Goal: Task Accomplishment & Management: Use online tool/utility

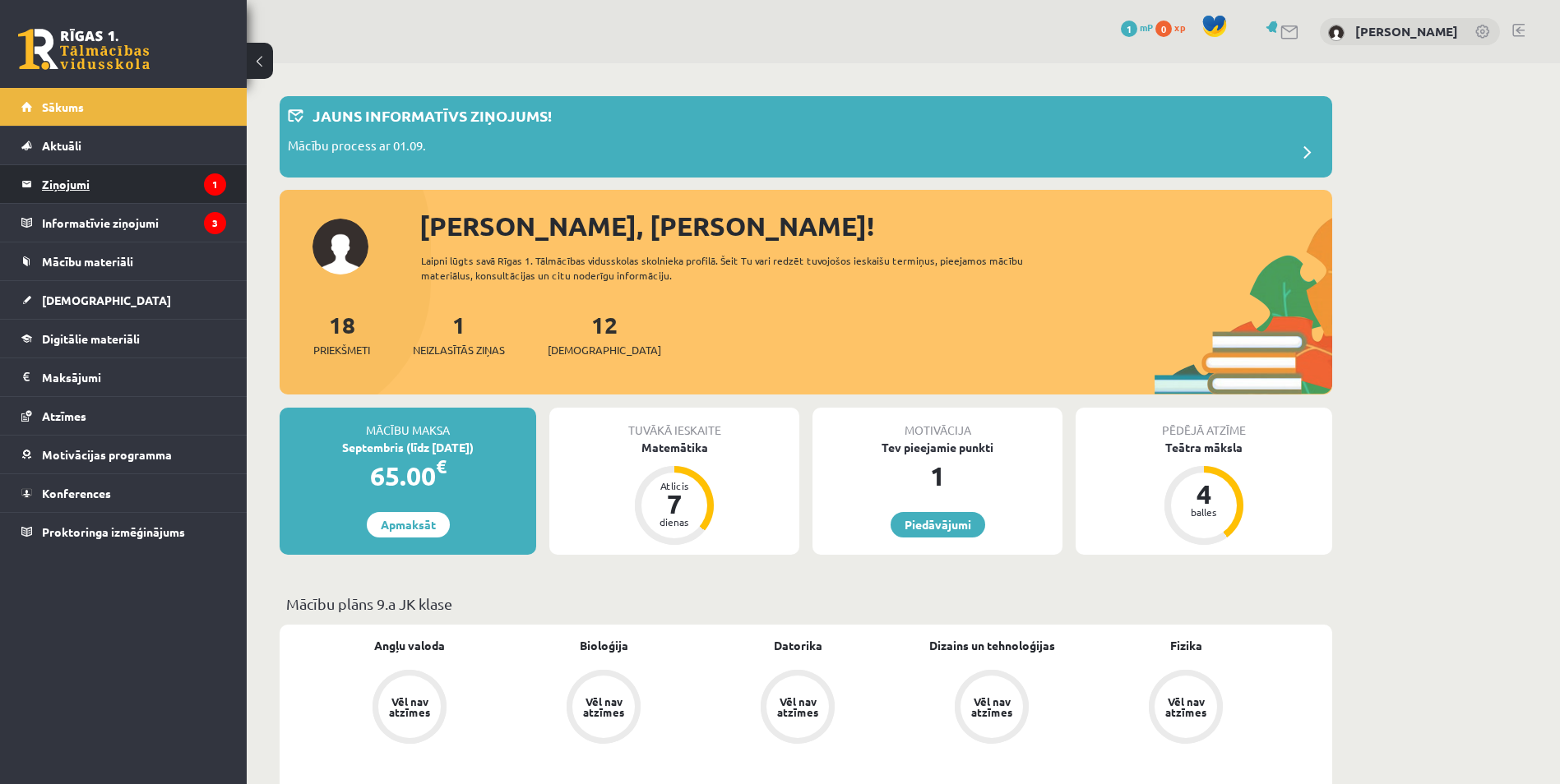
click at [215, 193] on icon "1" at bounding box center [215, 185] width 23 height 23
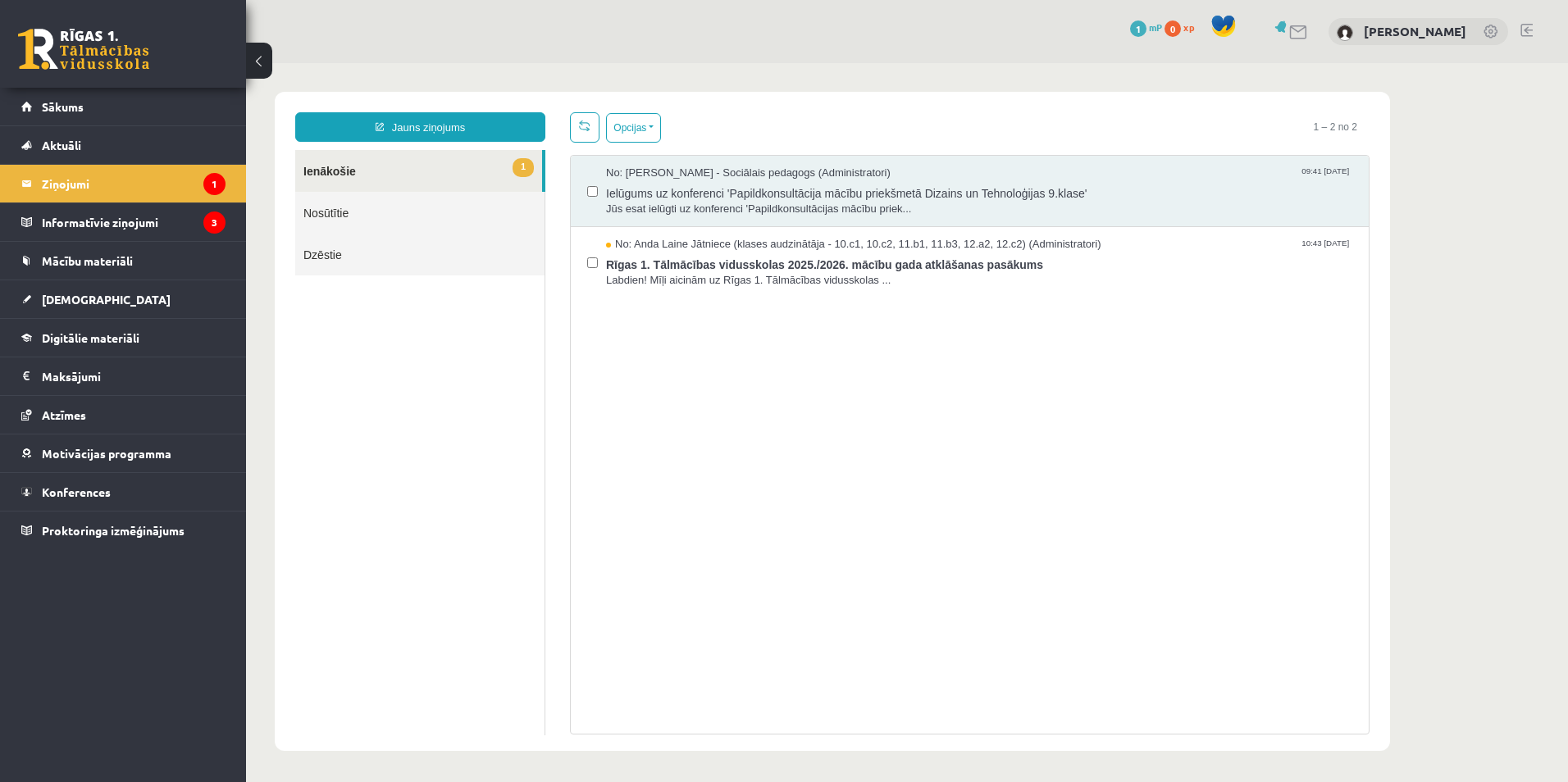
click at [454, 178] on link "1 Ienākošie" at bounding box center [418, 171] width 247 height 42
click at [148, 212] on legend "Informatīvie ziņojumi 3" at bounding box center [133, 223] width 184 height 38
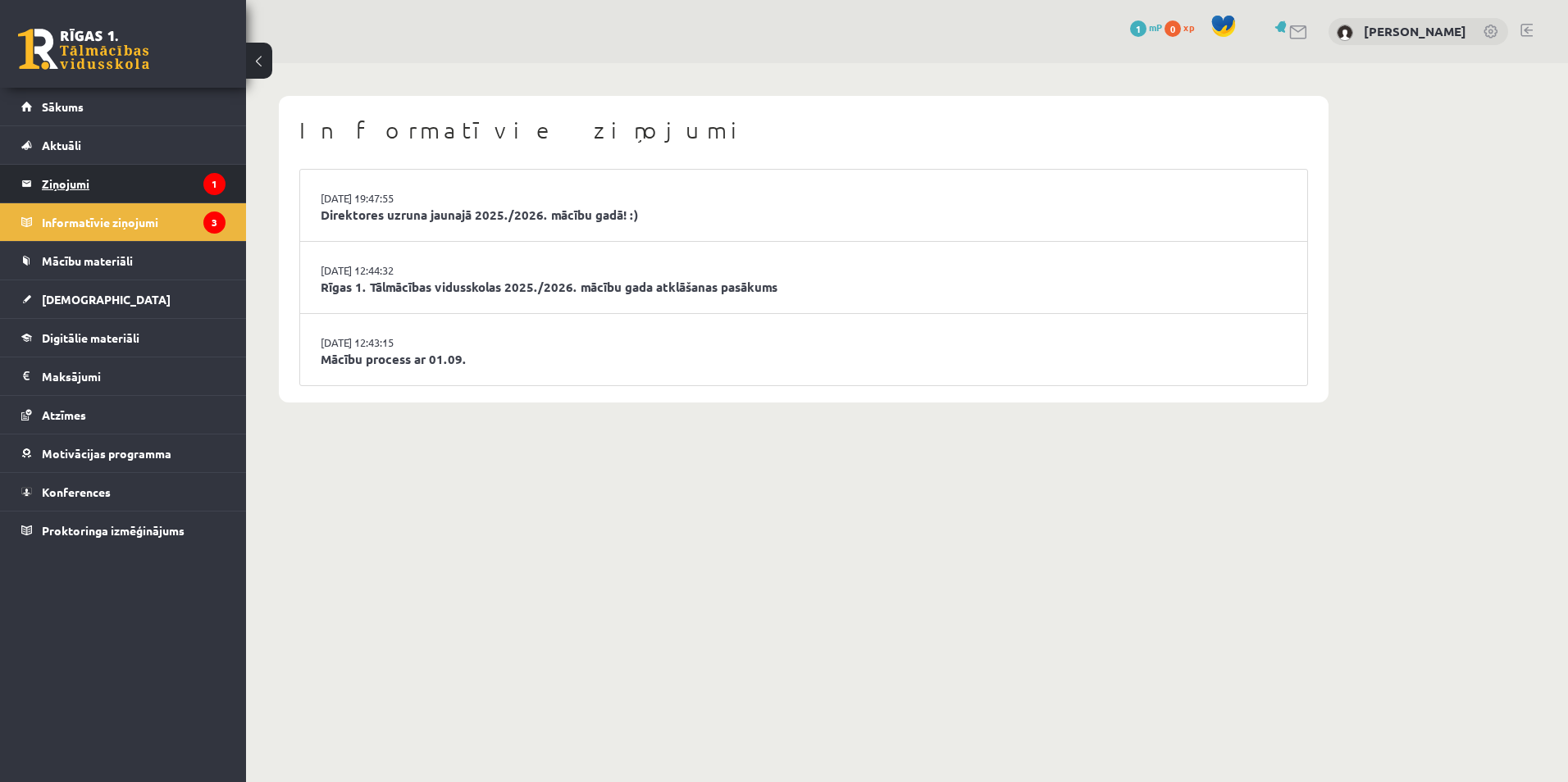
click at [201, 182] on legend "Ziņojumi 1" at bounding box center [133, 184] width 184 height 38
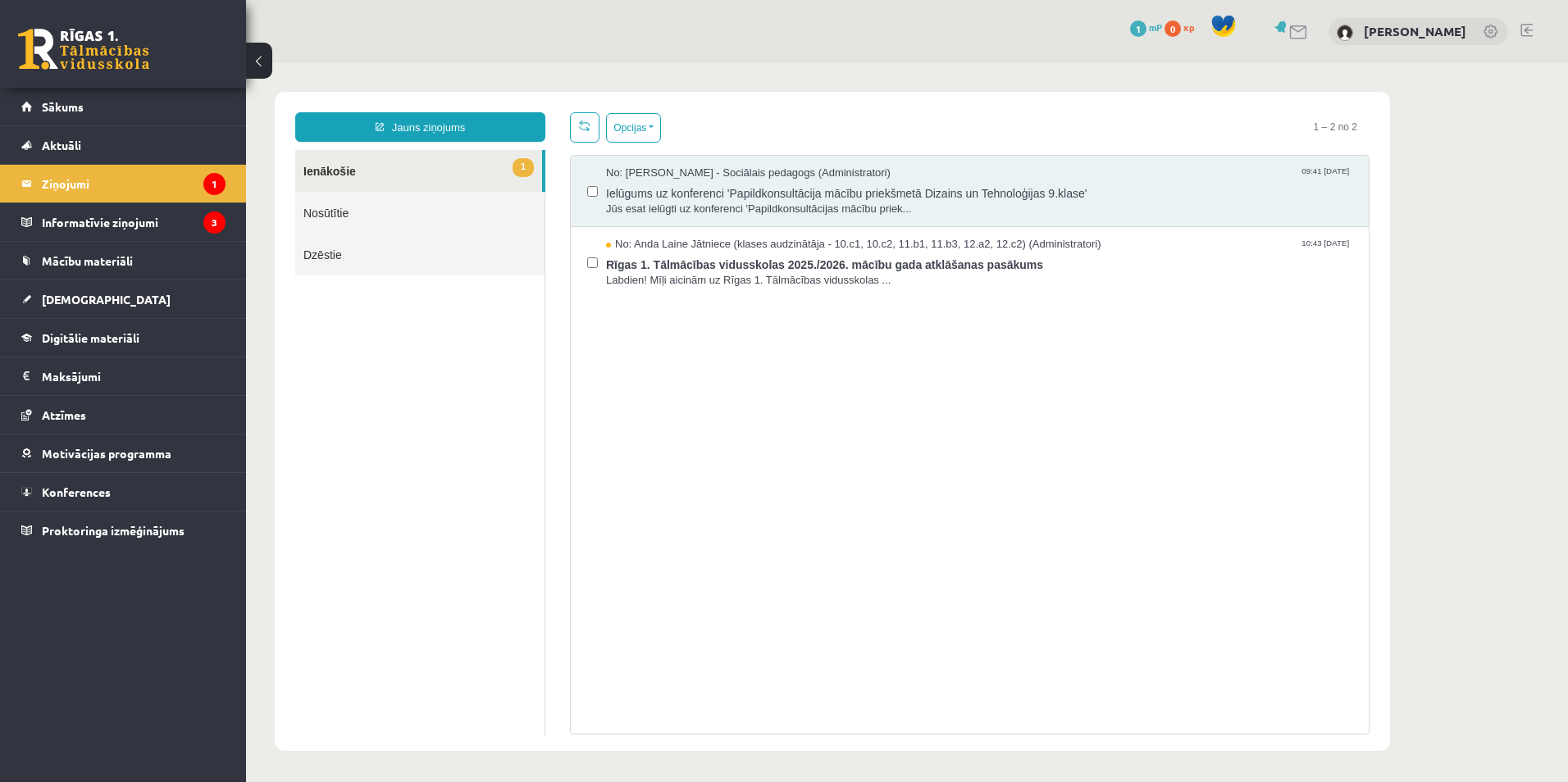
click at [520, 176] on span "1" at bounding box center [523, 168] width 22 height 19
click at [767, 209] on span "Jūs esat ielūgti uz konferenci 'Papildkonsultācijas mācību priek..." at bounding box center [980, 210] width 747 height 16
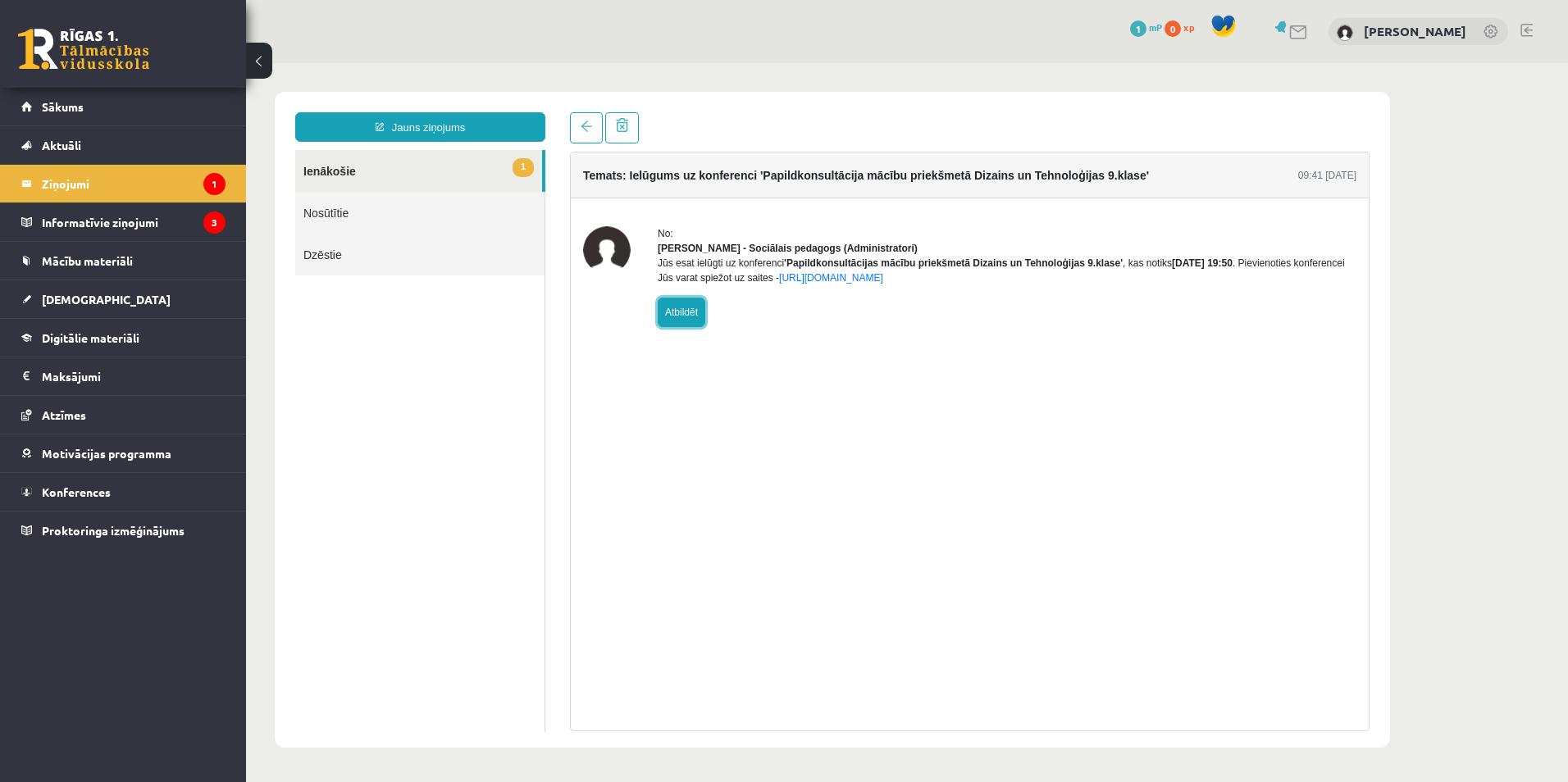
click at [688, 325] on link "Atbildēt" at bounding box center [681, 313] width 48 height 29
type input "**********"
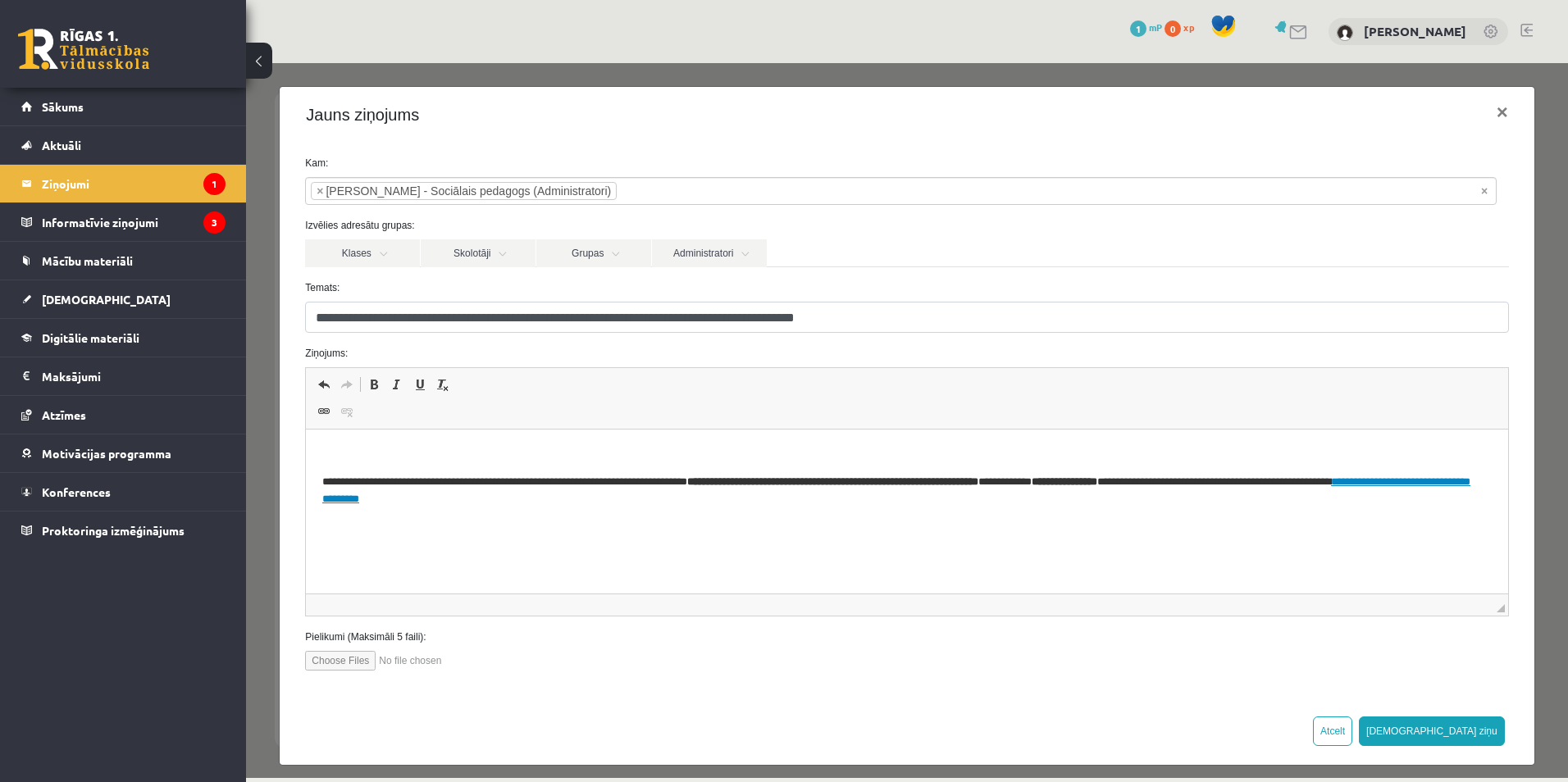
click at [256, 65] on button at bounding box center [259, 61] width 26 height 36
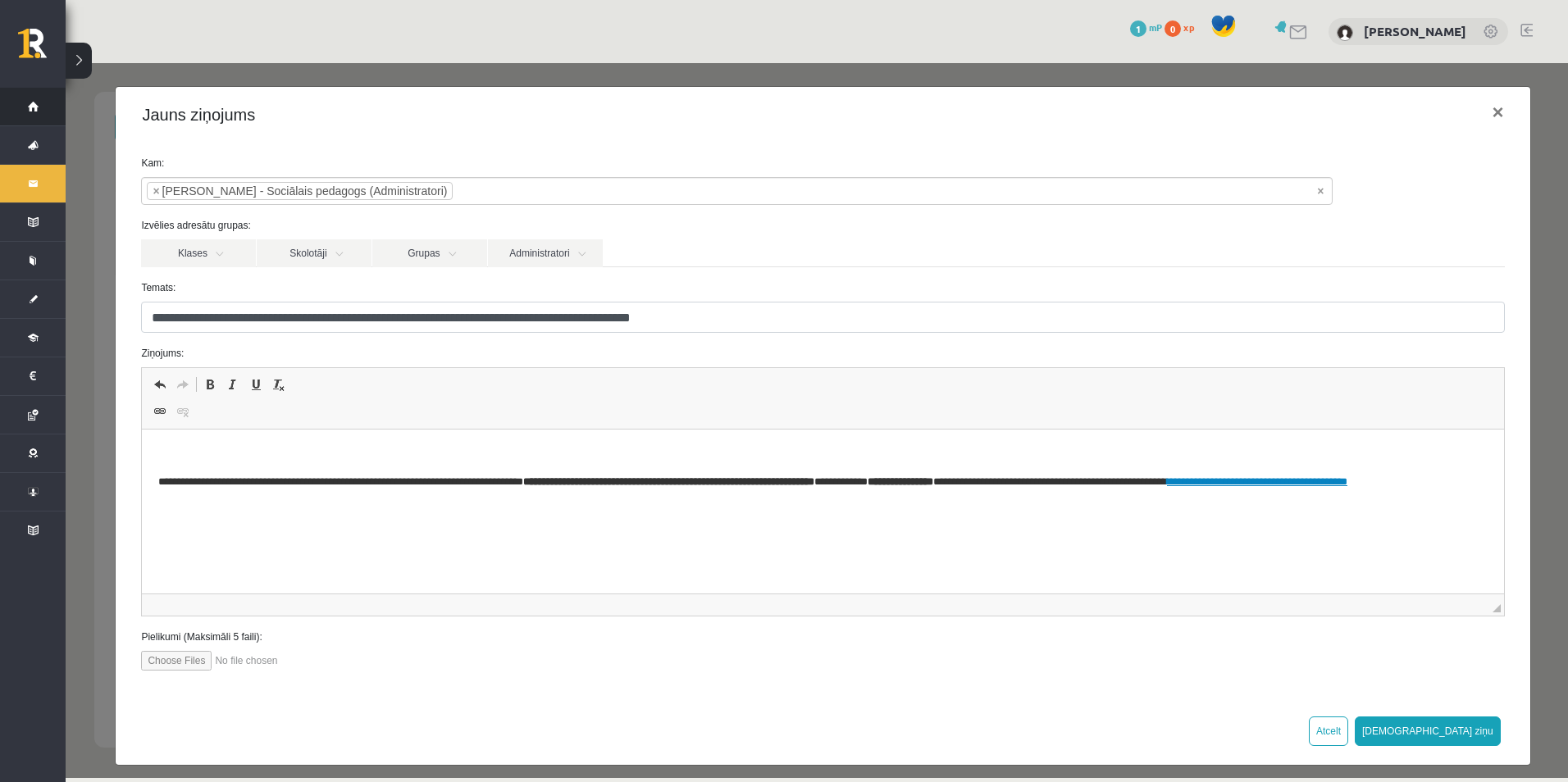
click at [21, 107] on span "Sākums" at bounding box center [21, 107] width 0 height 0
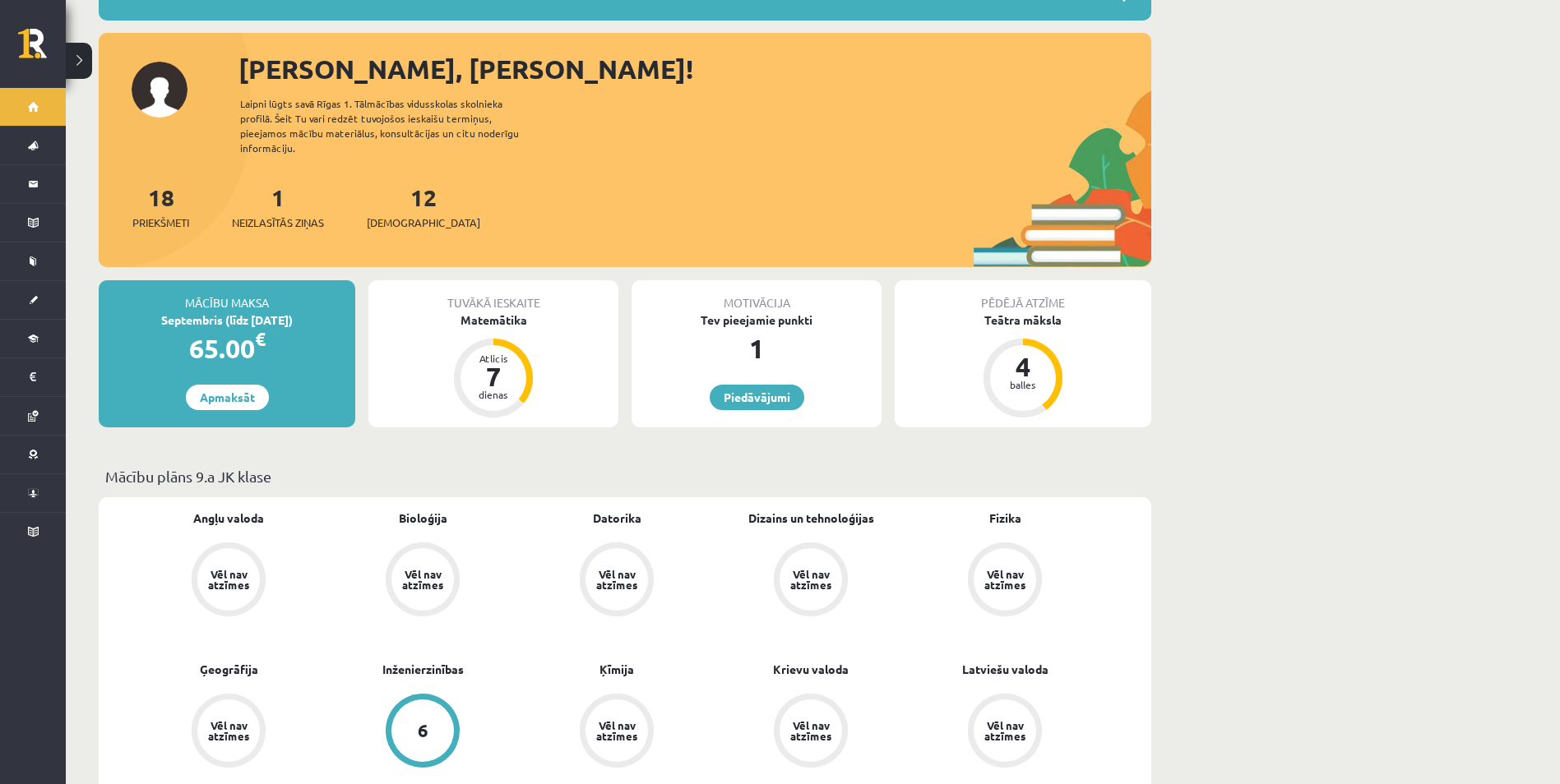
scroll to position [164, 0]
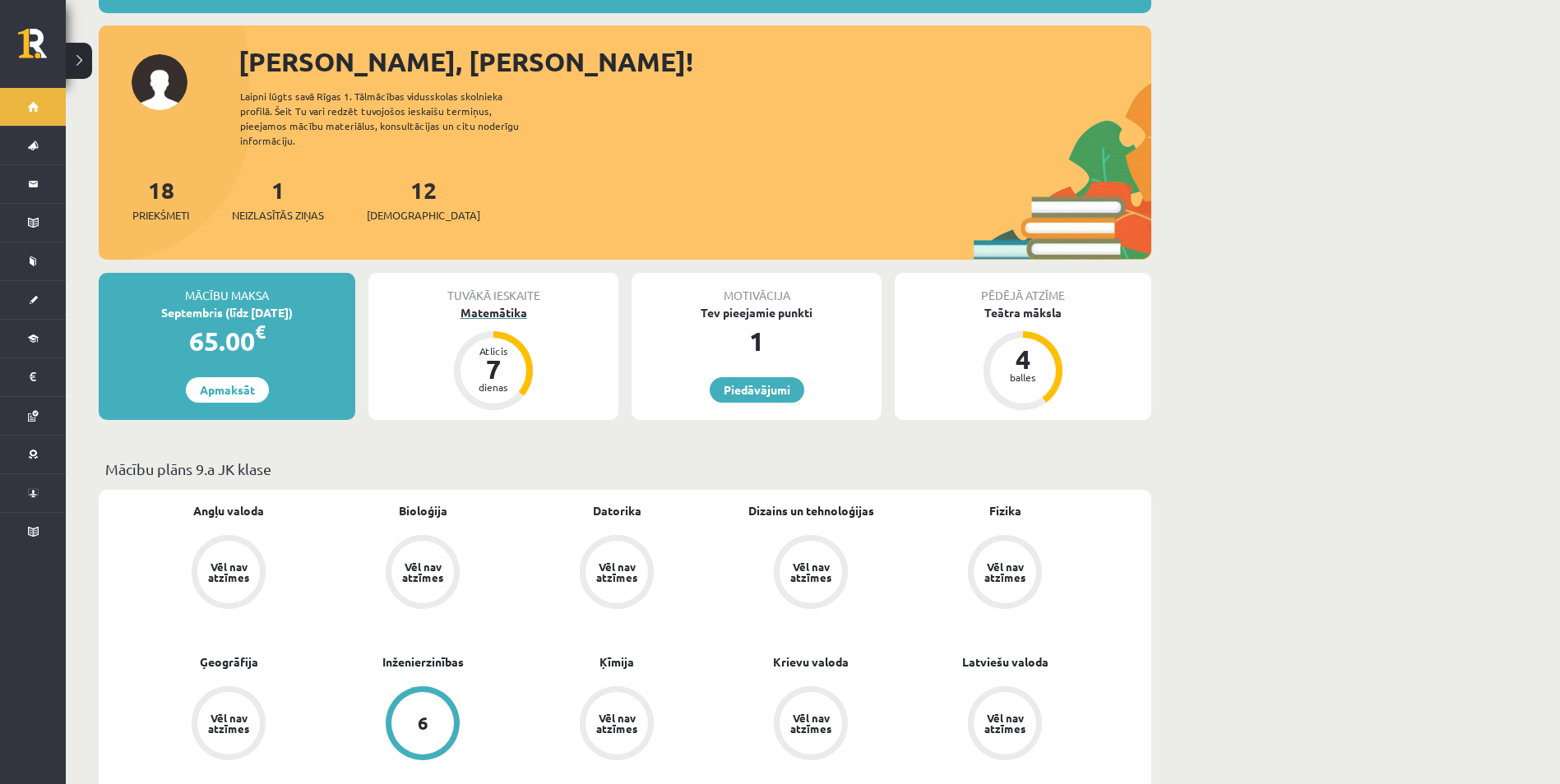
click at [528, 360] on div "Atlicis 7 dienas" at bounding box center [493, 371] width 79 height 79
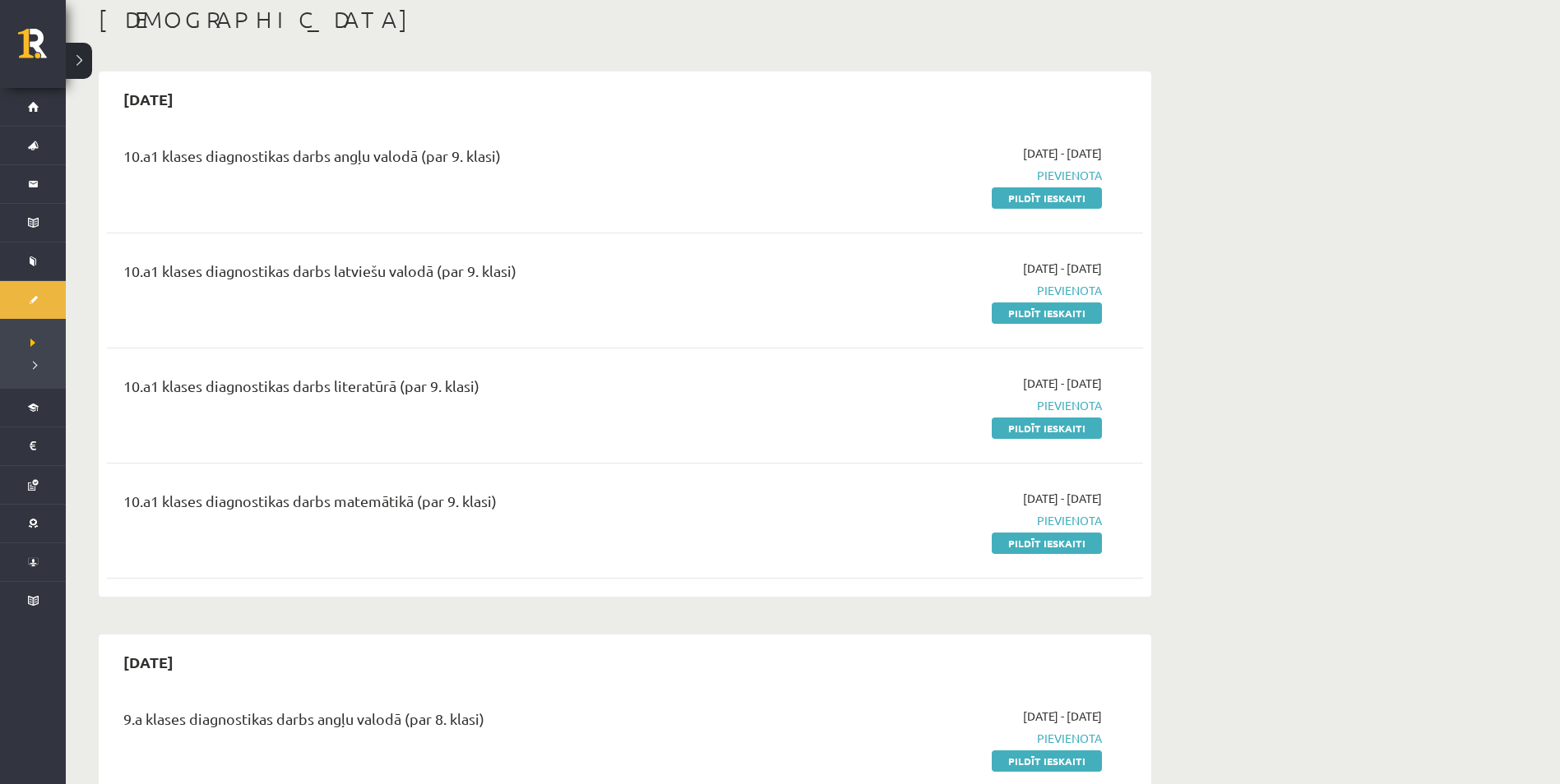
scroll to position [82, 0]
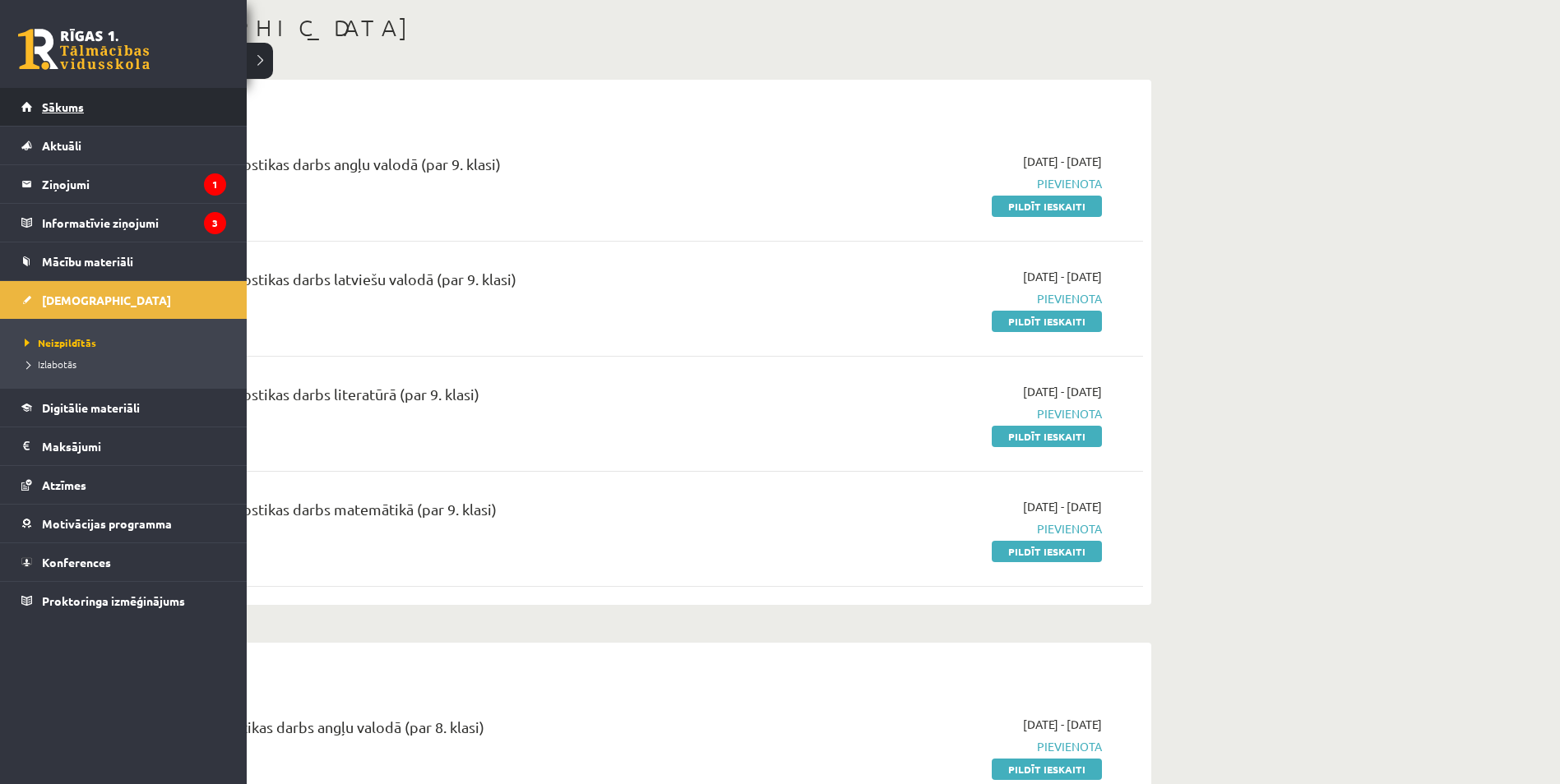
click at [51, 97] on link "Sākums" at bounding box center [124, 107] width 205 height 38
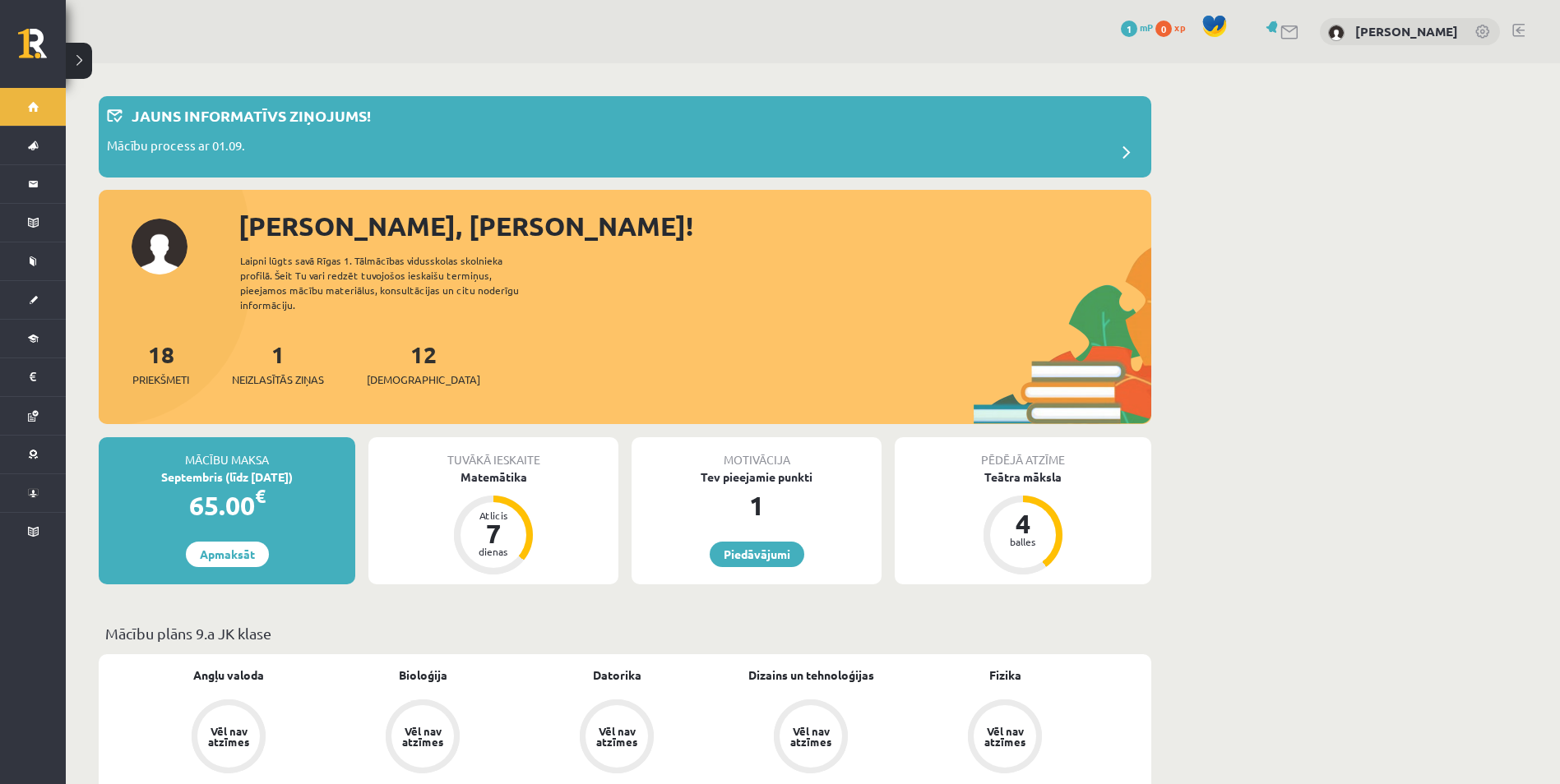
click at [174, 237] on div "Sveiks, Radions! Laipni lūgts savā Rīgas 1. Tālmācības vidusskolas skolnieka pr…" at bounding box center [625, 316] width 1053 height 219
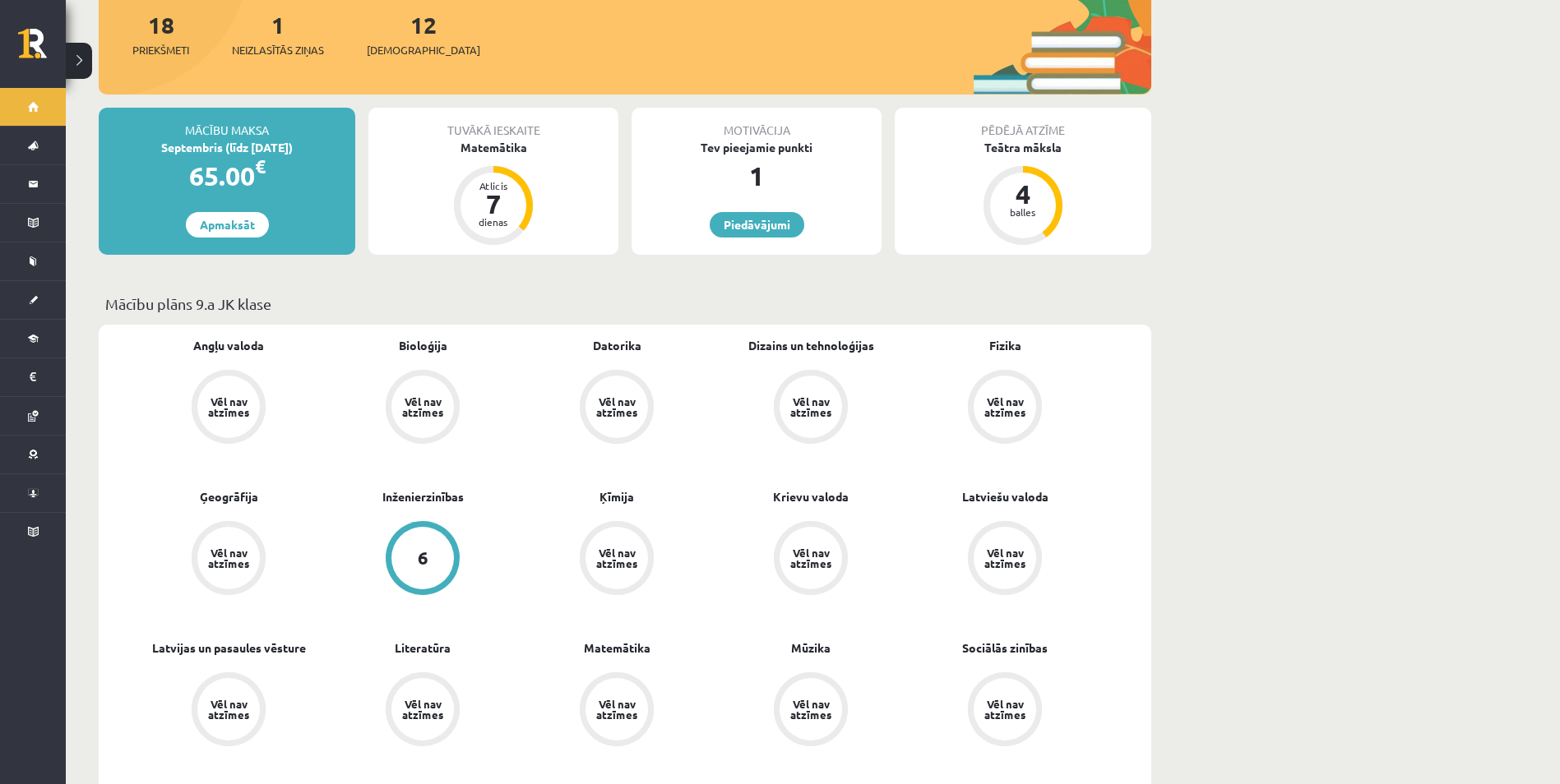
scroll to position [329, 0]
click at [487, 218] on div "dienas" at bounding box center [493, 222] width 50 height 10
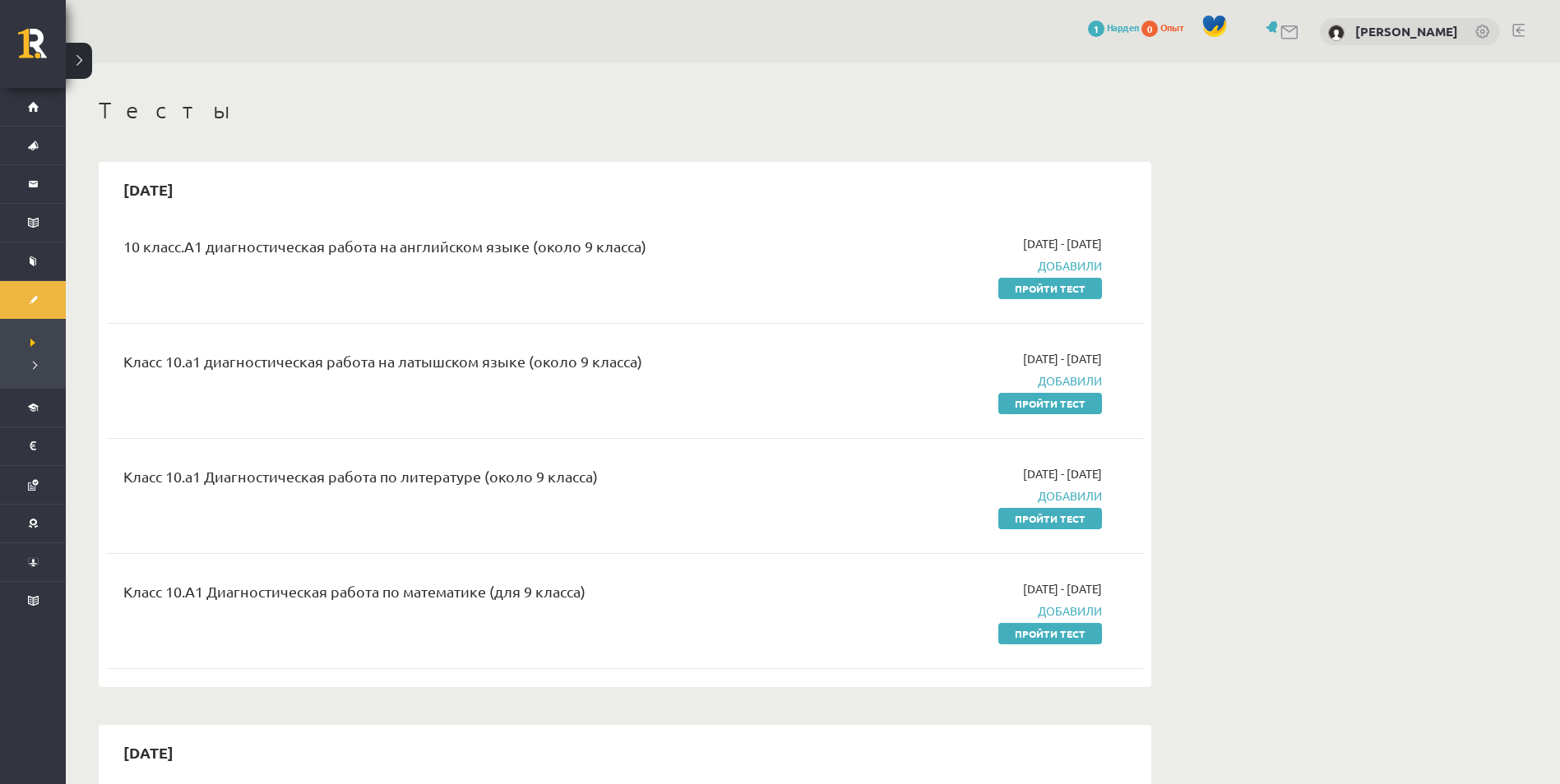
drag, startPoint x: 1140, startPoint y: 330, endPoint x: 1153, endPoint y: 260, distance: 71.2
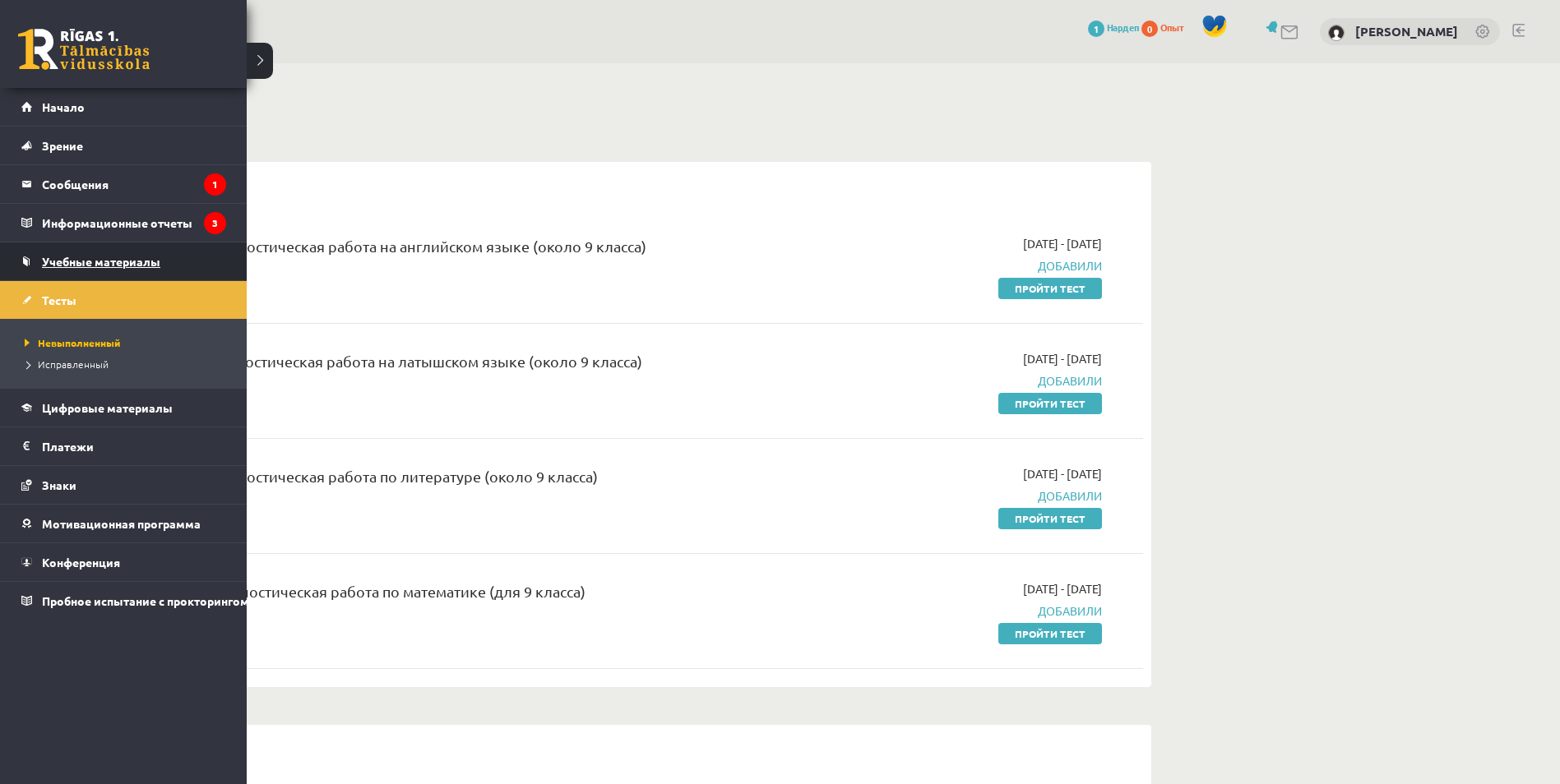
click at [83, 265] on span "Учебные материалы" at bounding box center [101, 261] width 118 height 15
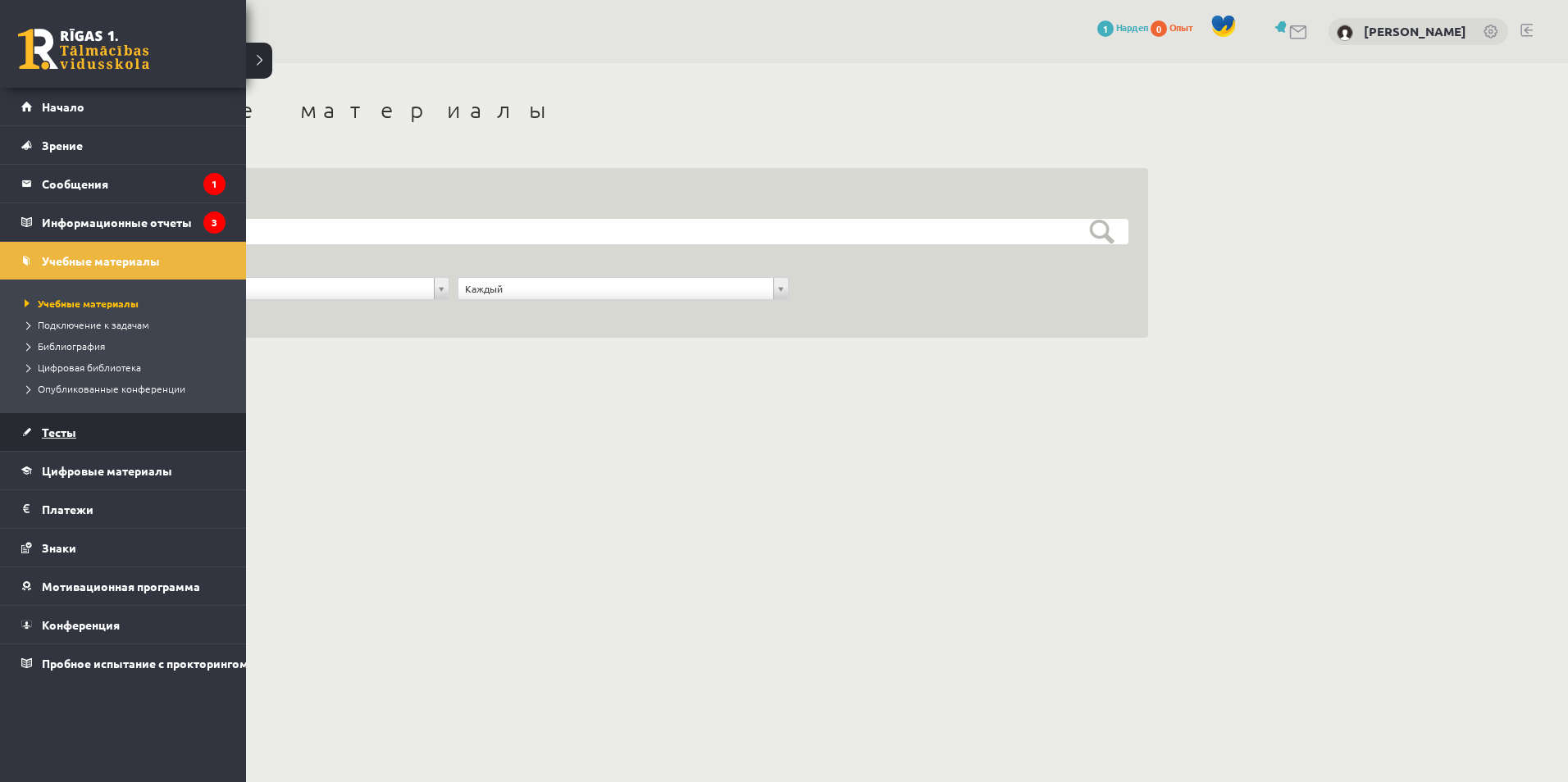
click at [44, 428] on span "Тесты" at bounding box center [59, 431] width 35 height 15
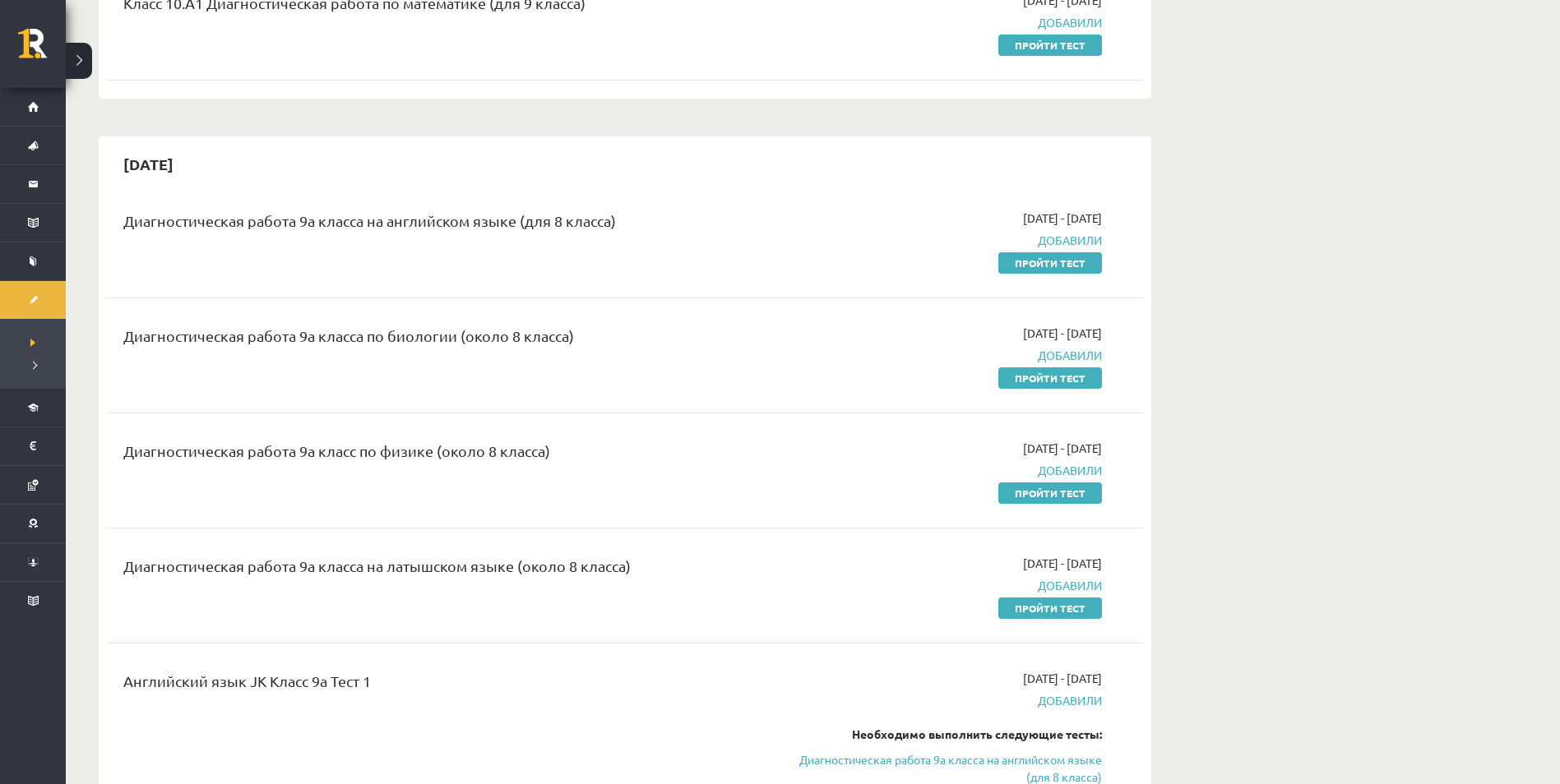
scroll to position [493, 0]
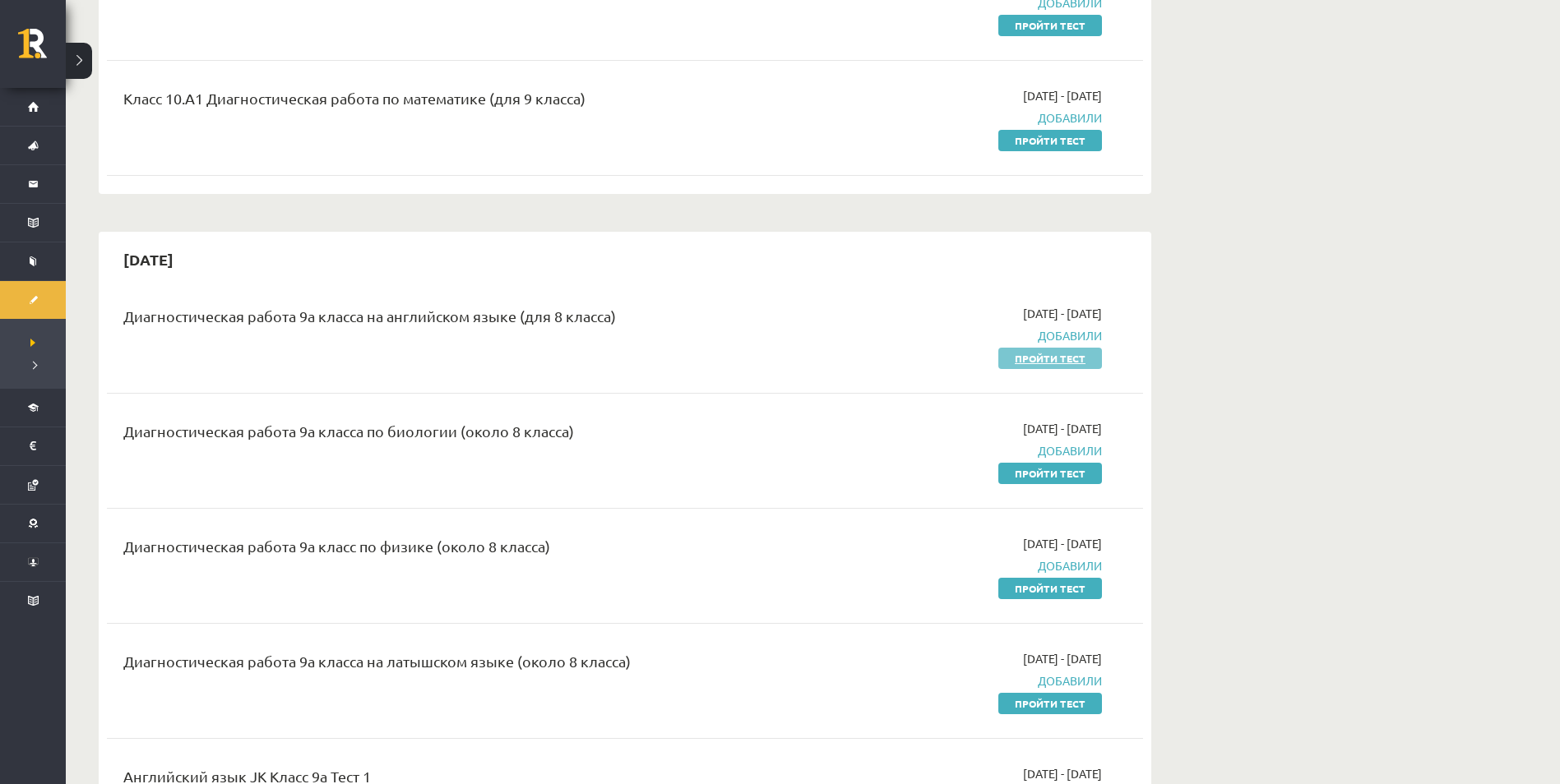
click at [1071, 359] on link "Пройти тест" at bounding box center [1049, 359] width 103 height 22
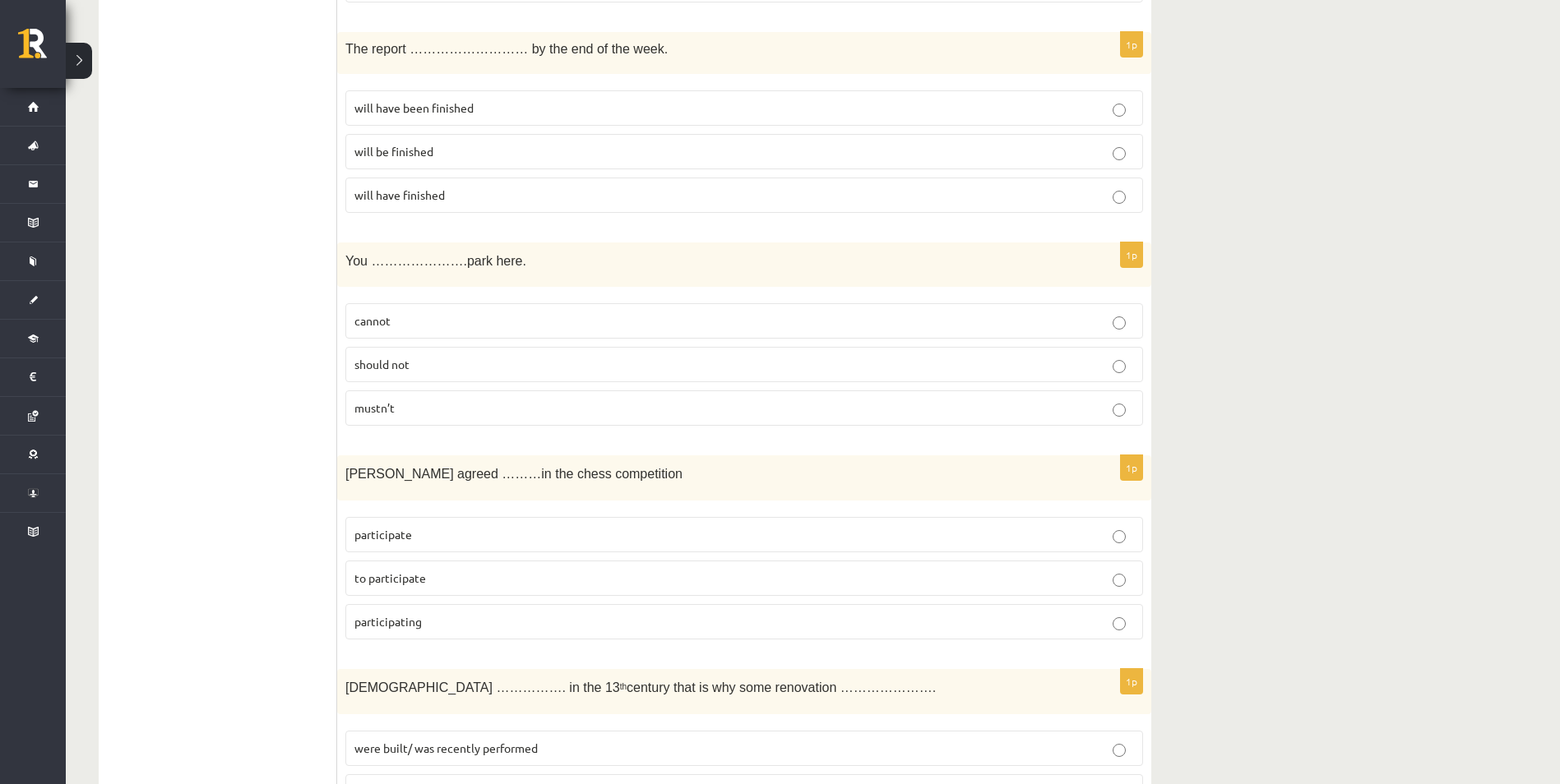
scroll to position [986, 0]
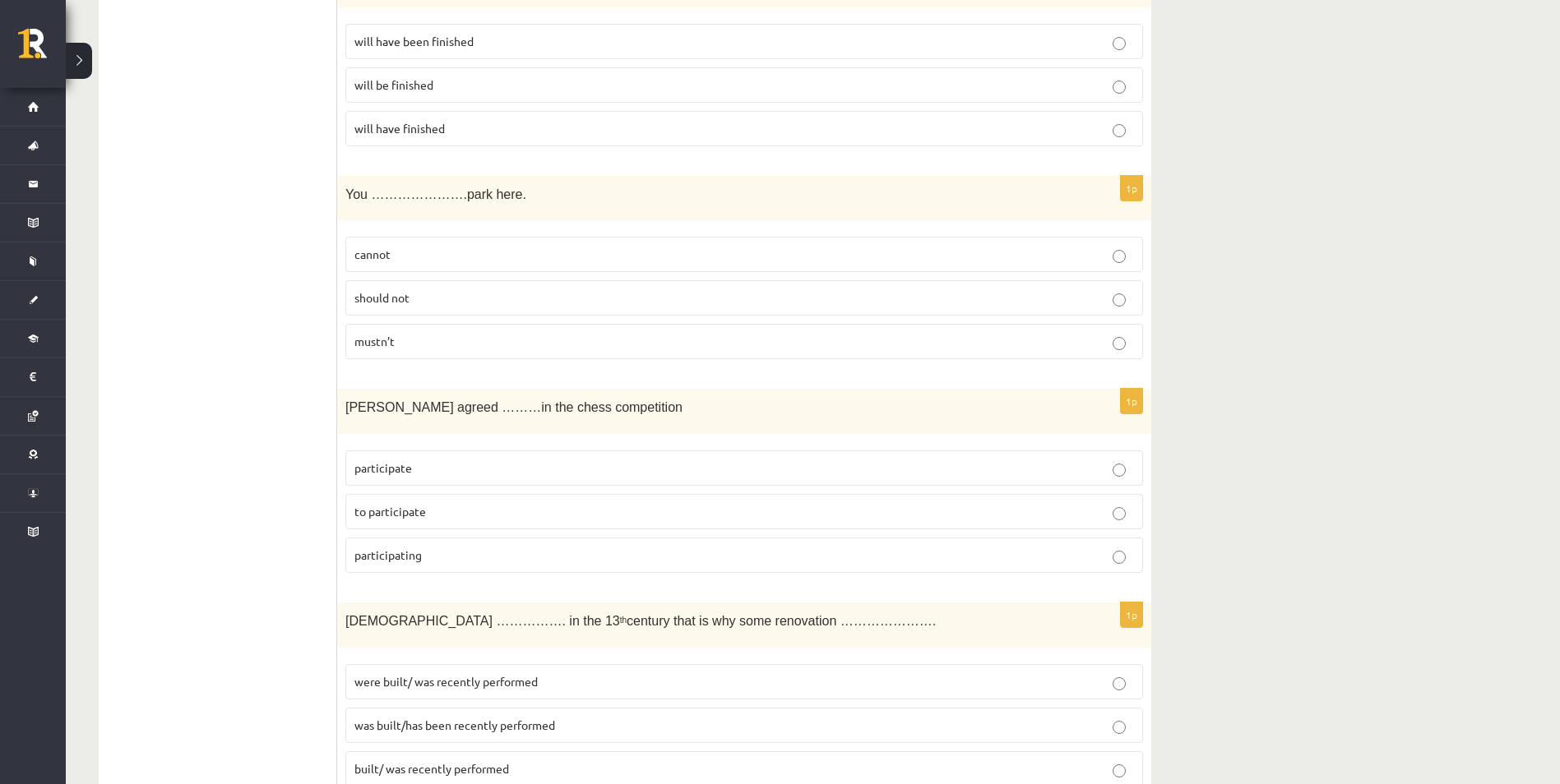
click at [1115, 567] on label "participating" at bounding box center [744, 555] width 797 height 36
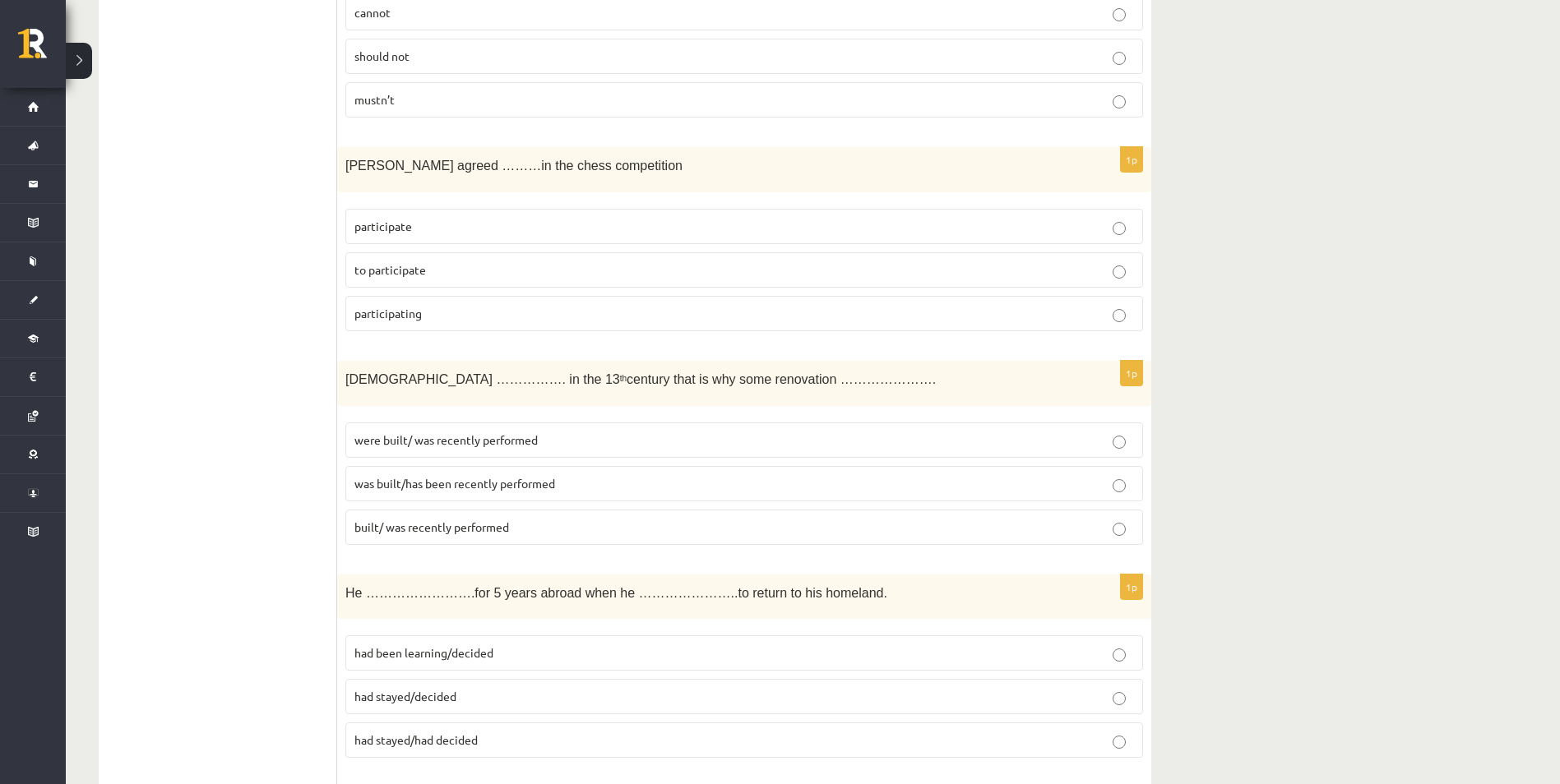
scroll to position [1233, 0]
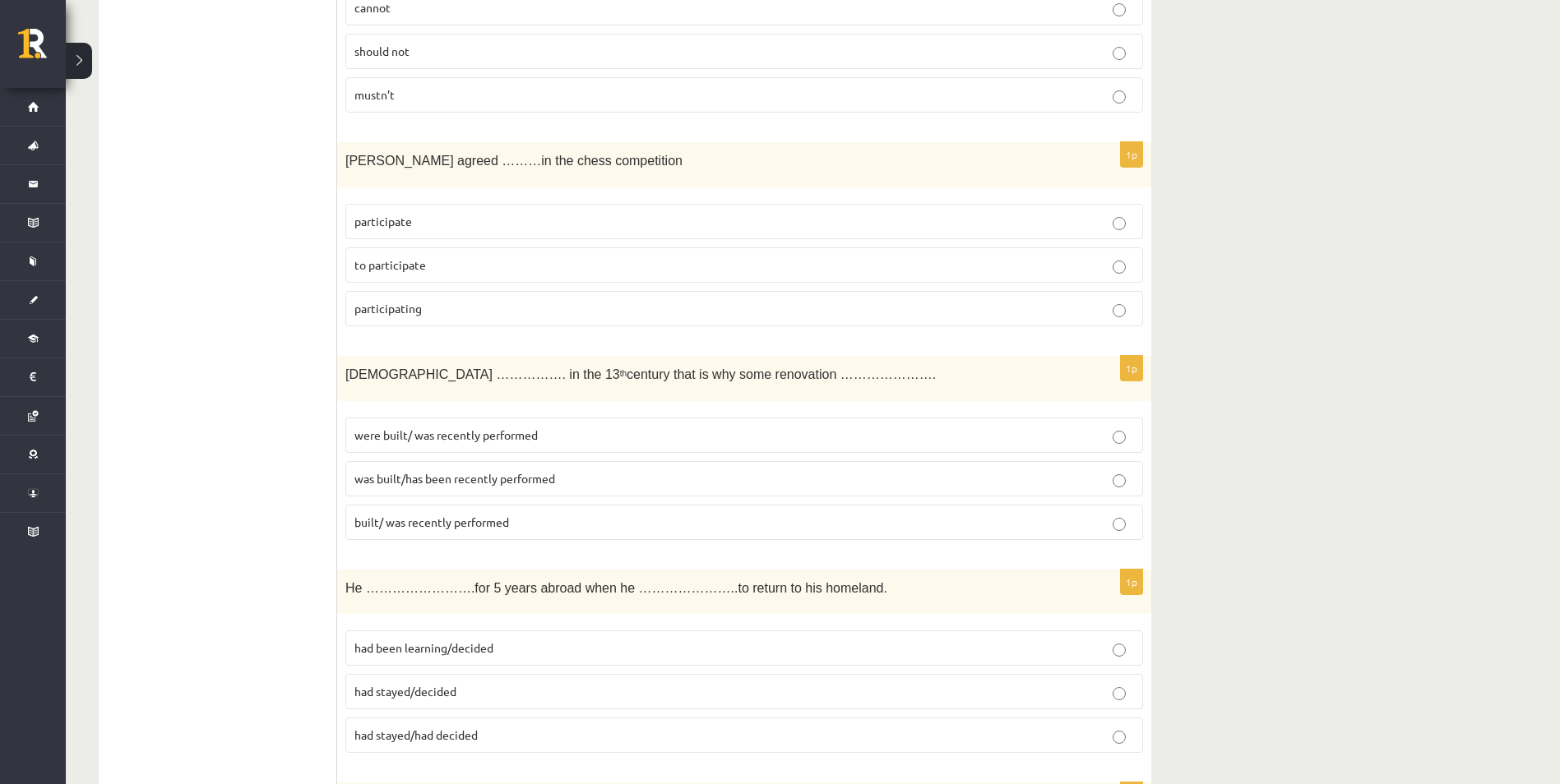
click at [1073, 523] on p "built/ was recently performed" at bounding box center [744, 523] width 780 height 17
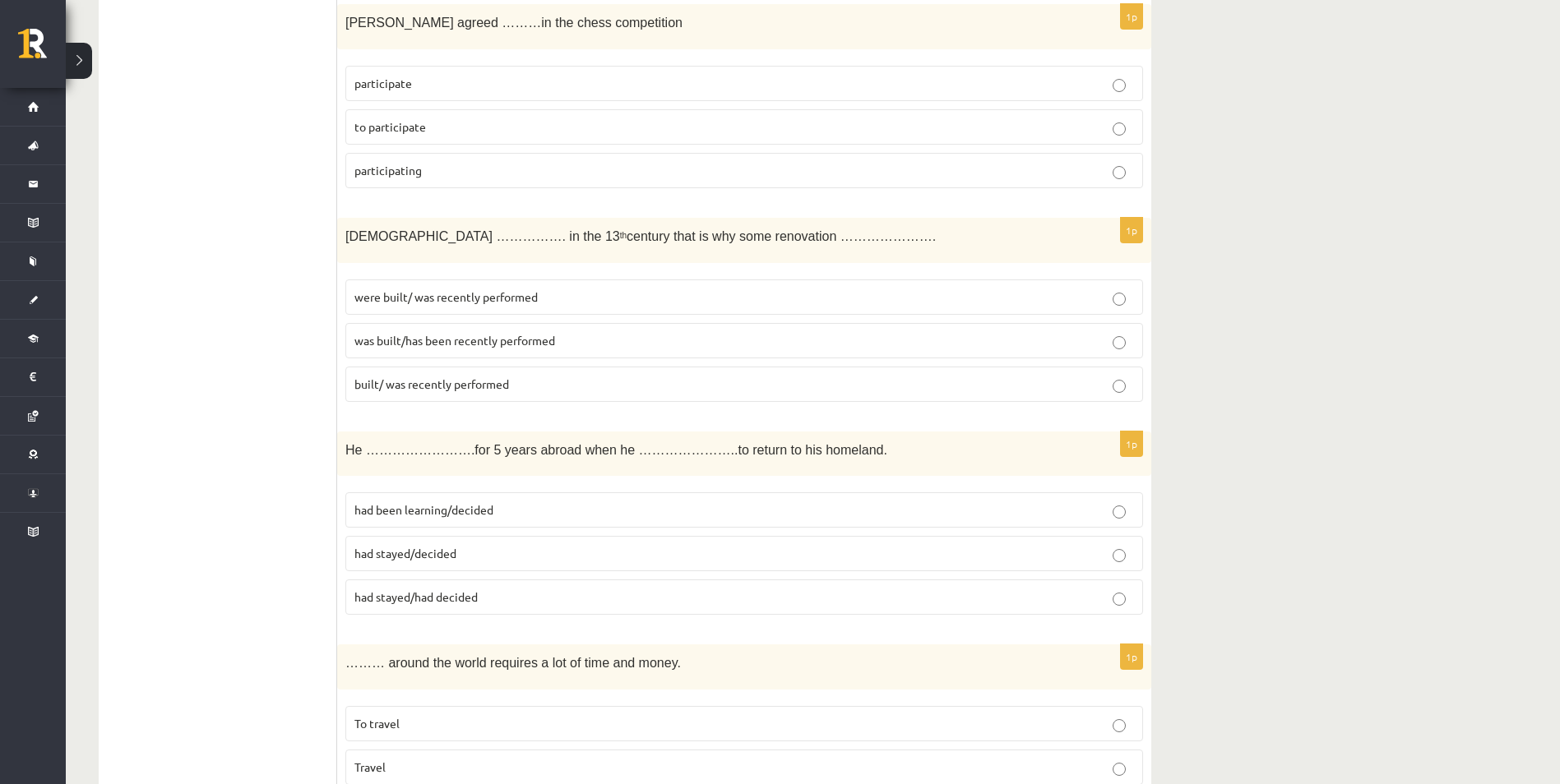
scroll to position [1398, 0]
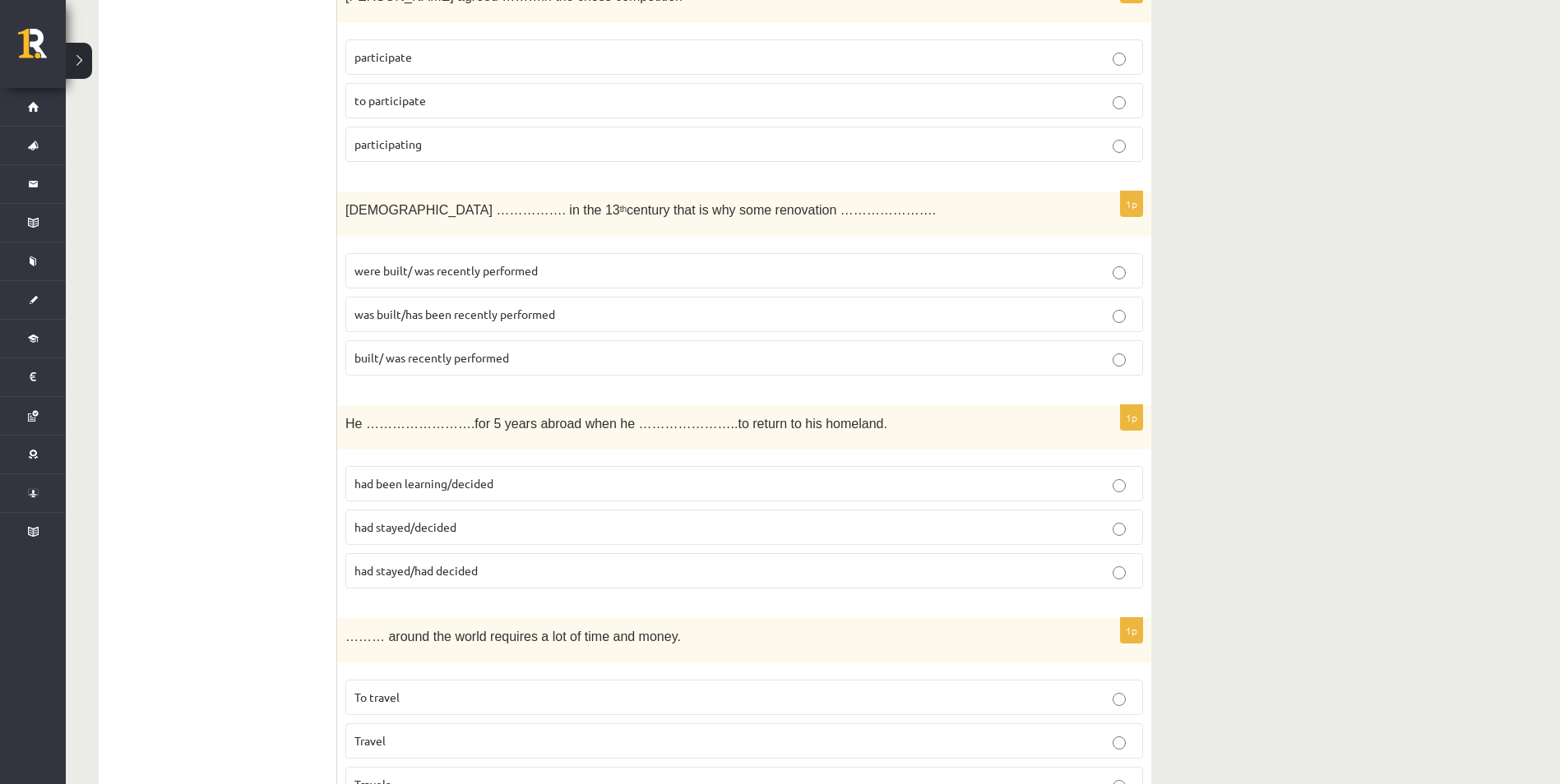
click at [914, 479] on p "had been learning/decided" at bounding box center [744, 484] width 780 height 17
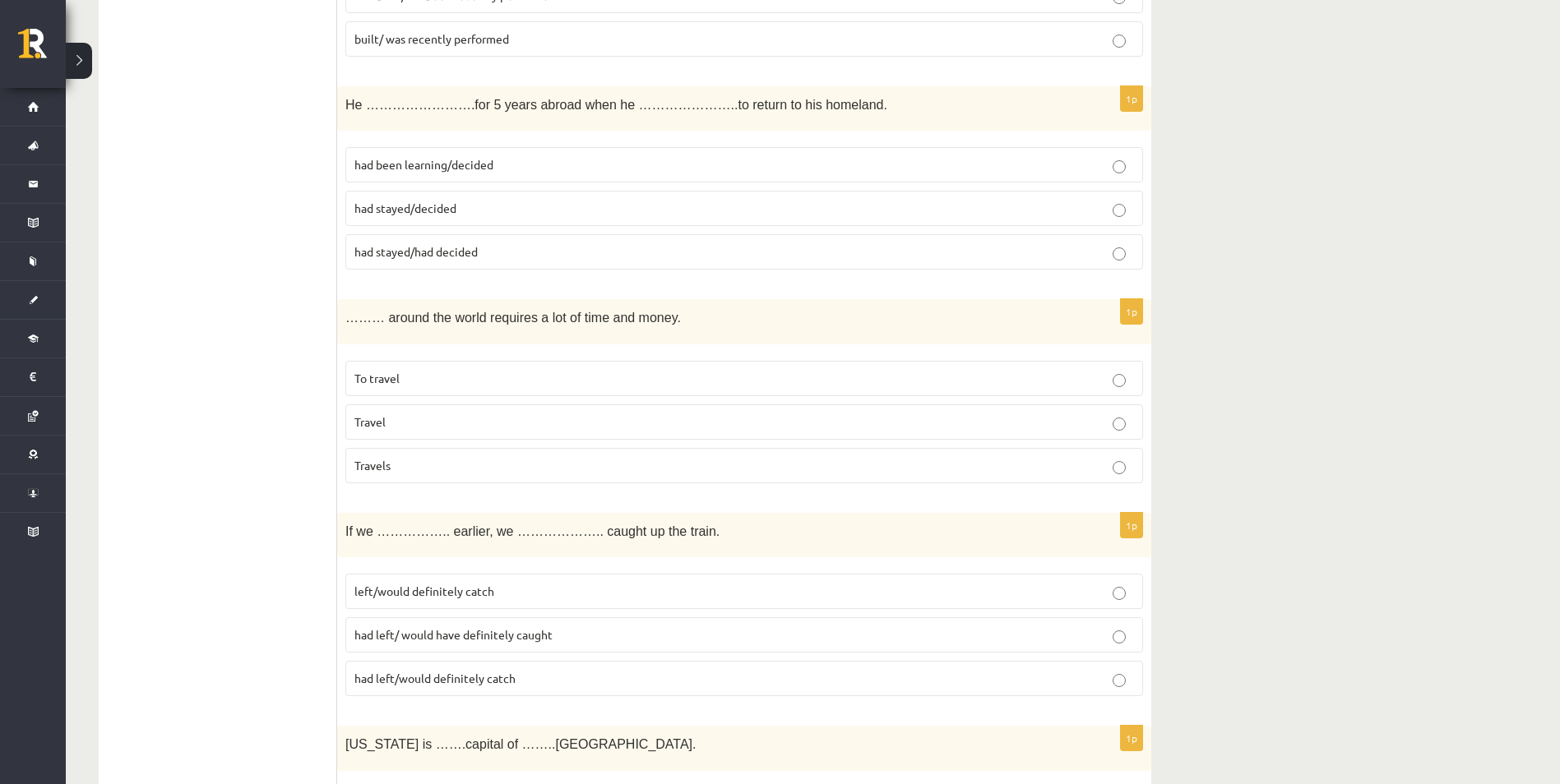
scroll to position [1726, 0]
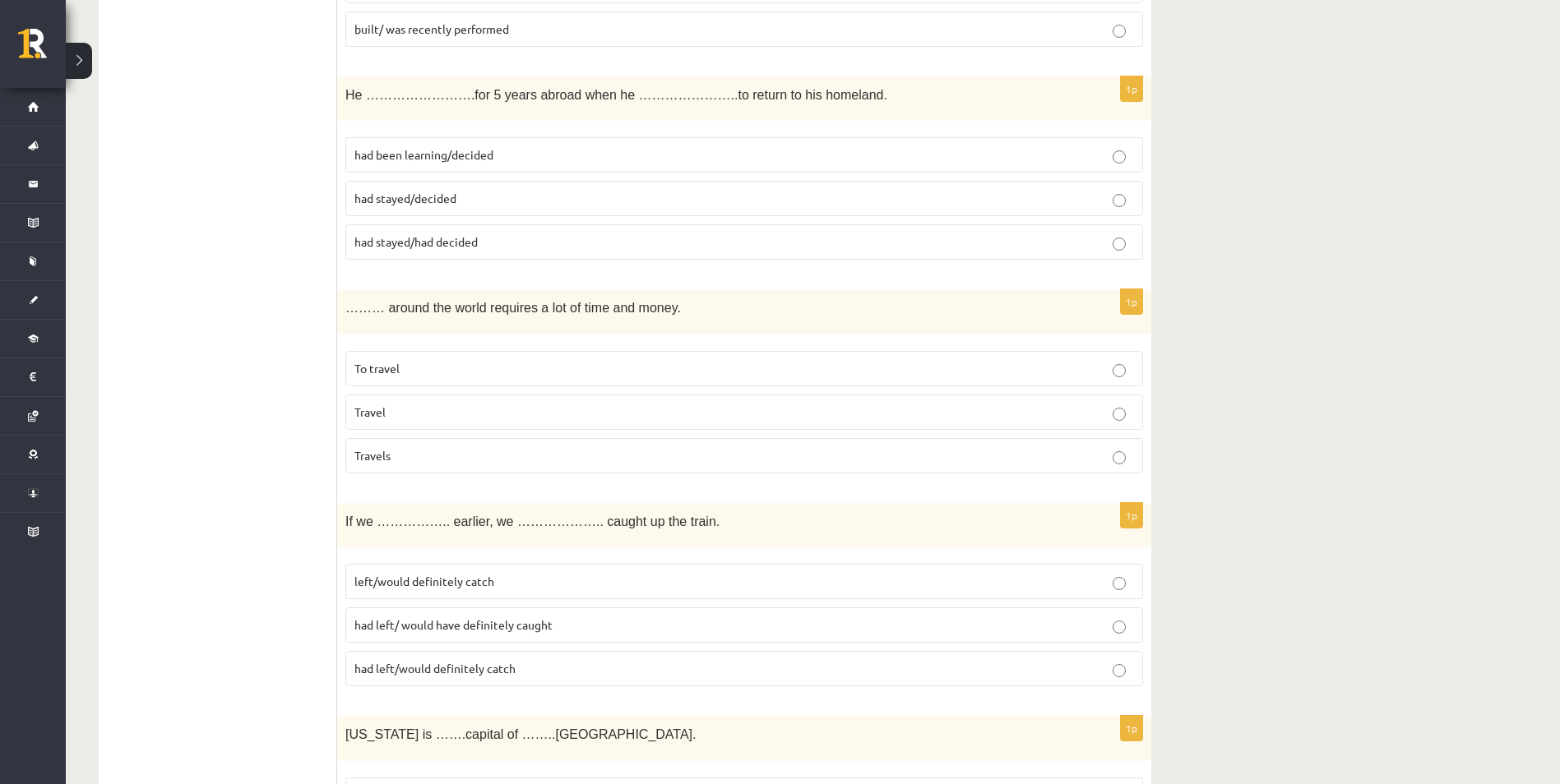
click at [594, 357] on label "To travel" at bounding box center [744, 368] width 797 height 36
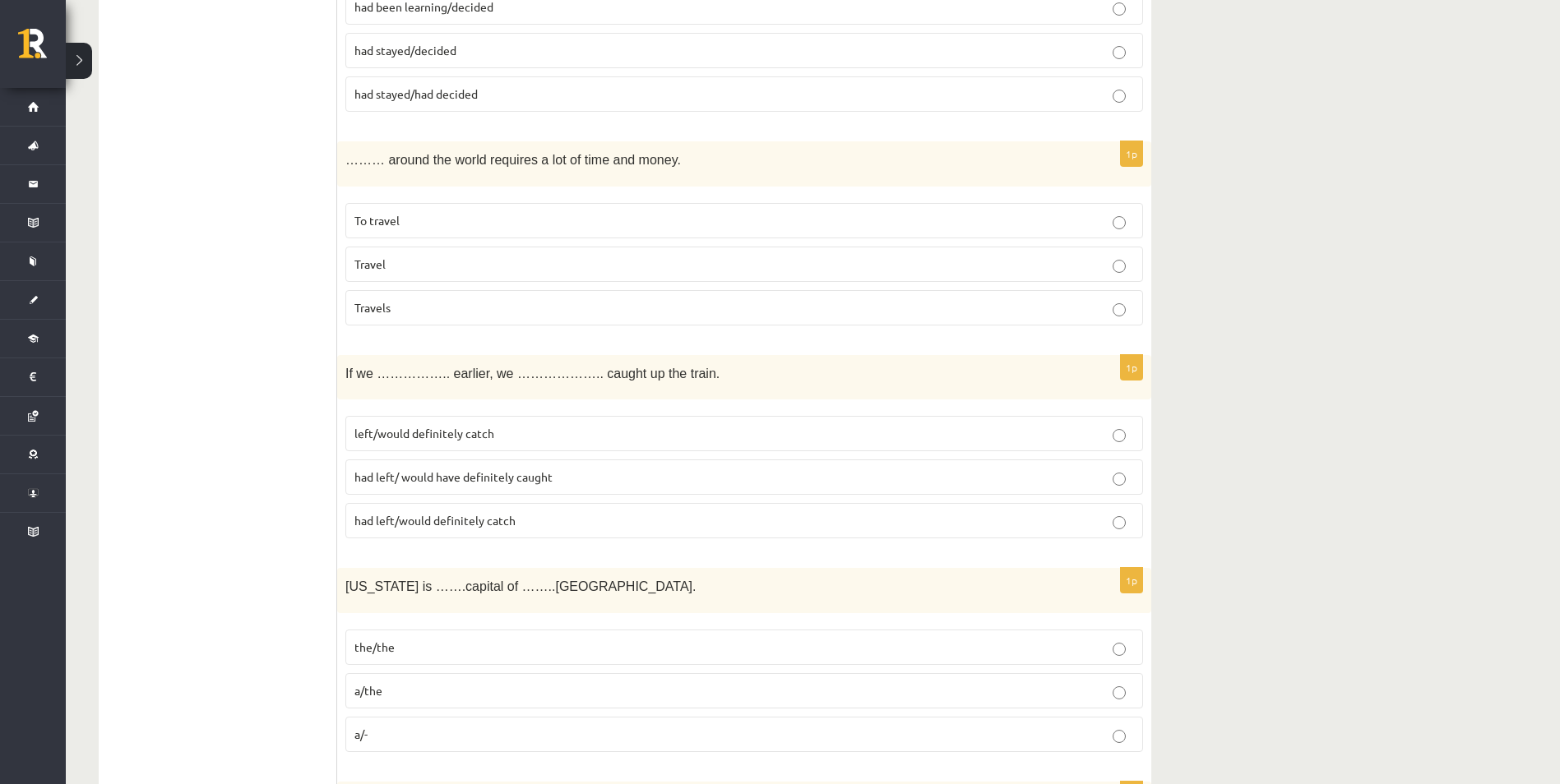
scroll to position [1891, 0]
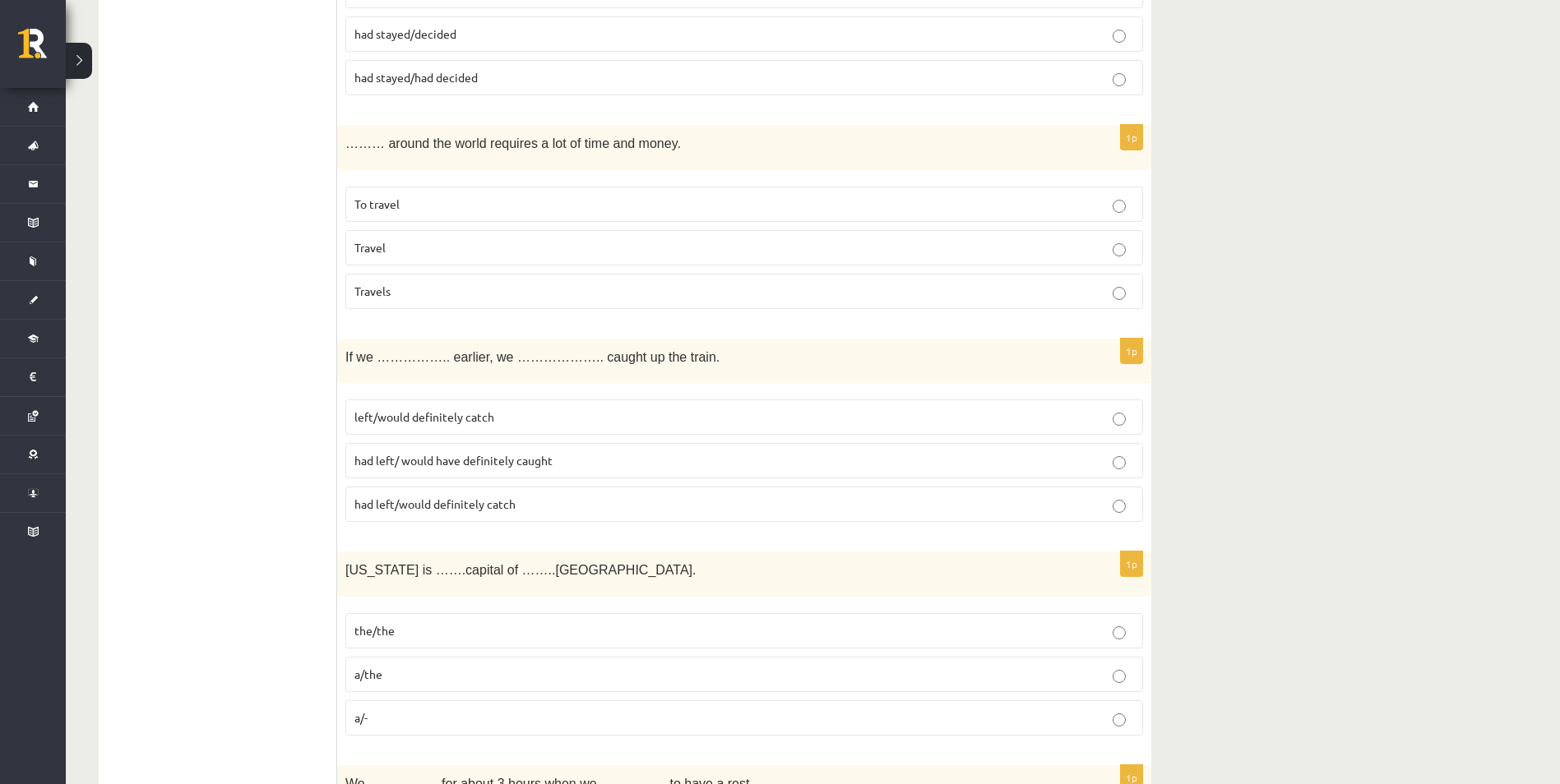
click at [538, 464] on span "had left/ would have definitely caught" at bounding box center [453, 460] width 198 height 15
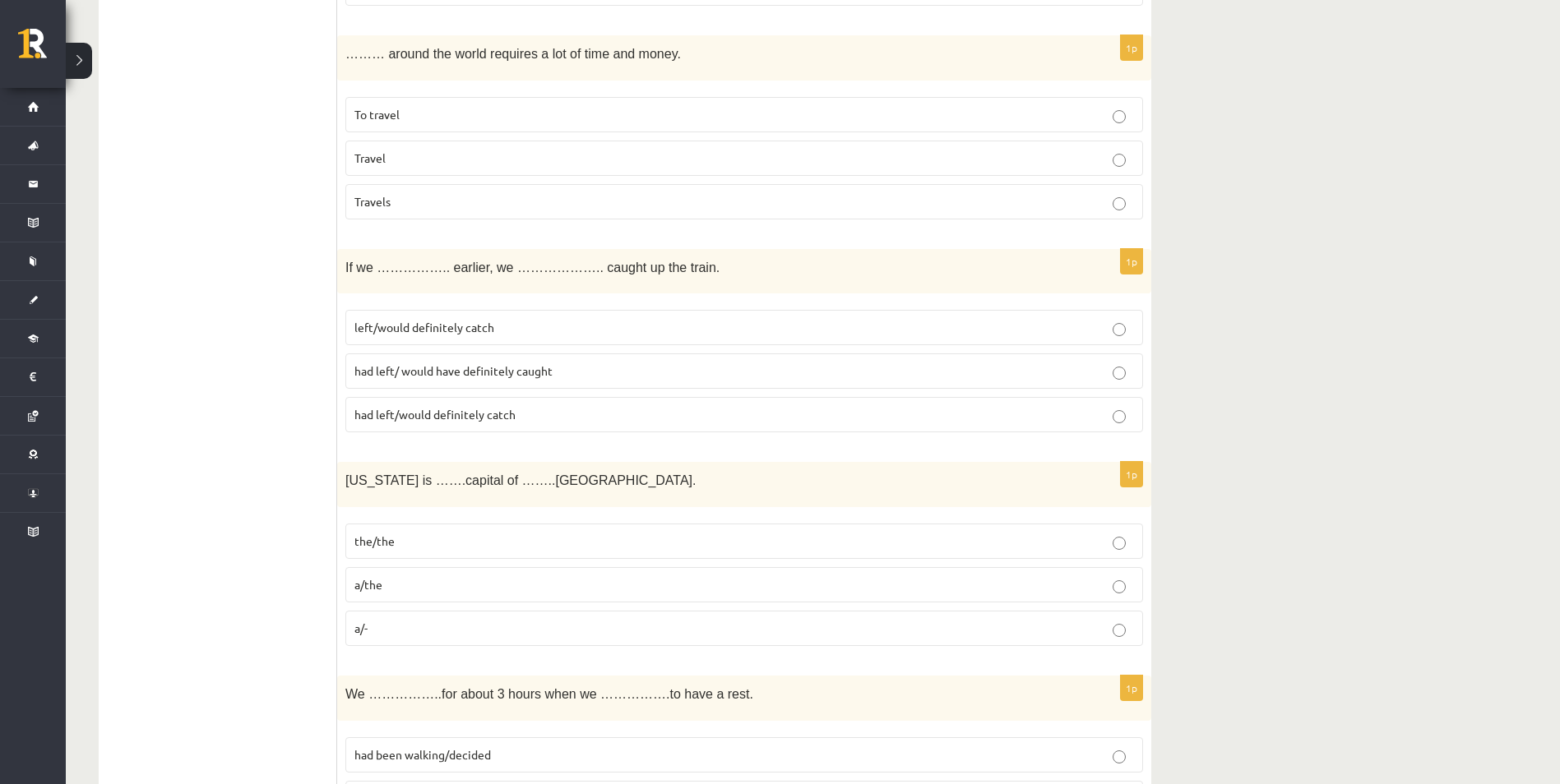
scroll to position [2055, 0]
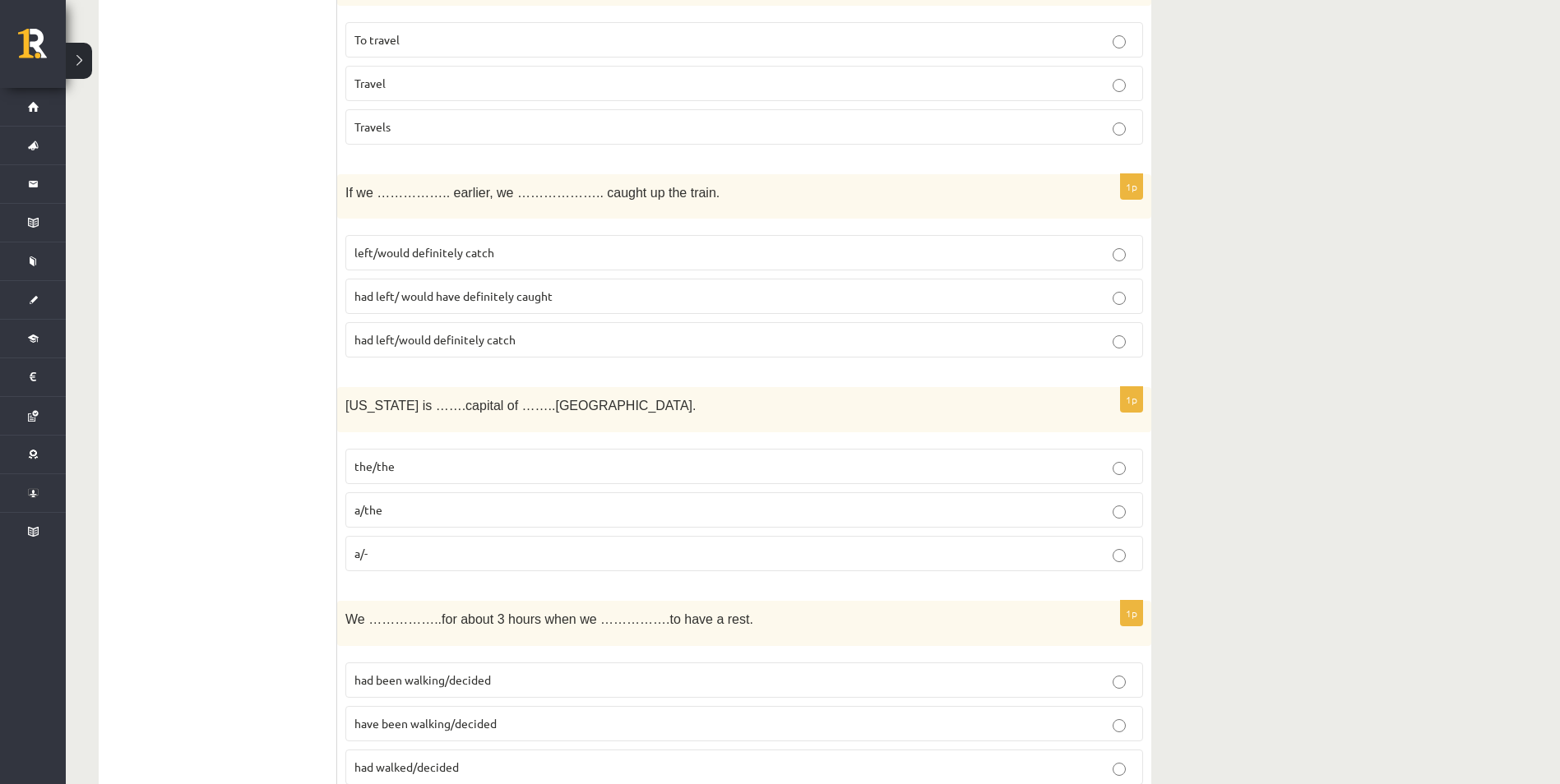
click at [448, 505] on p "a/the" at bounding box center [744, 511] width 780 height 17
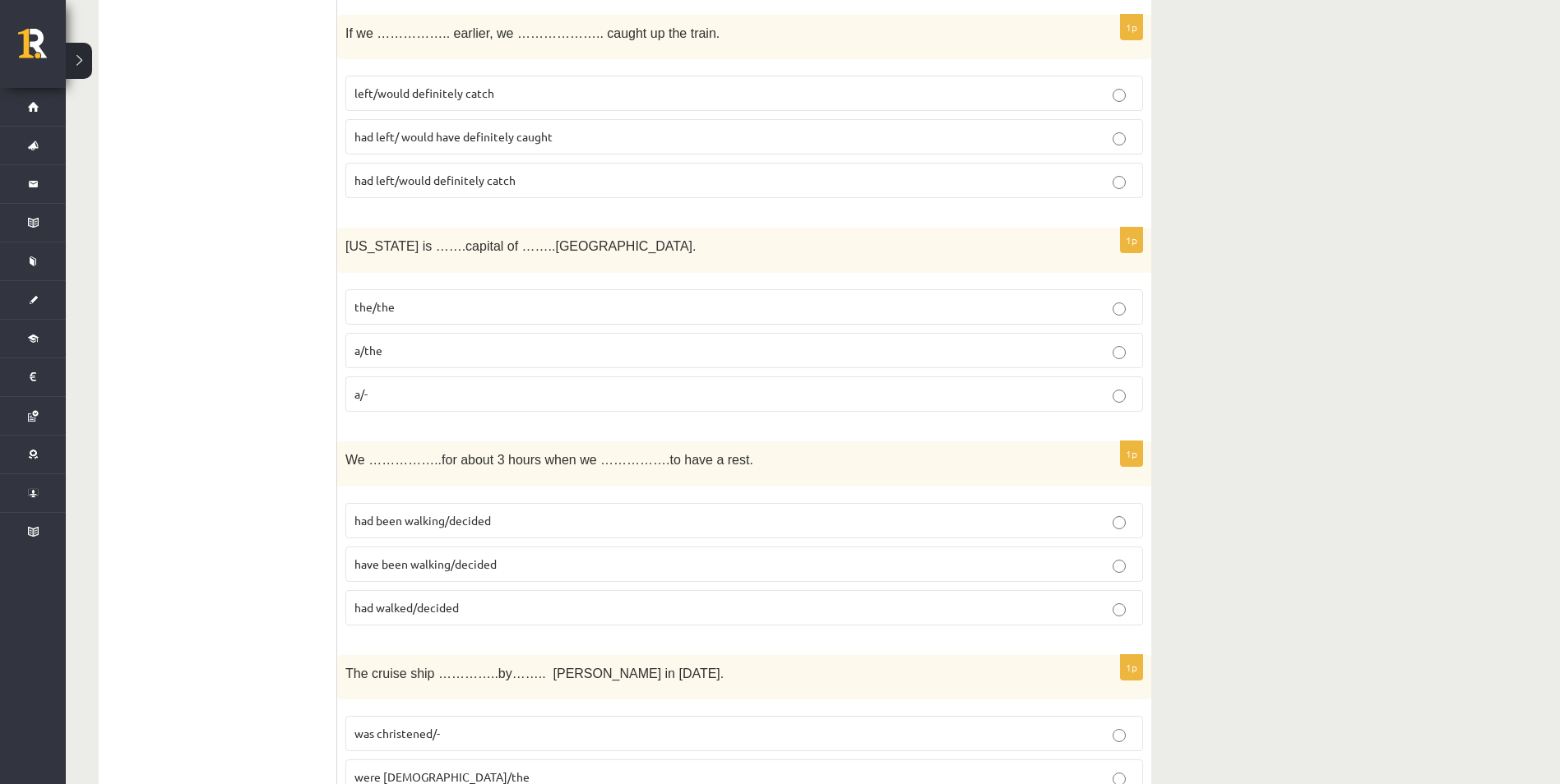
scroll to position [2220, 0]
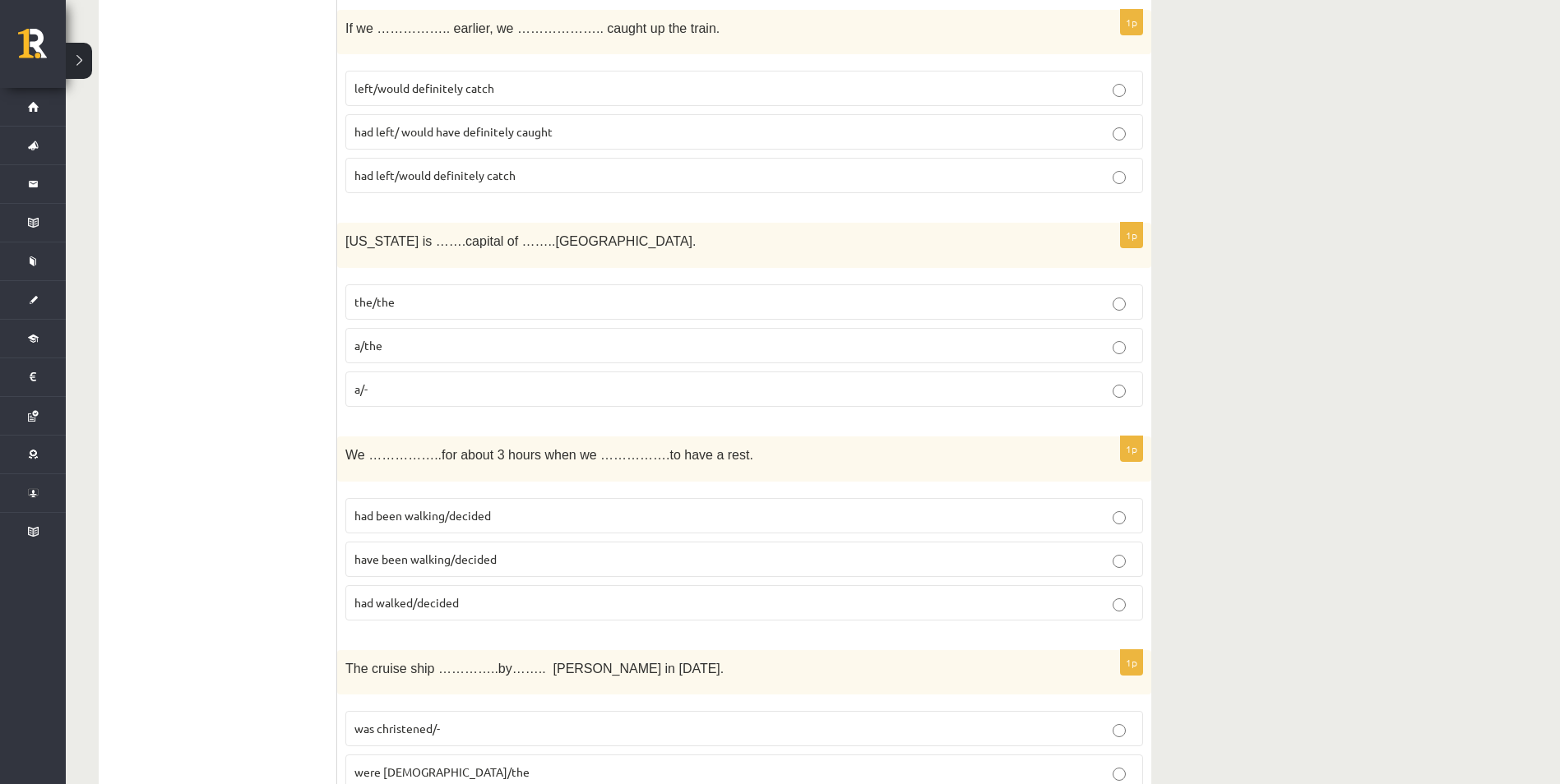
click at [484, 598] on p "had walked/decided" at bounding box center [744, 603] width 780 height 17
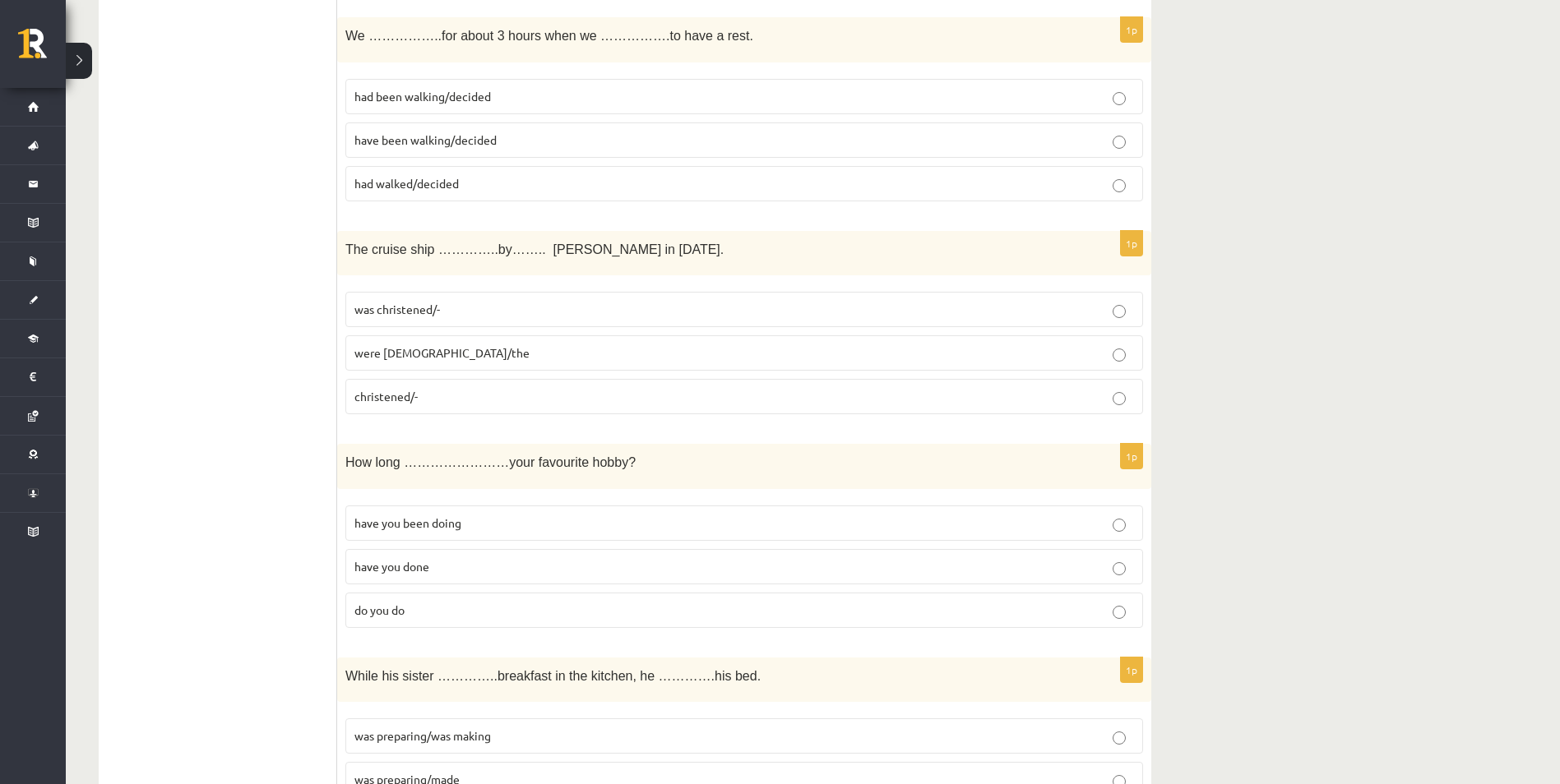
scroll to position [2653, 0]
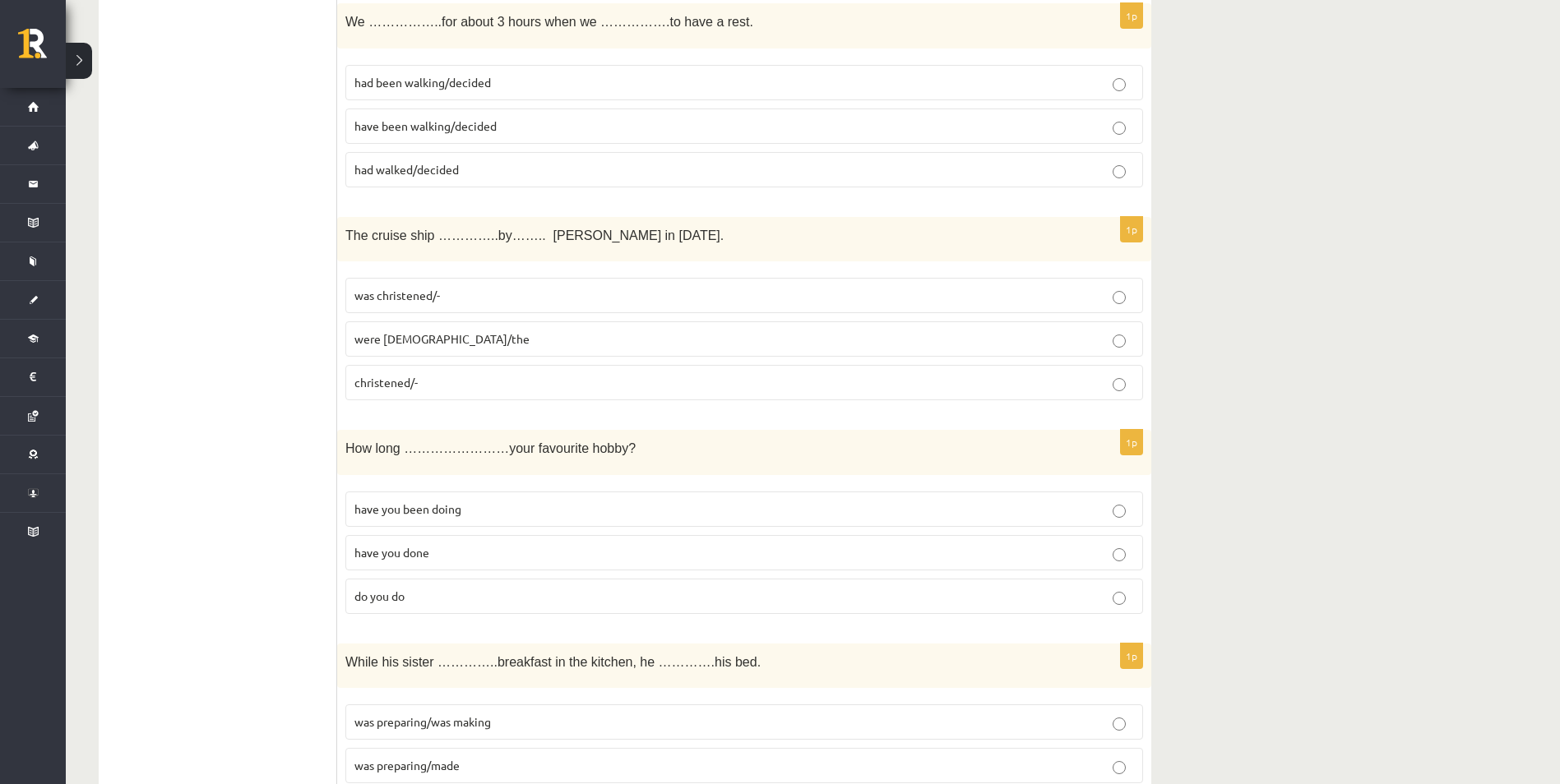
click at [636, 288] on p "was christened/-" at bounding box center [744, 295] width 780 height 17
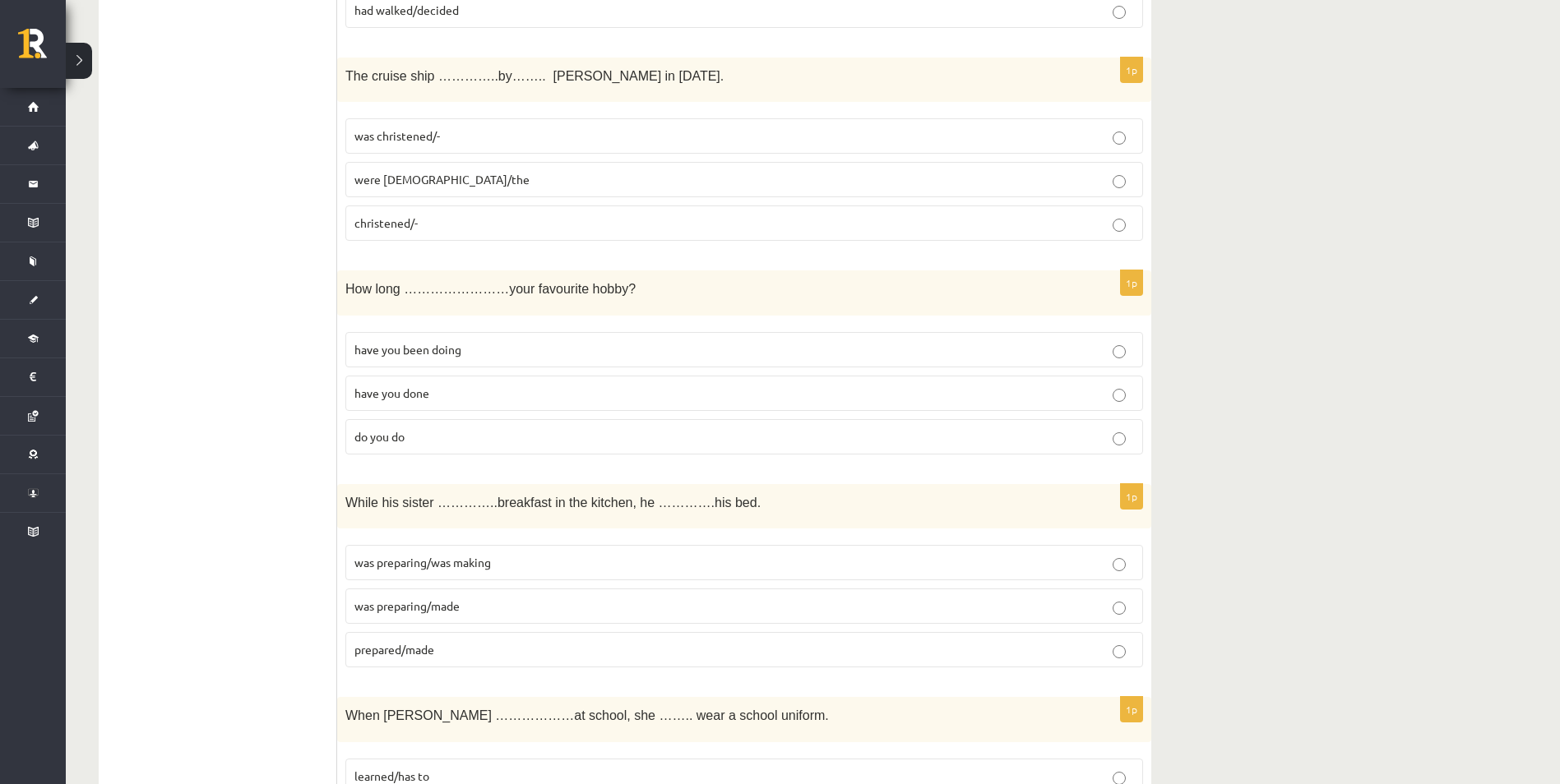
scroll to position [2817, 0]
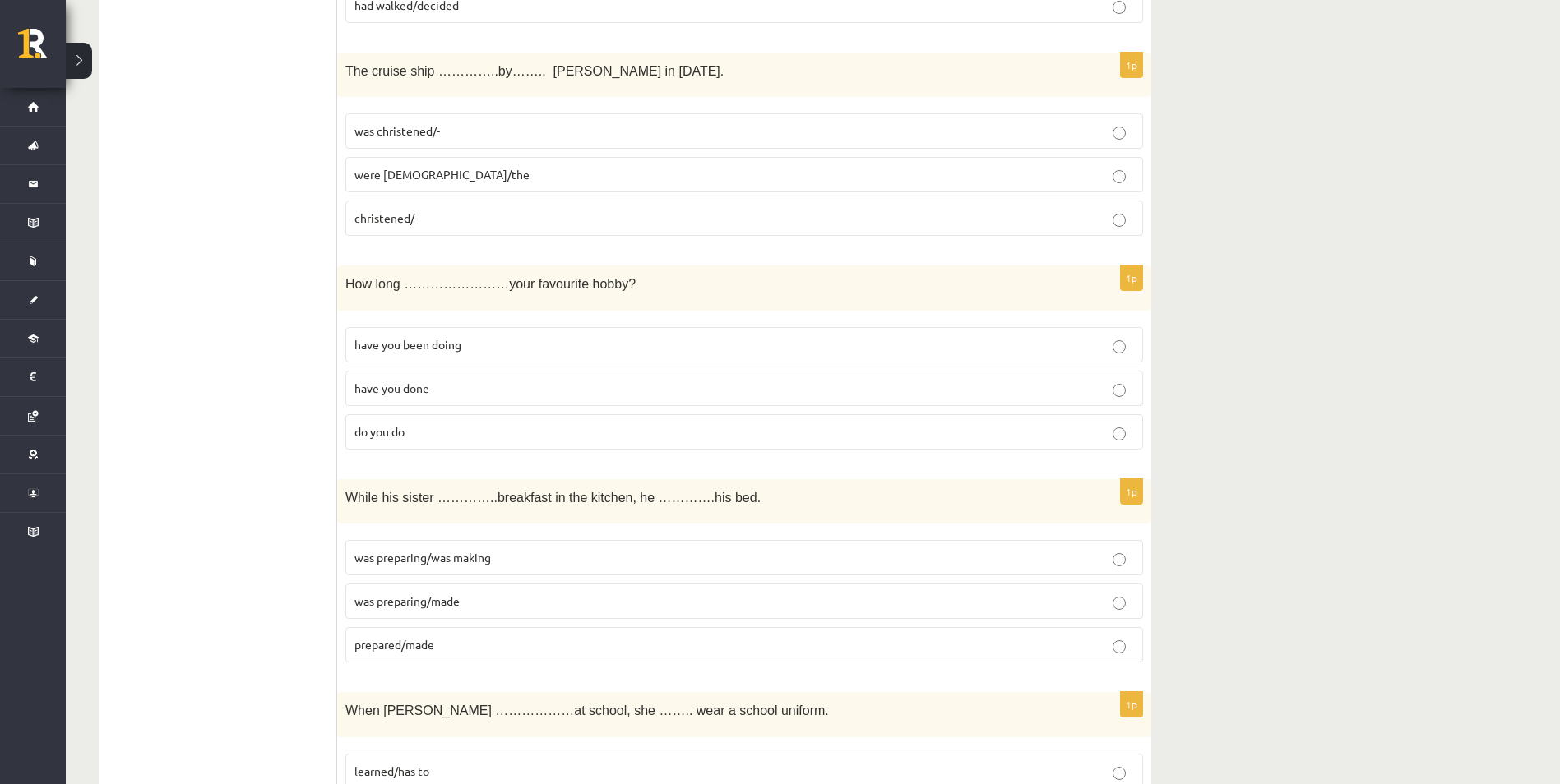
click at [843, 336] on p "have you been doing" at bounding box center [744, 345] width 780 height 17
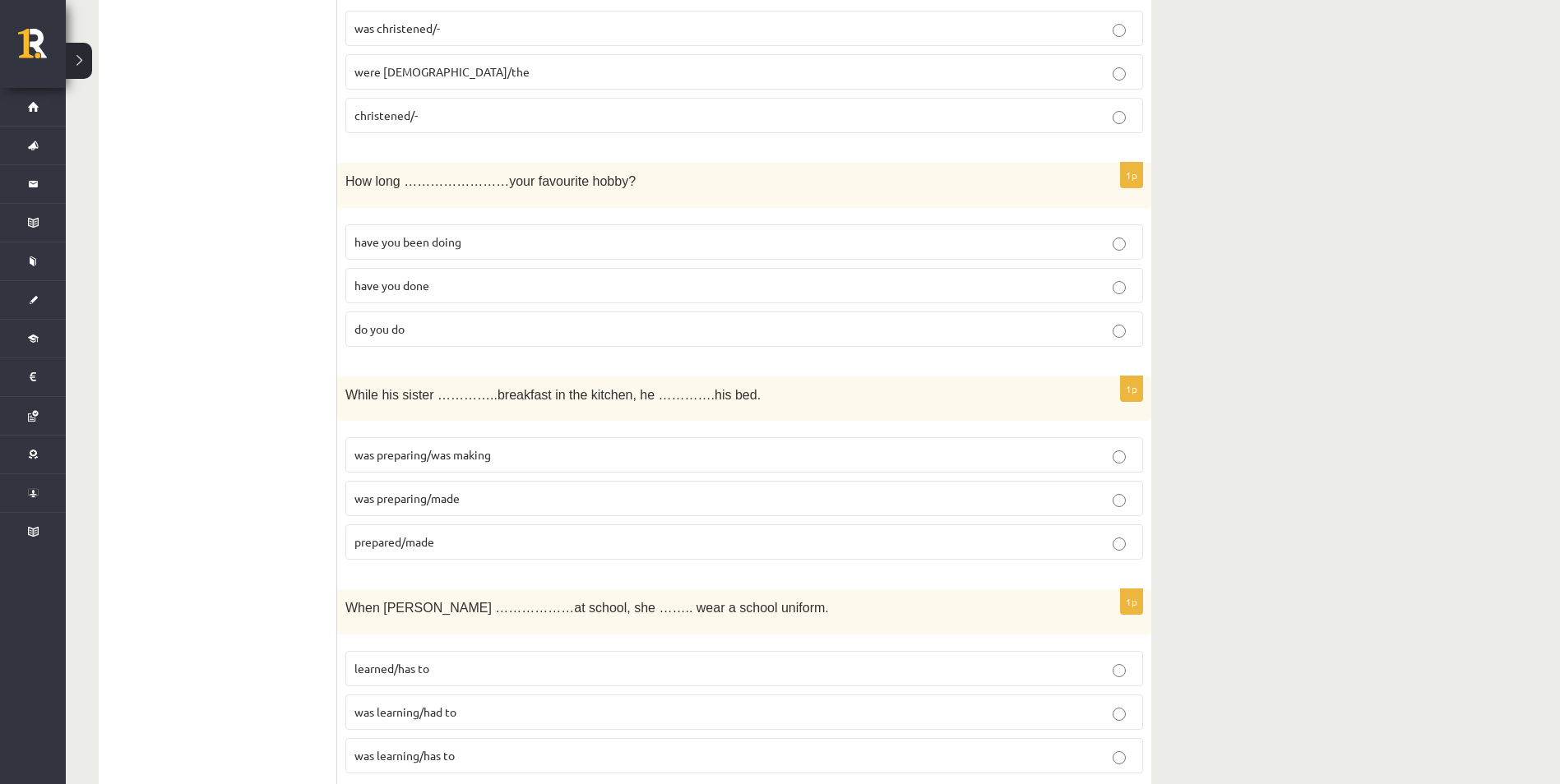
scroll to position [2981, 0]
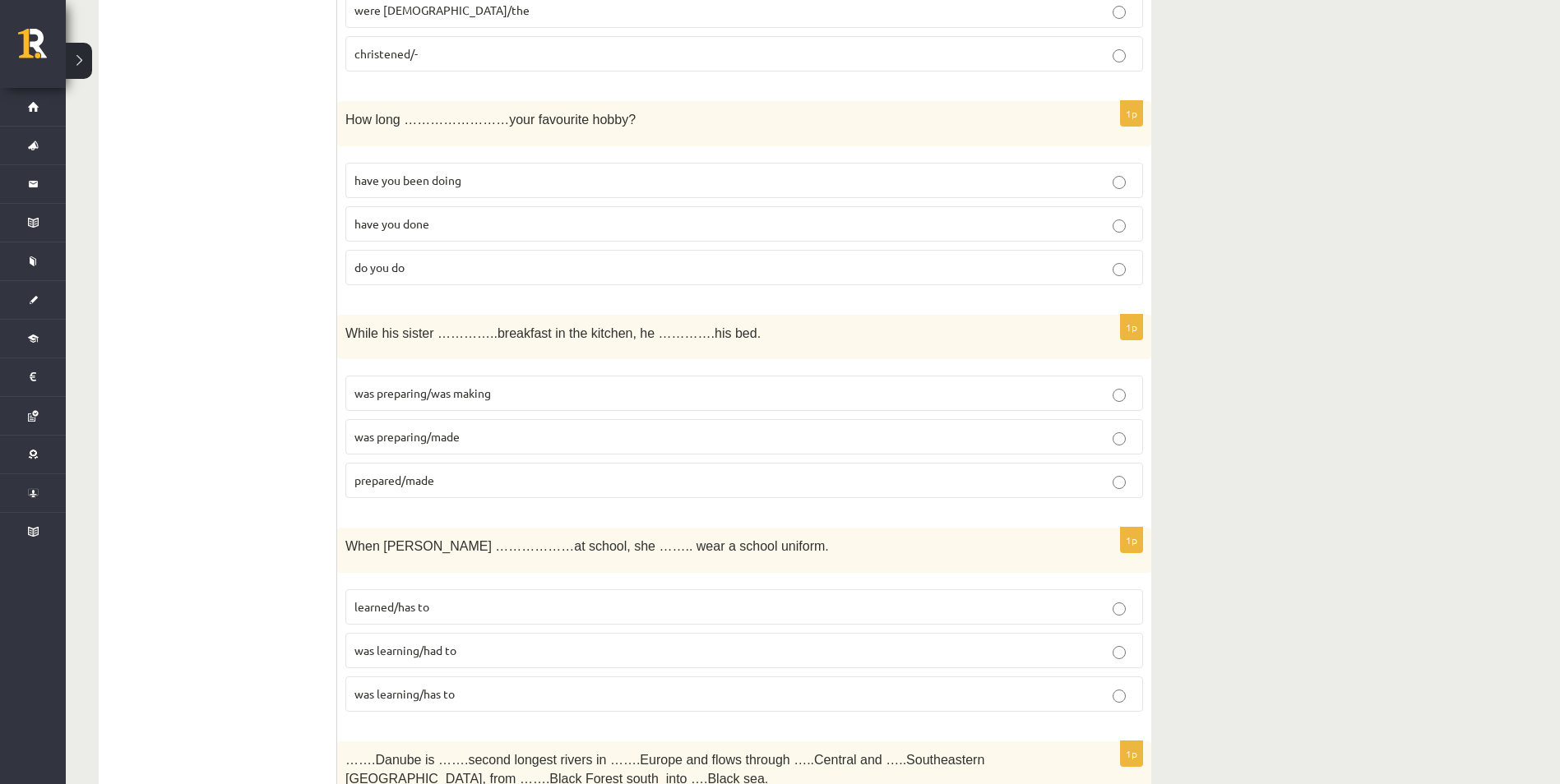
click at [717, 395] on p "was preparing/was making" at bounding box center [744, 393] width 780 height 17
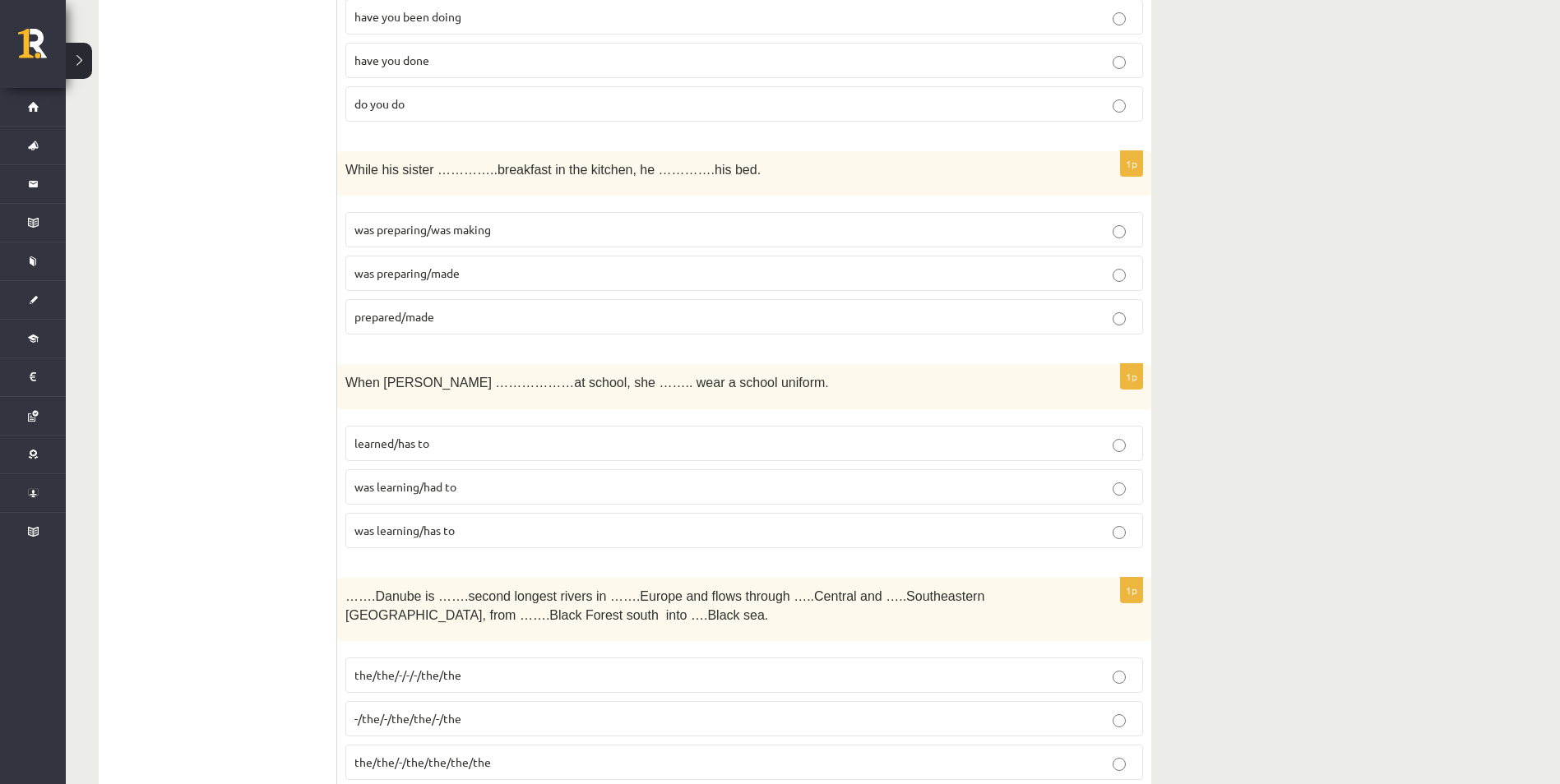
scroll to position [3146, 0]
click at [658, 438] on p "learned/has to" at bounding box center [744, 443] width 780 height 17
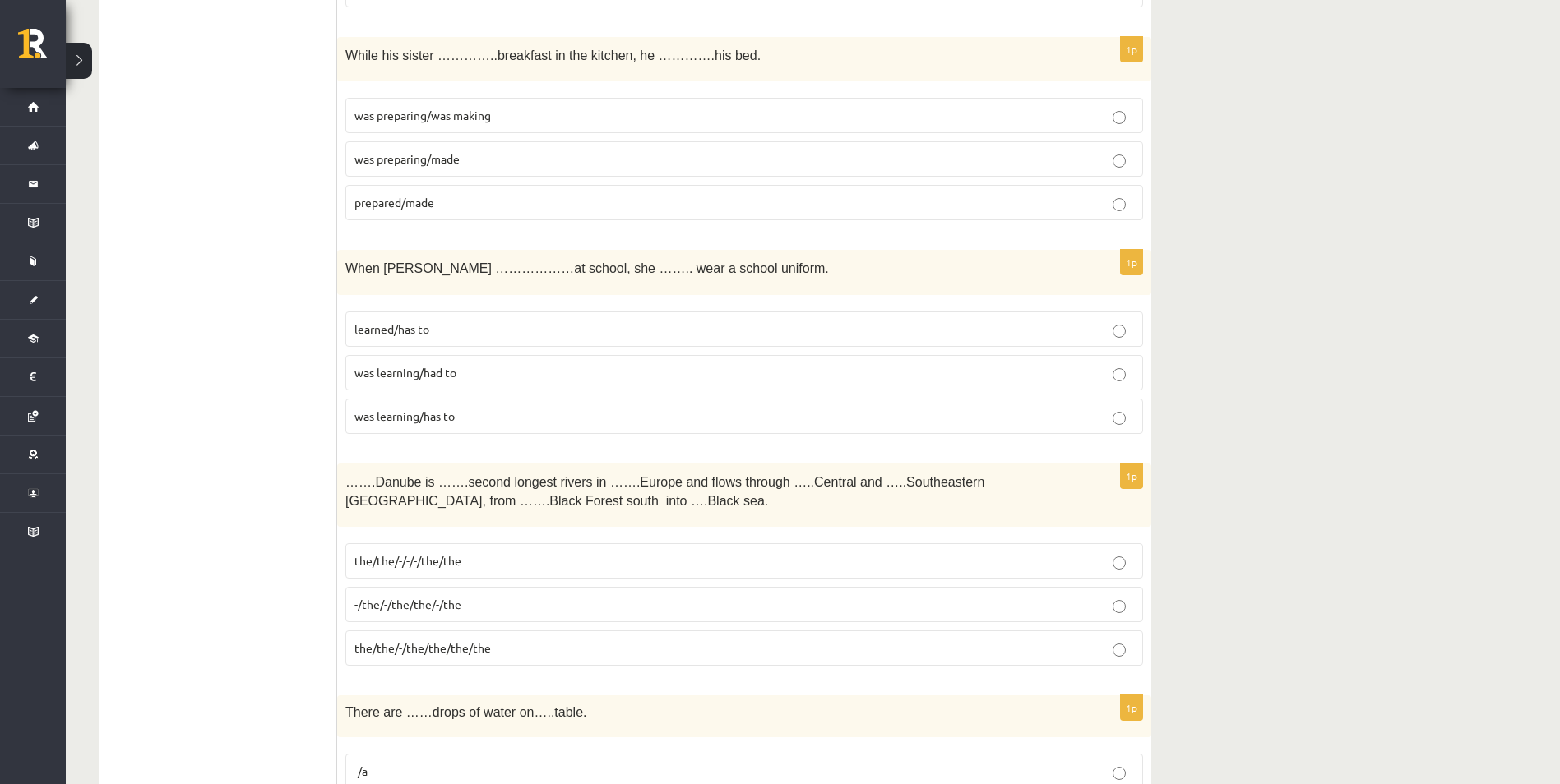
scroll to position [3311, 0]
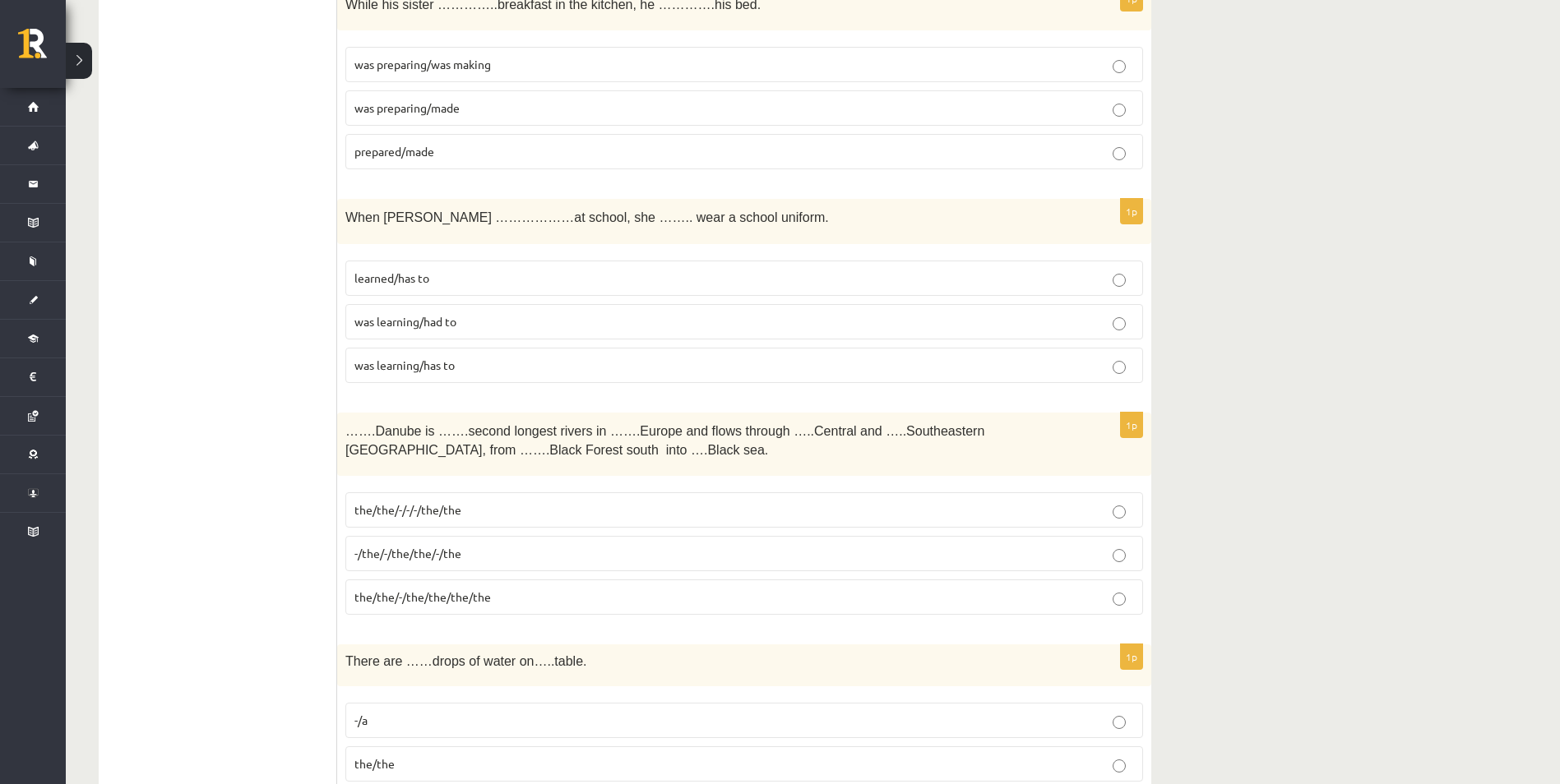
click at [872, 557] on p "-/the/-/the/the/-/the" at bounding box center [744, 554] width 780 height 17
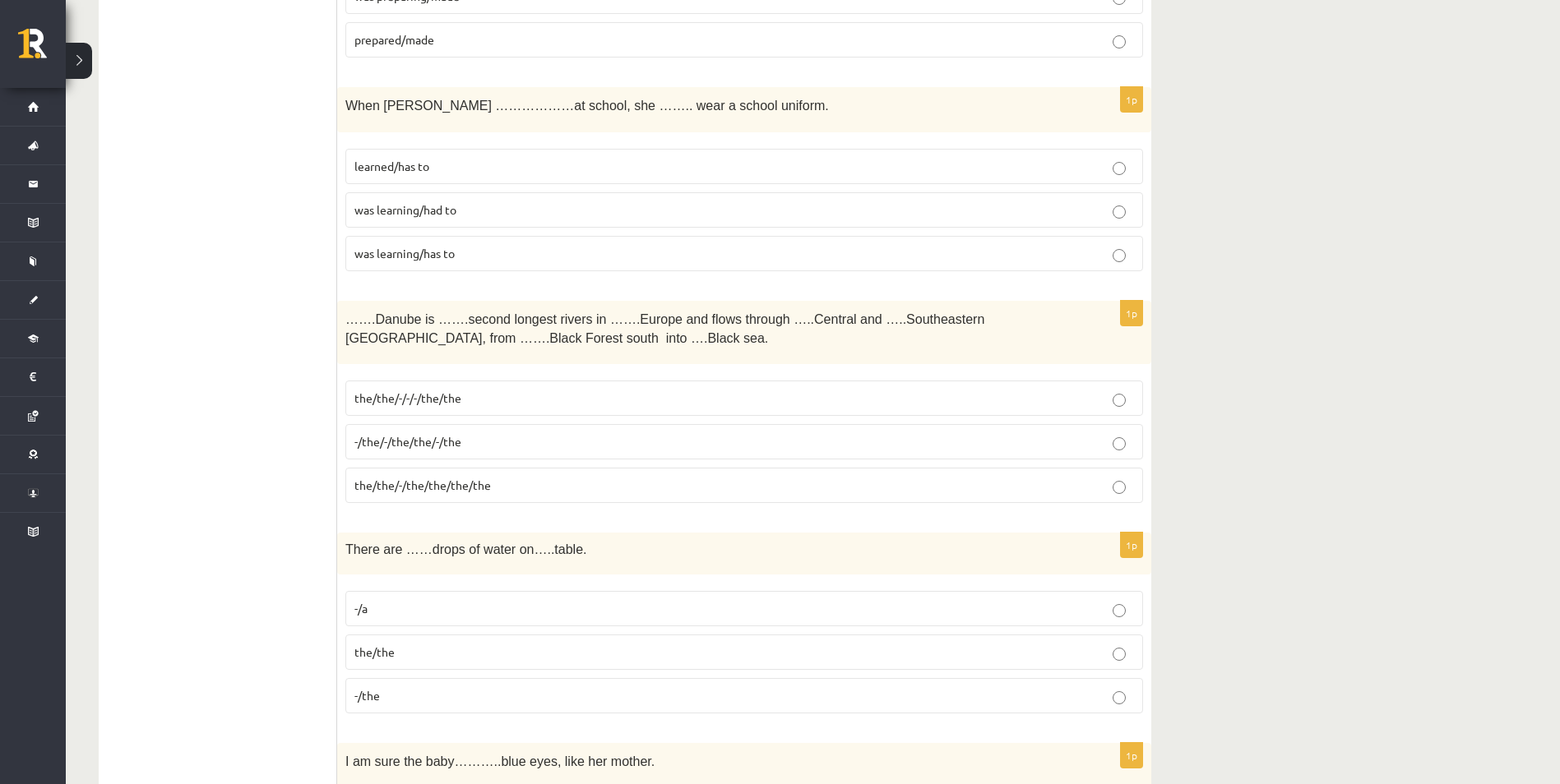
scroll to position [3475, 0]
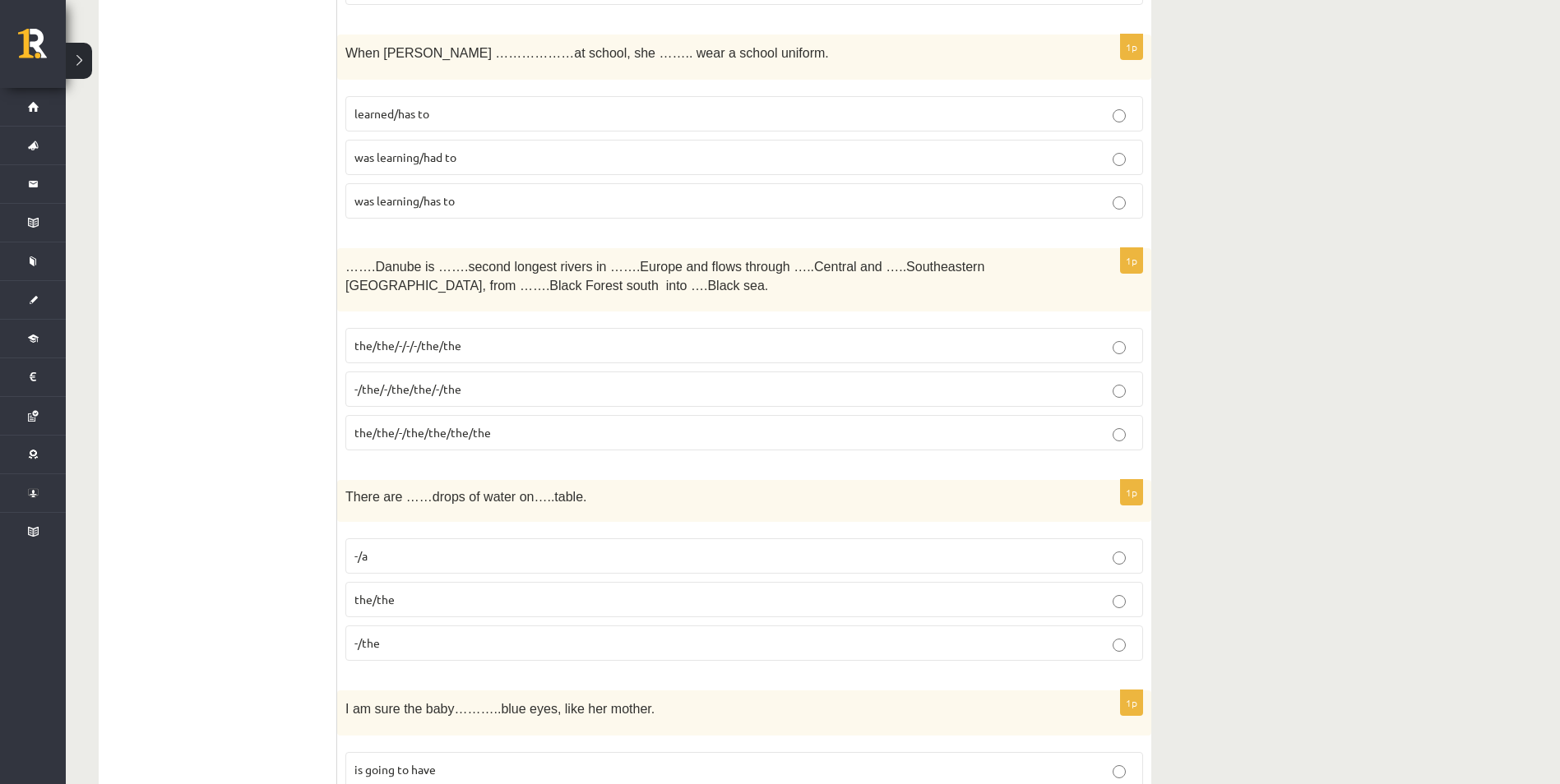
click at [766, 643] on p "-/the" at bounding box center [744, 643] width 780 height 17
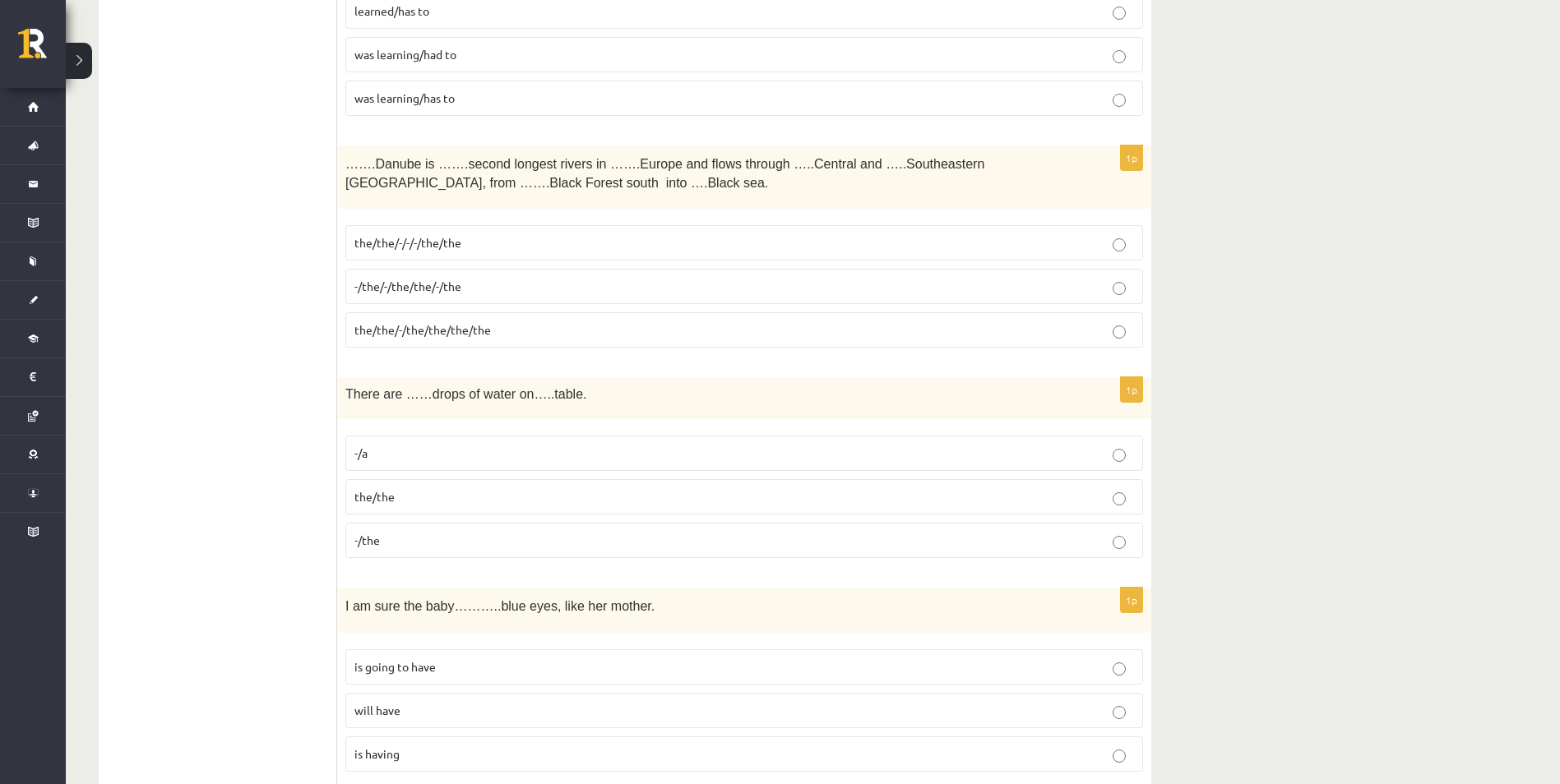
scroll to position [3640, 0]
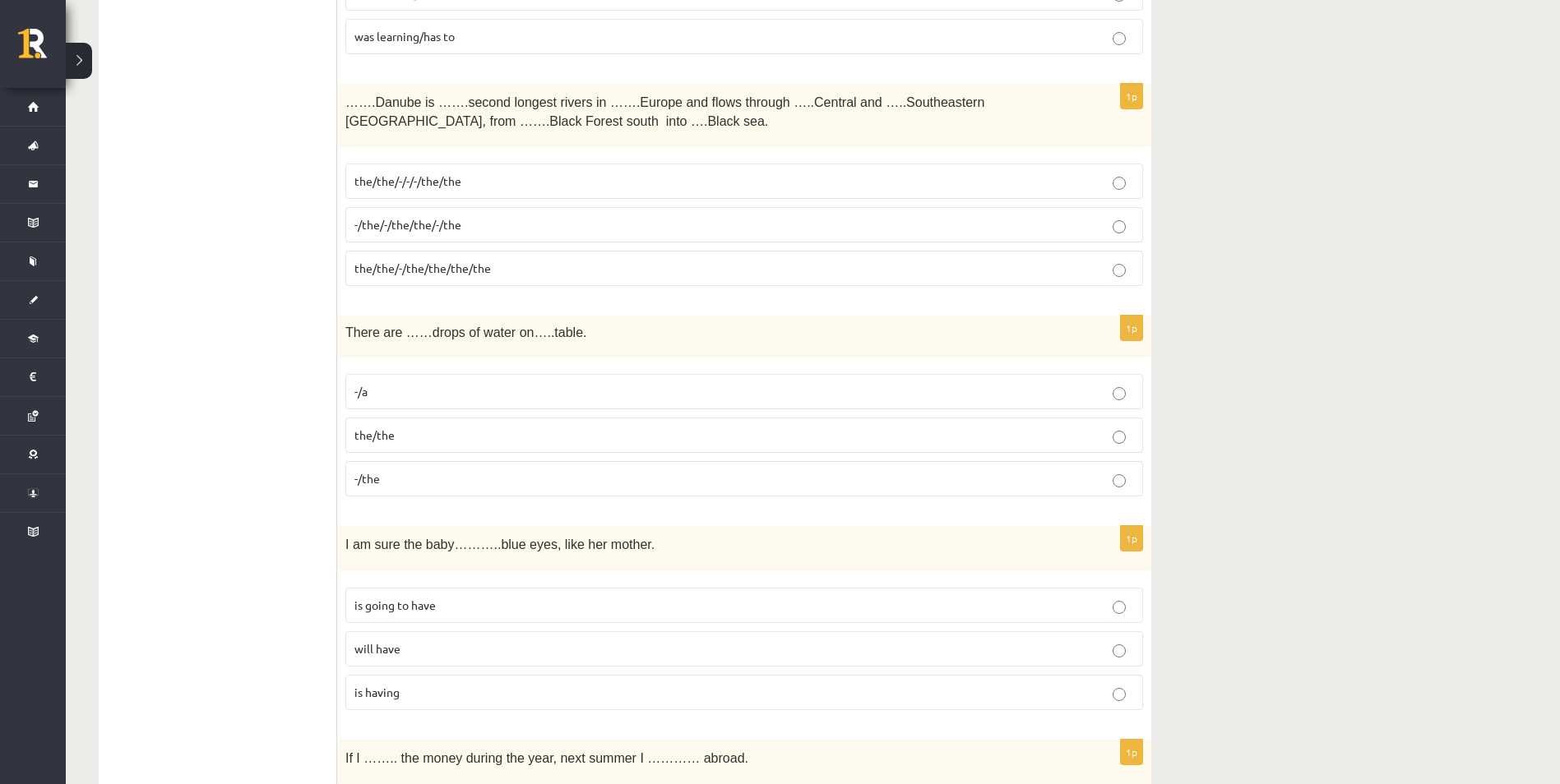
click at [651, 652] on p "will have" at bounding box center [744, 649] width 780 height 17
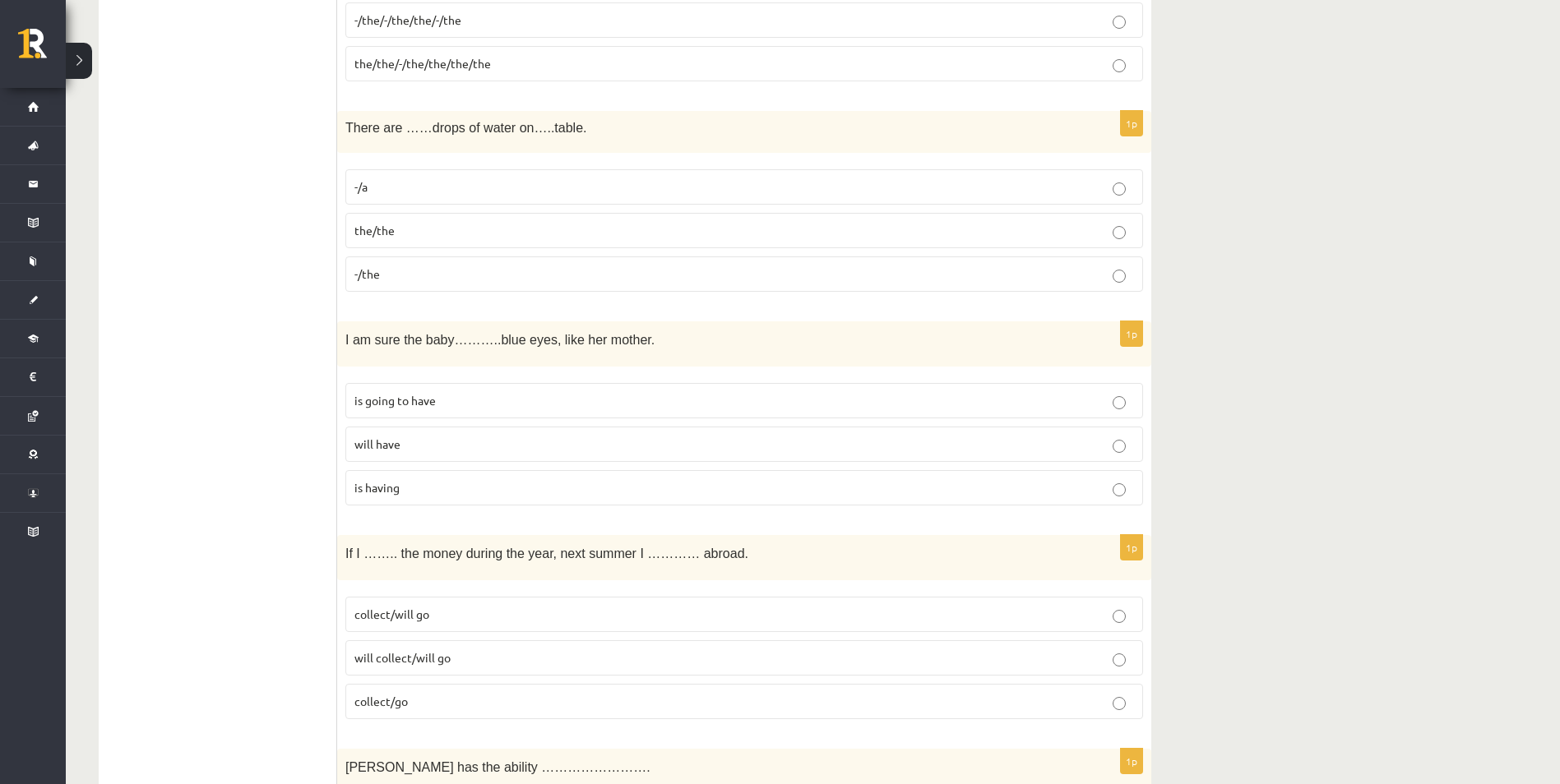
scroll to position [3968, 0]
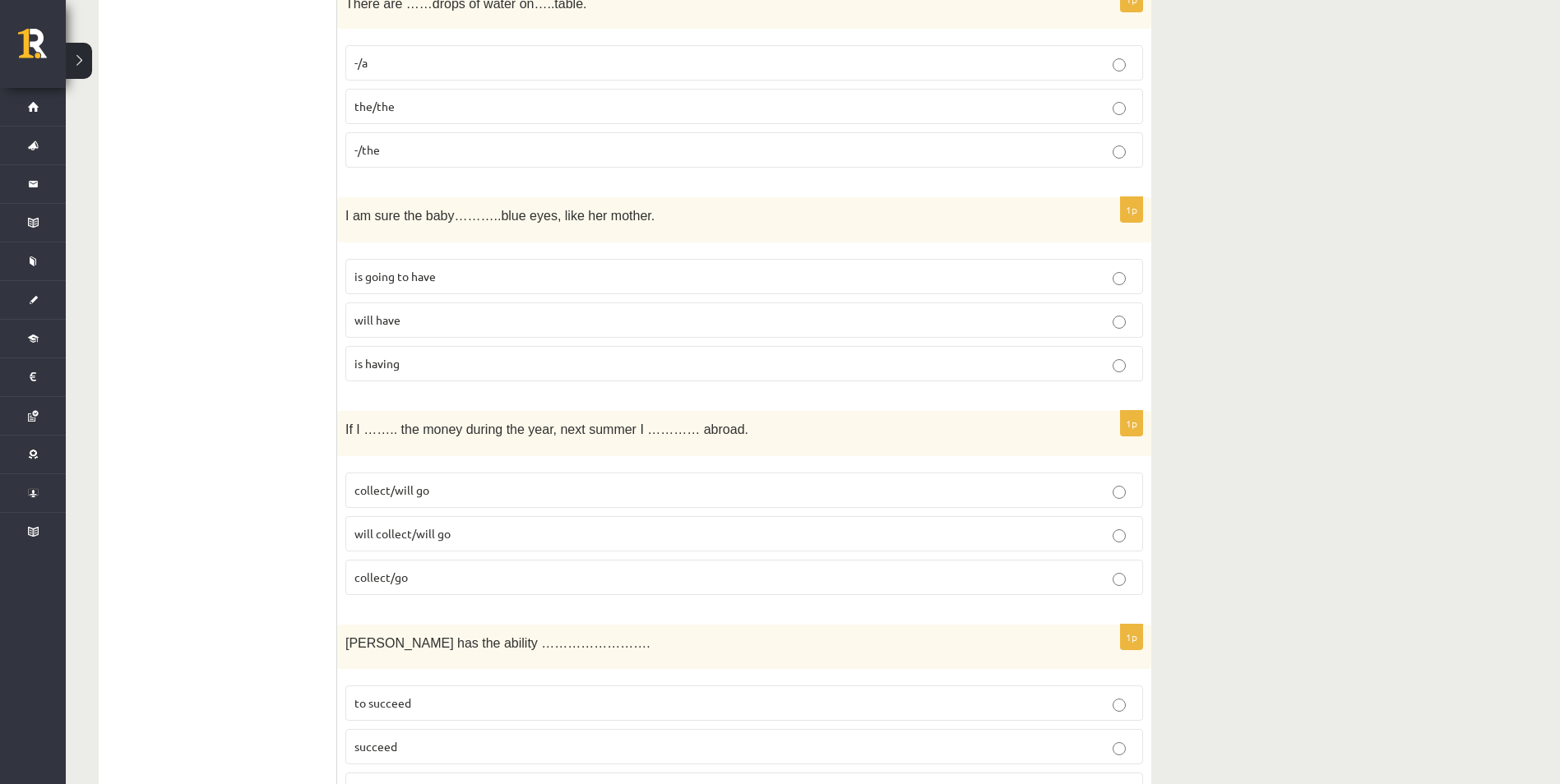
click at [1034, 502] on label "collect/will go" at bounding box center [744, 490] width 797 height 36
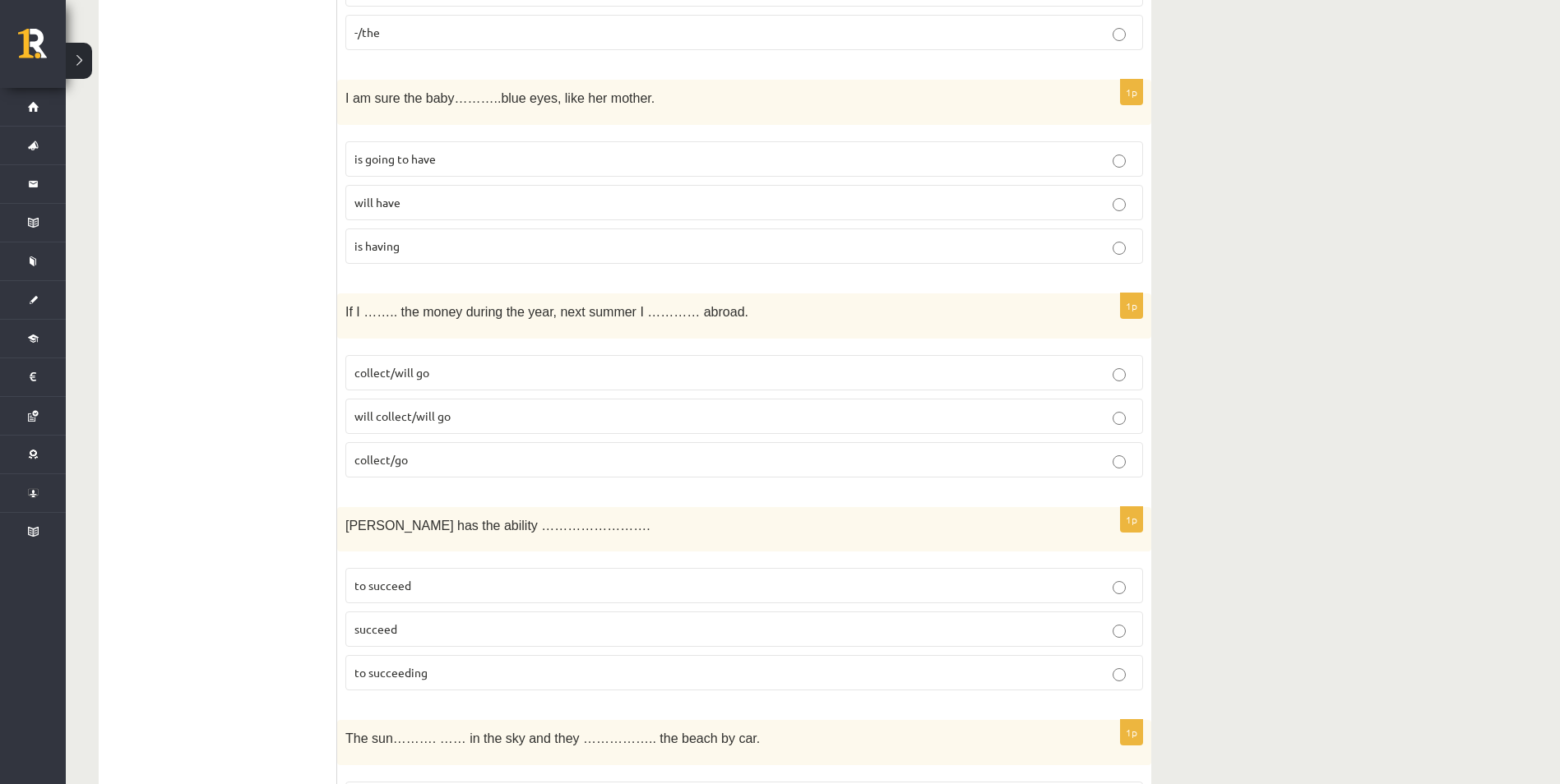
scroll to position [4133, 0]
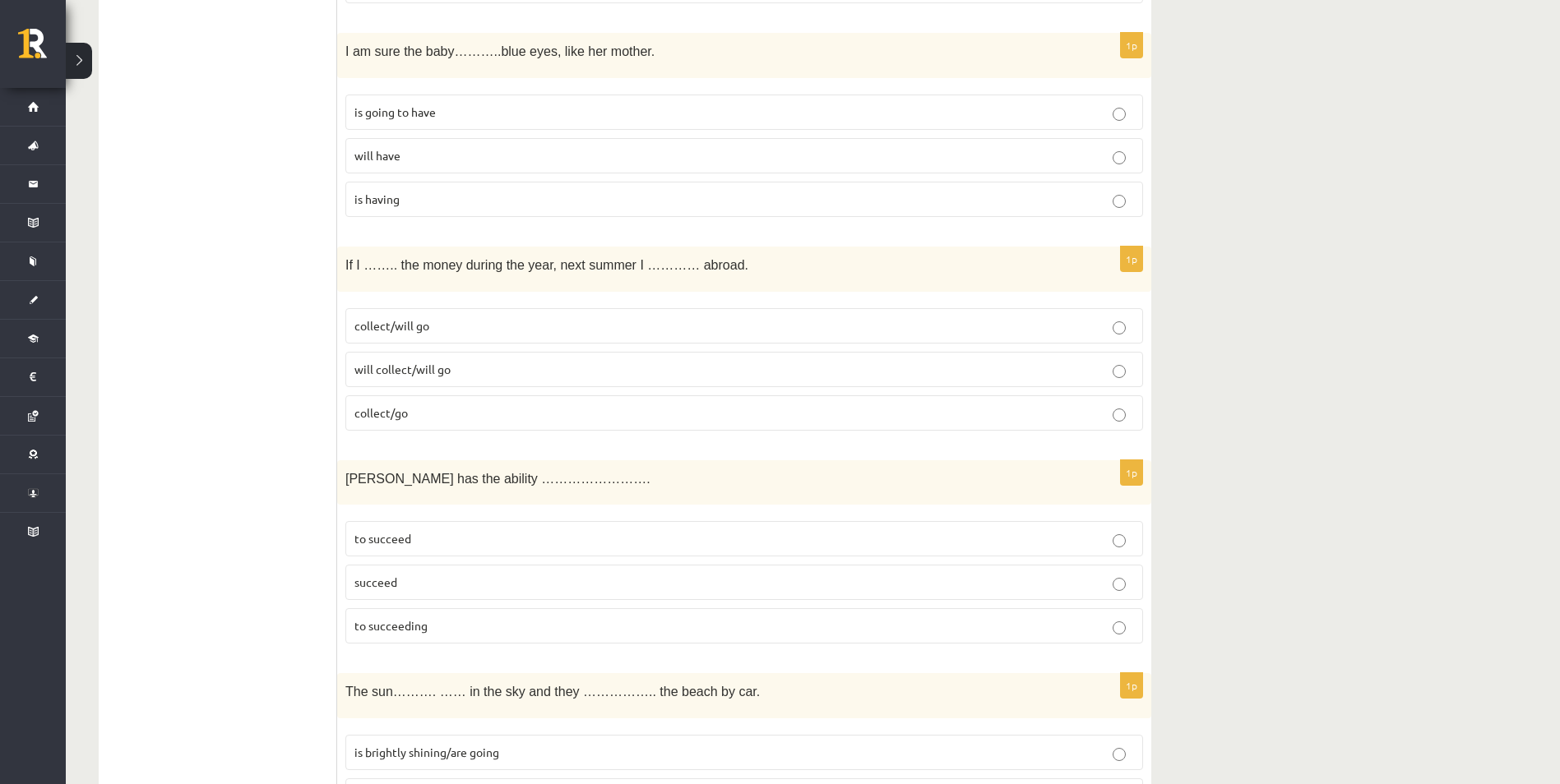
click at [803, 547] on p "to succeed" at bounding box center [744, 539] width 780 height 17
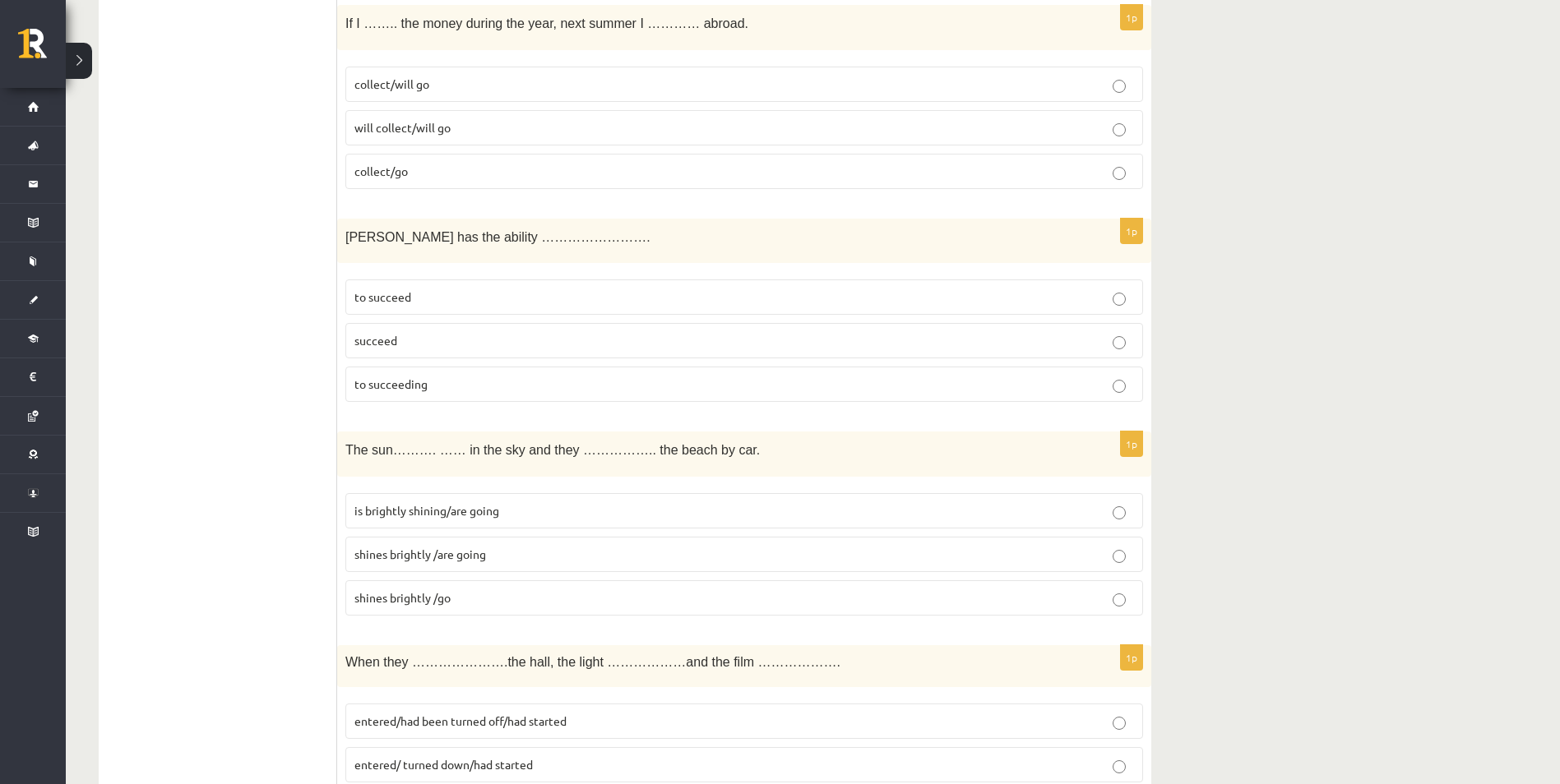
scroll to position [4379, 0]
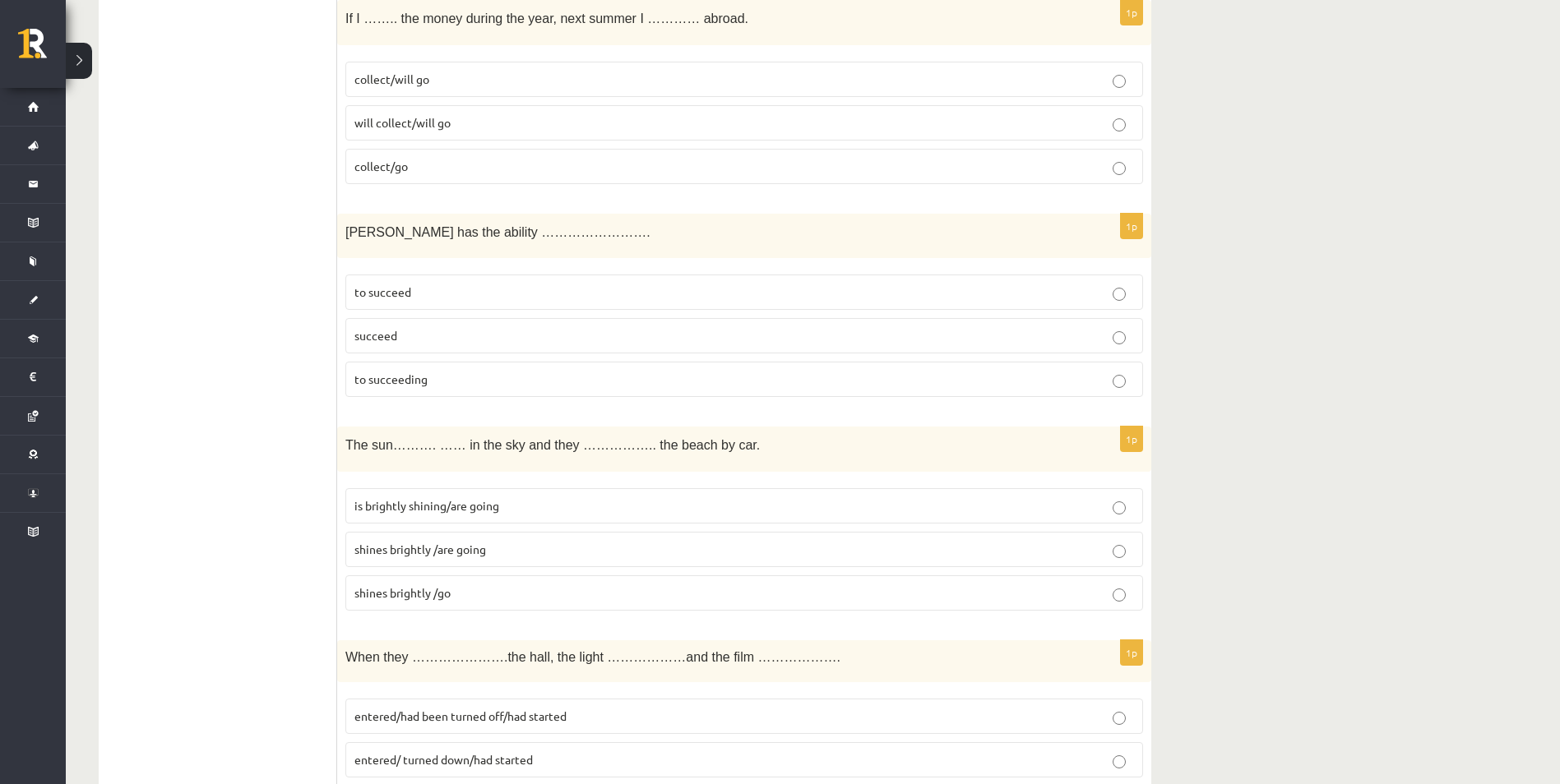
click at [615, 504] on p "is brightly shining/are going" at bounding box center [744, 506] width 780 height 17
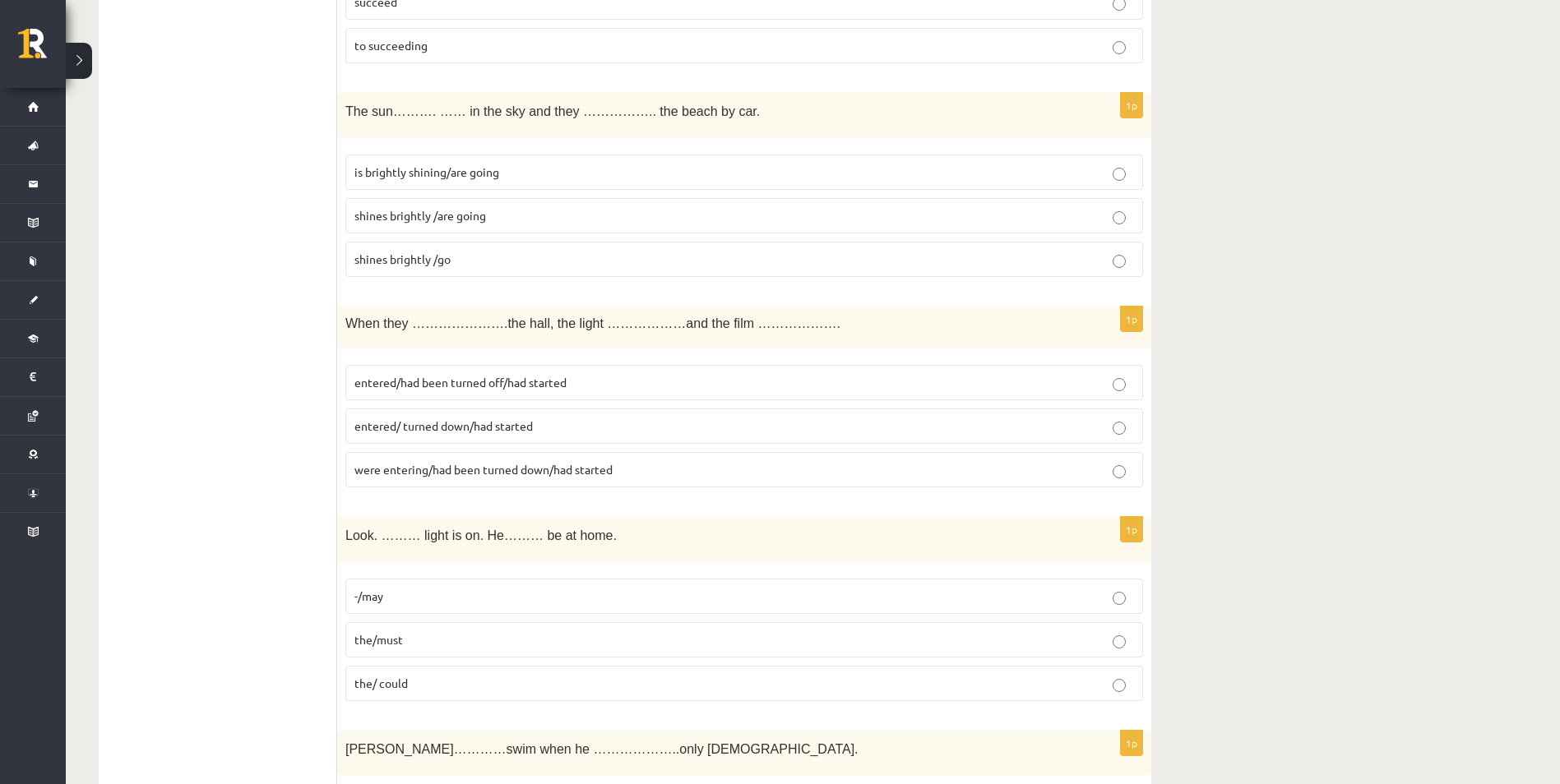
scroll to position [4708, 0]
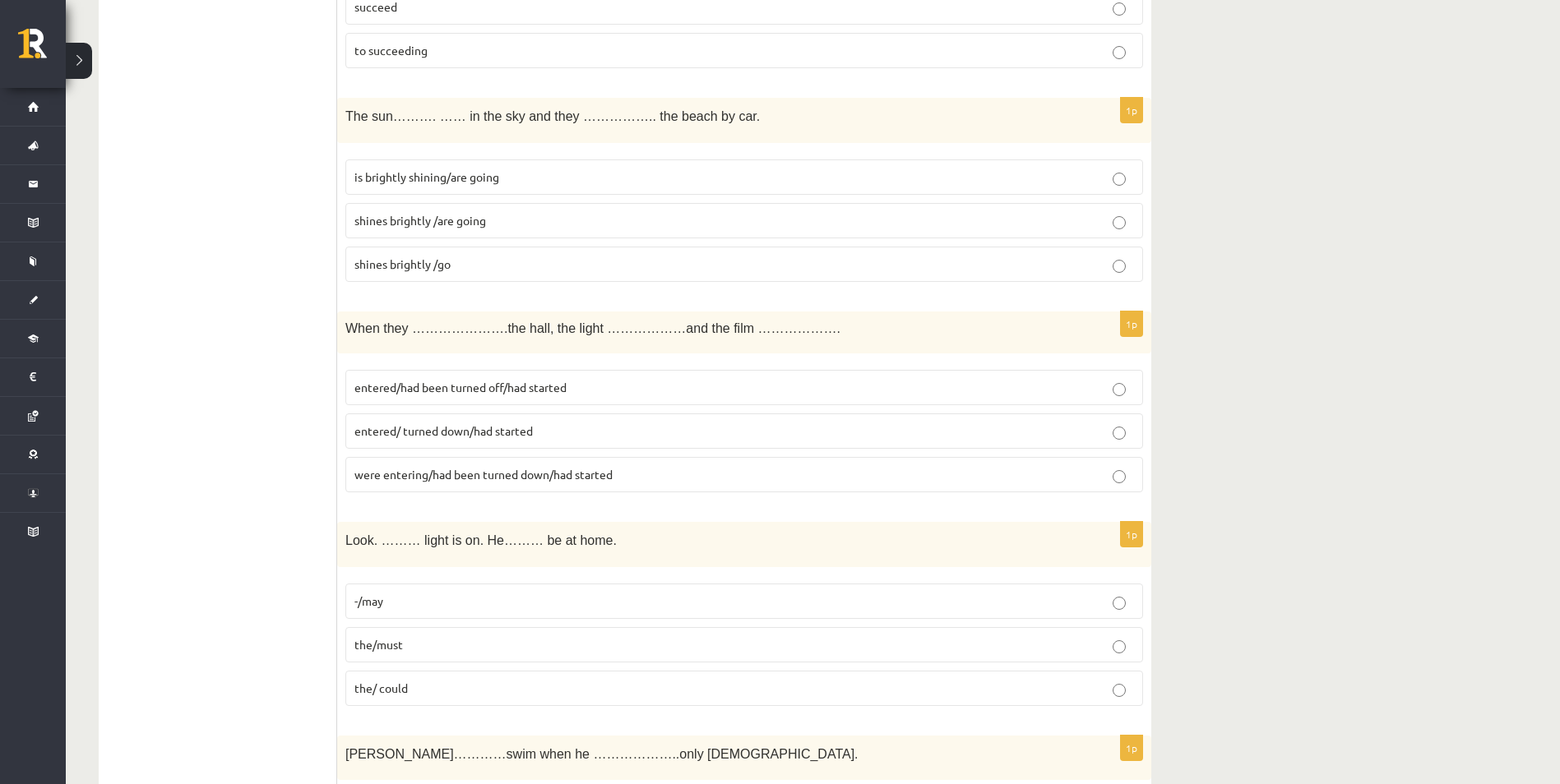
click at [452, 392] on span "entered/had been turned off/had started" at bounding box center [460, 386] width 212 height 15
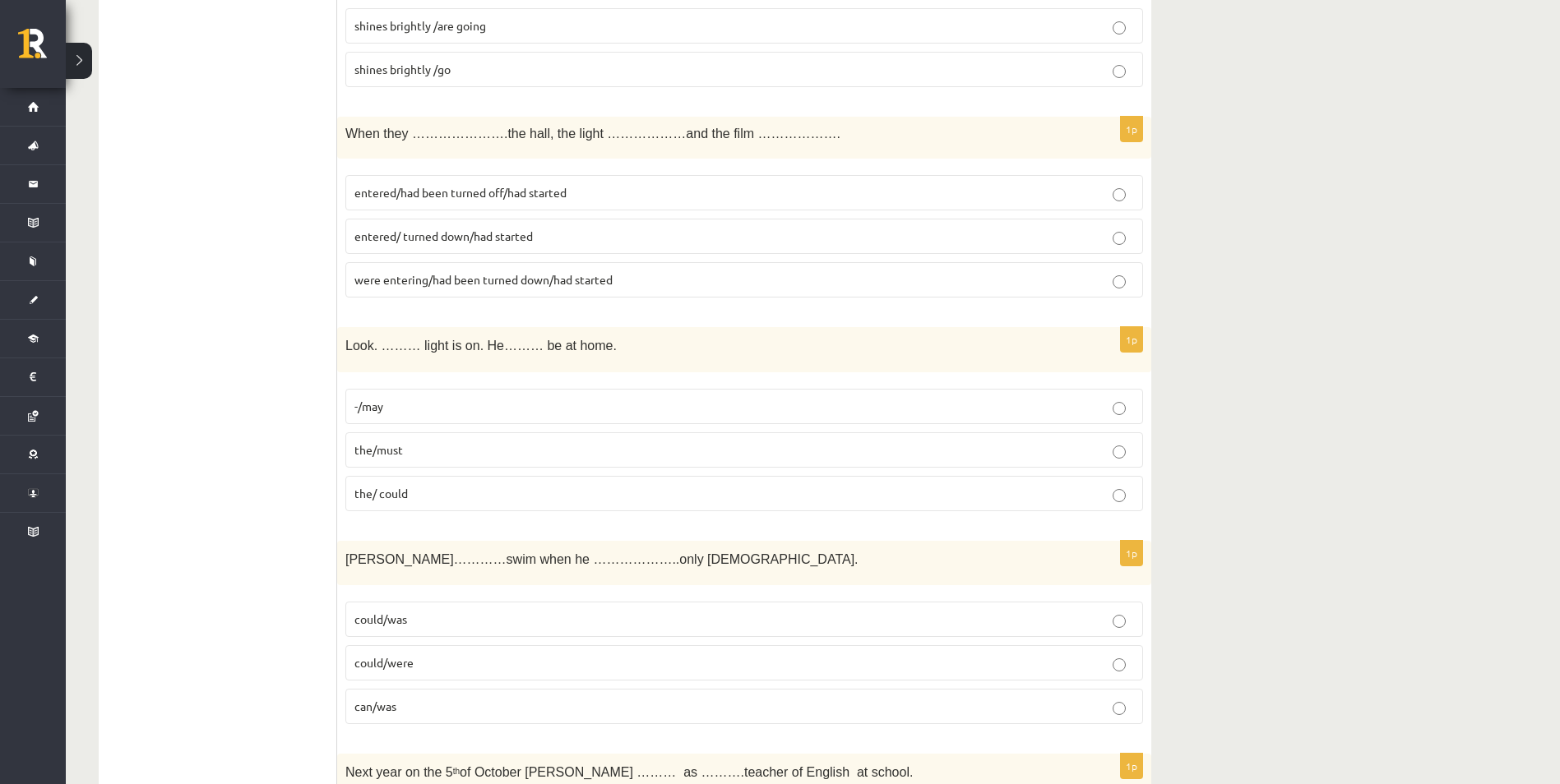
scroll to position [4955, 0]
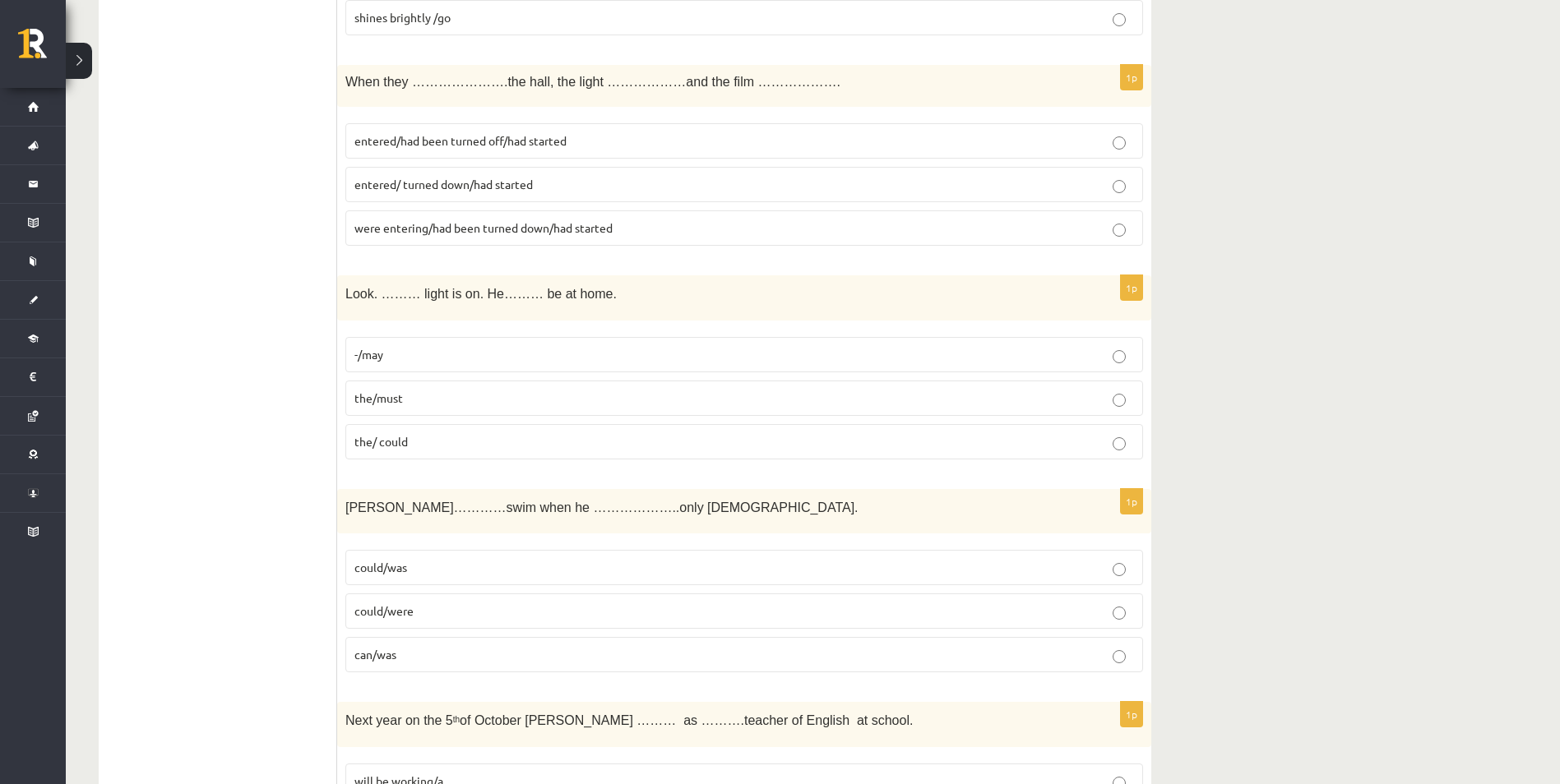
click at [426, 402] on p "the/must" at bounding box center [744, 399] width 780 height 17
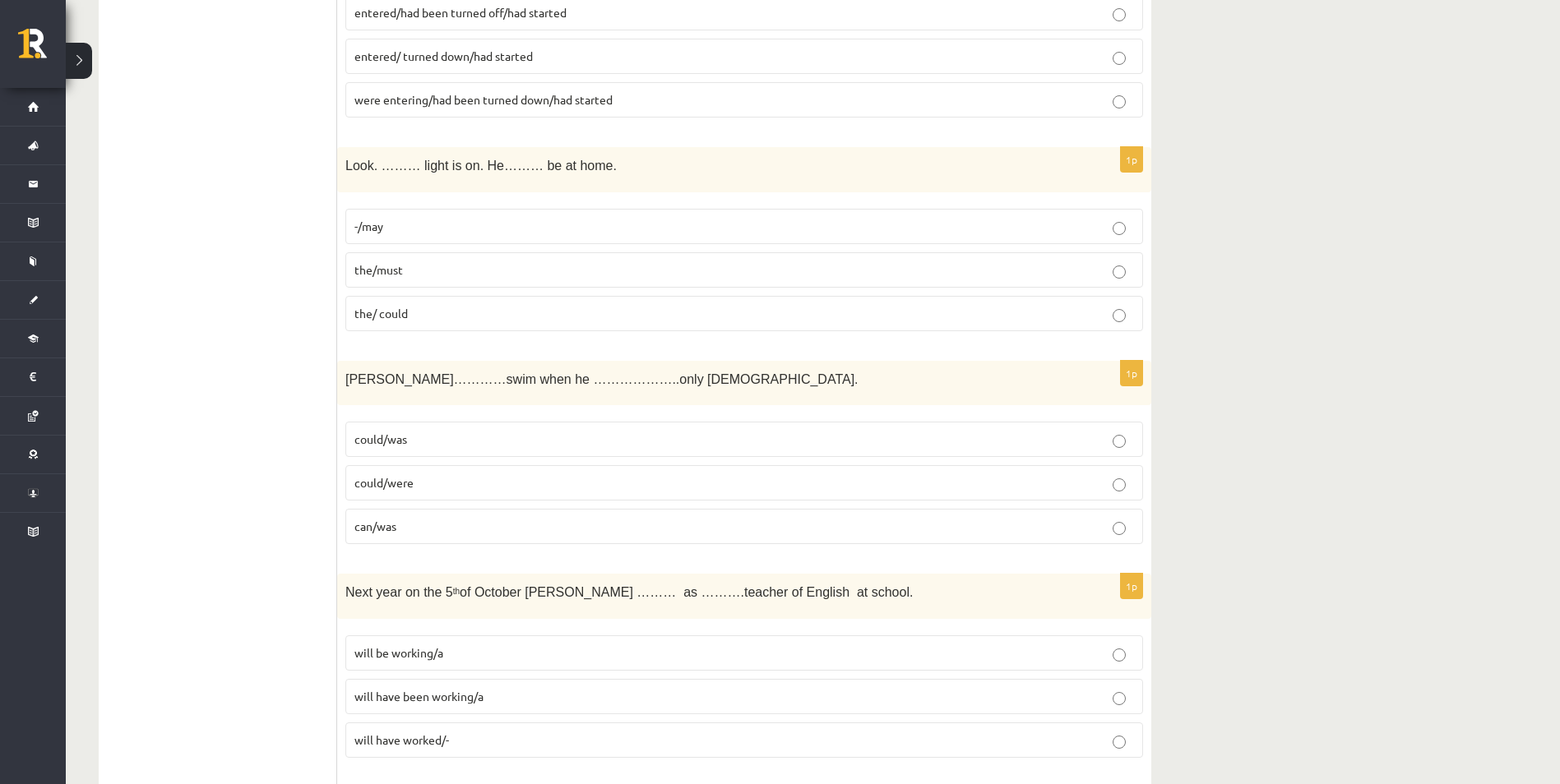
scroll to position [5119, 0]
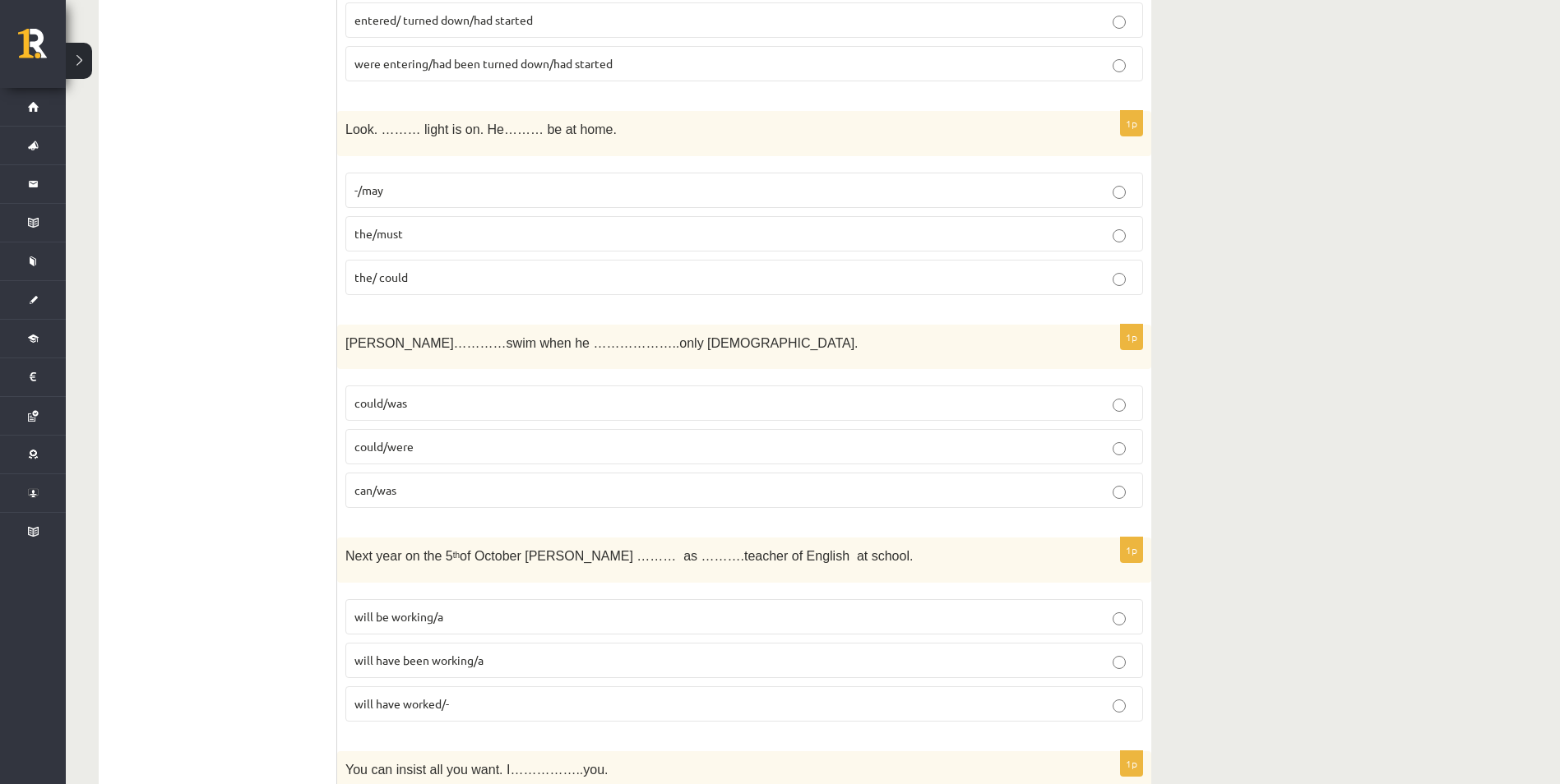
click at [355, 416] on label "could/was" at bounding box center [744, 403] width 797 height 36
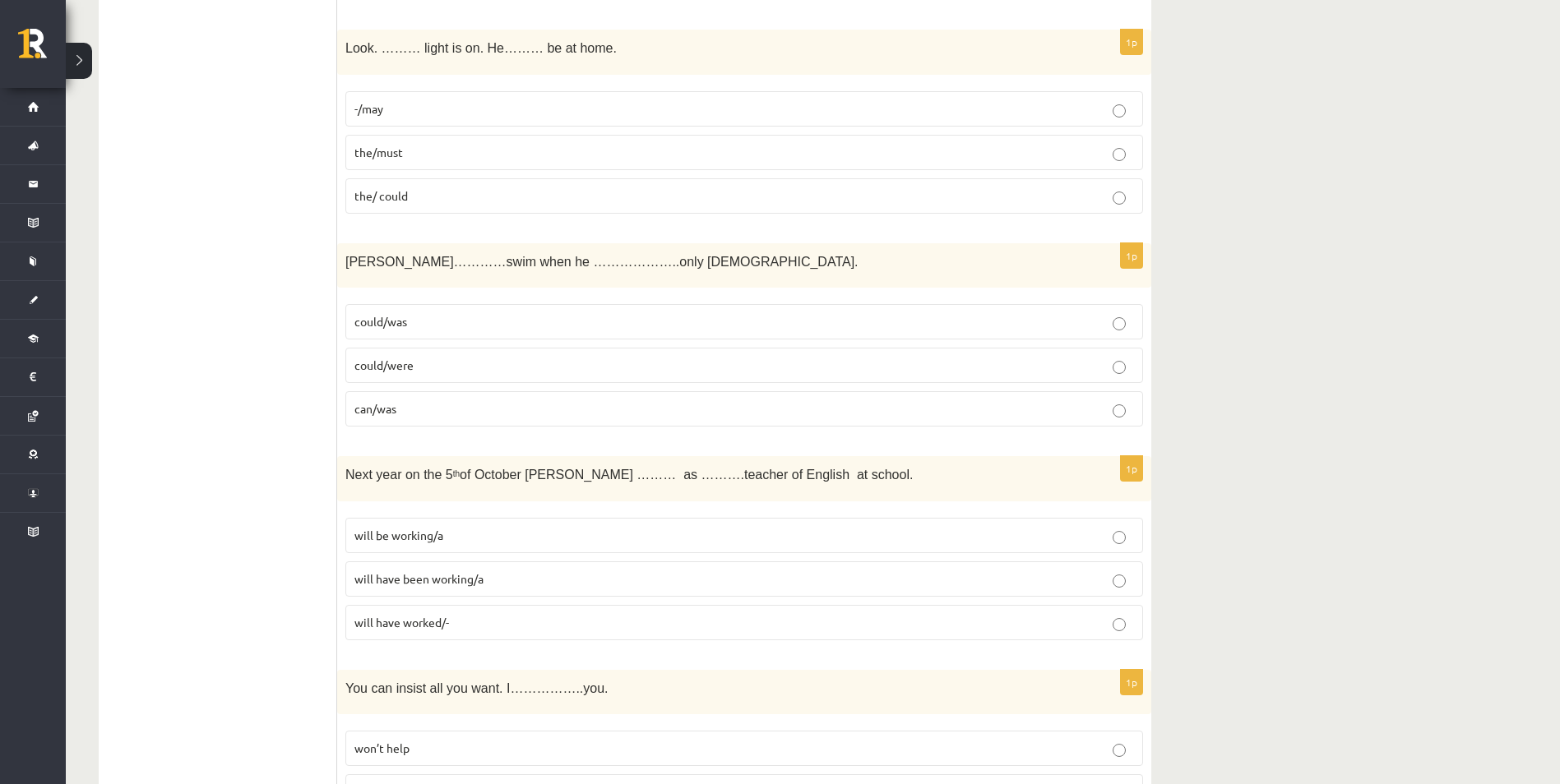
scroll to position [5283, 0]
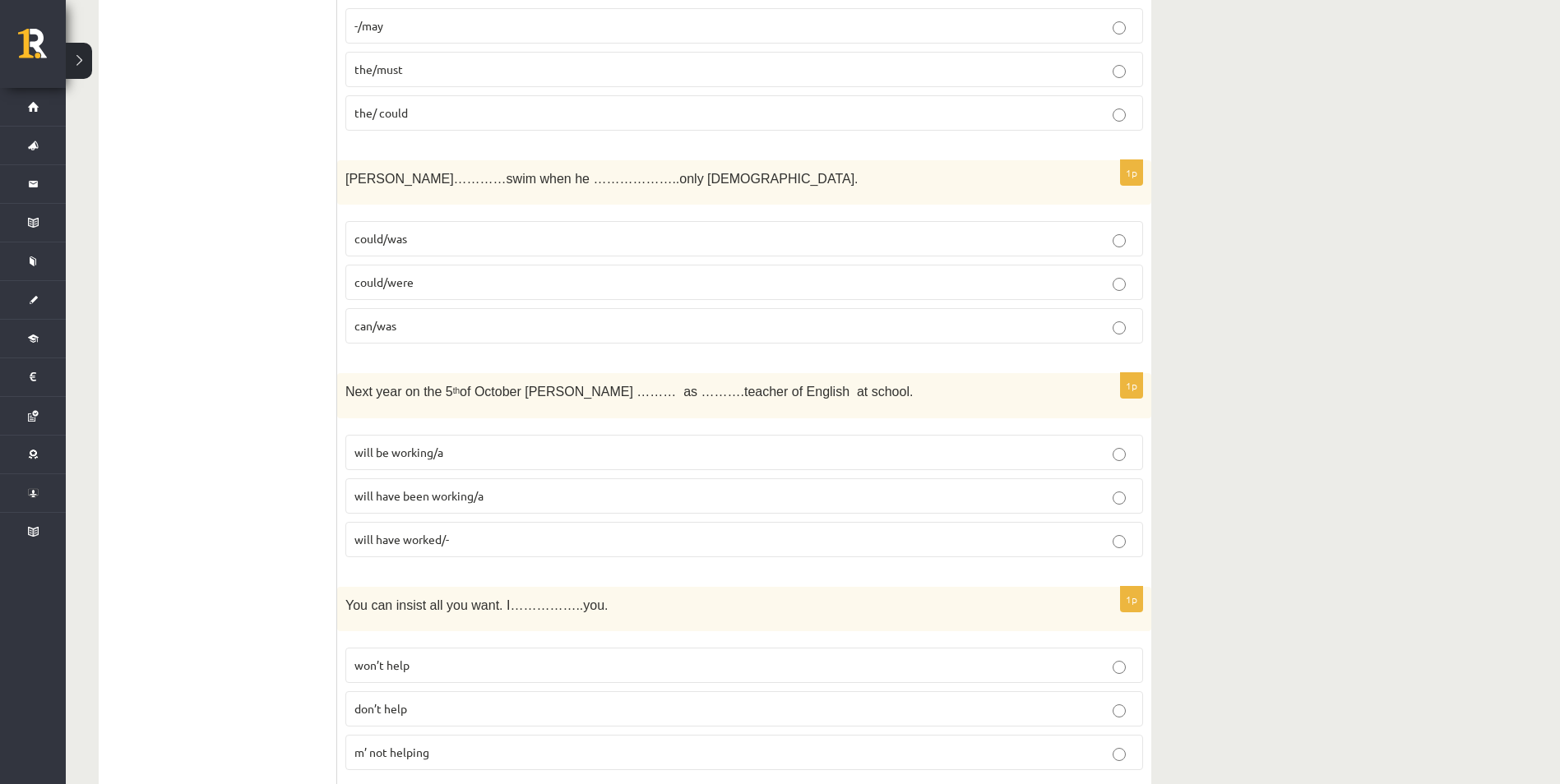
click at [472, 541] on p "will have worked/-" at bounding box center [744, 540] width 780 height 17
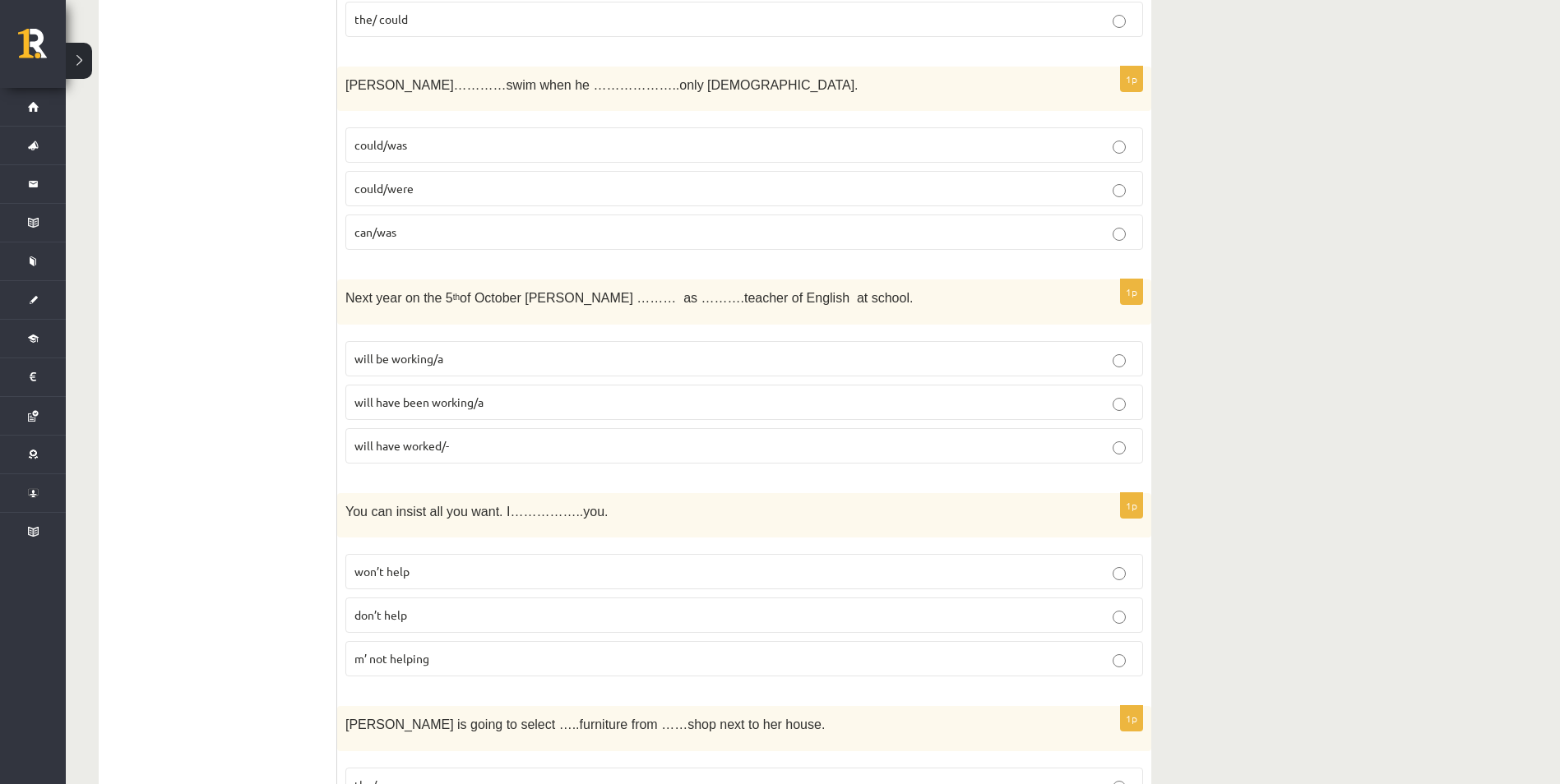
scroll to position [5448, 0]
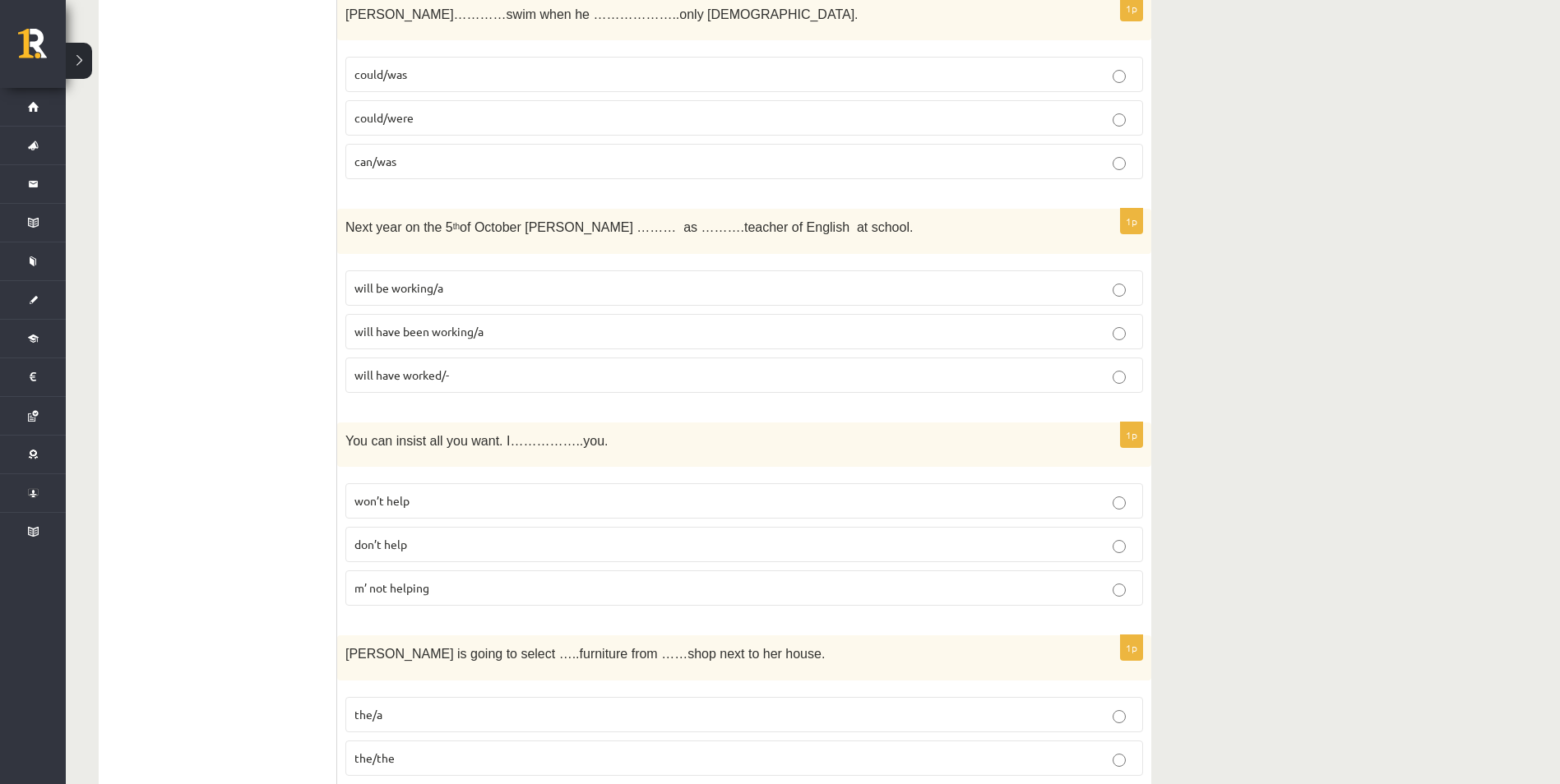
click at [439, 548] on p "don’t help" at bounding box center [744, 544] width 780 height 17
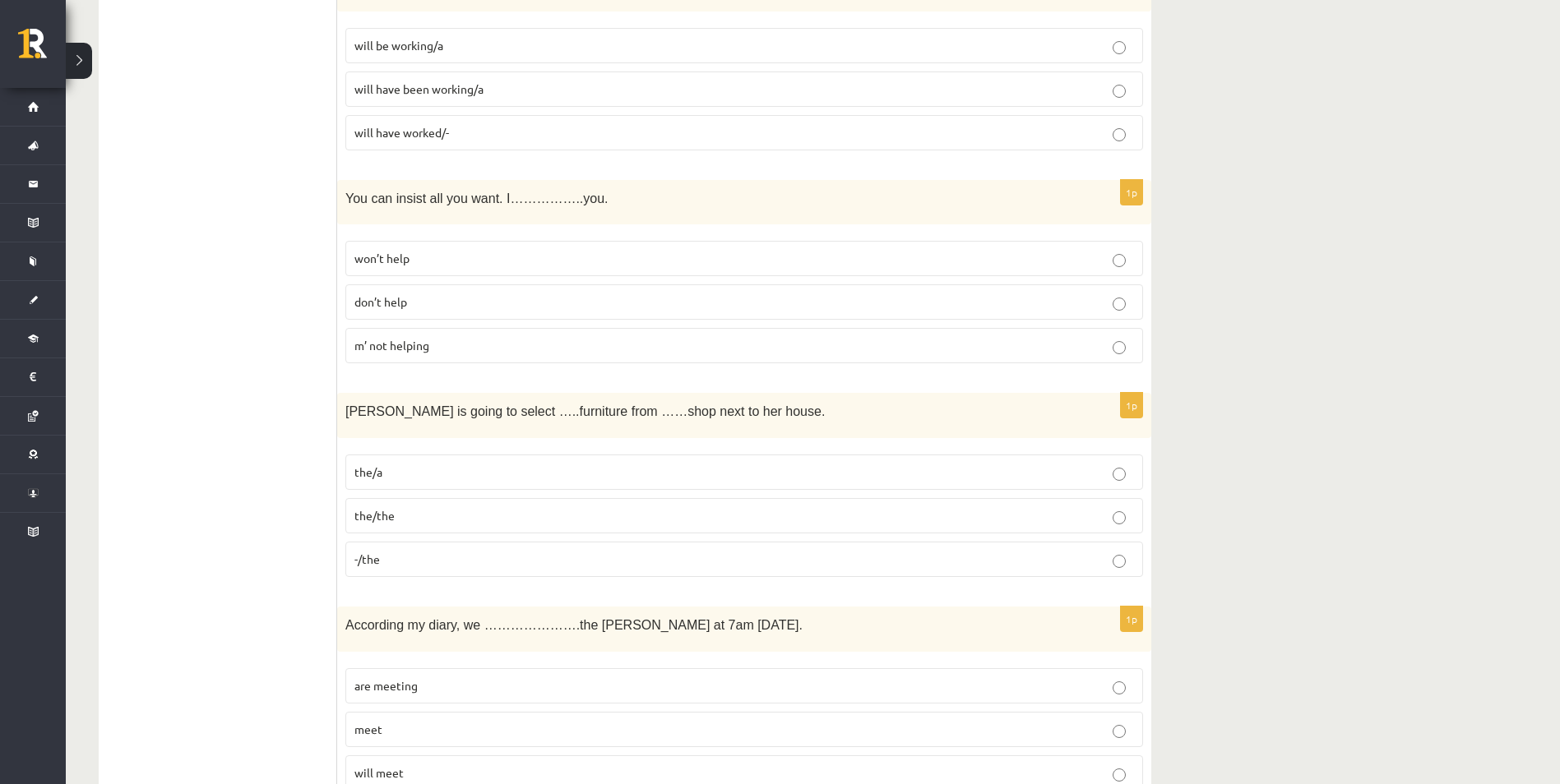
scroll to position [5695, 0]
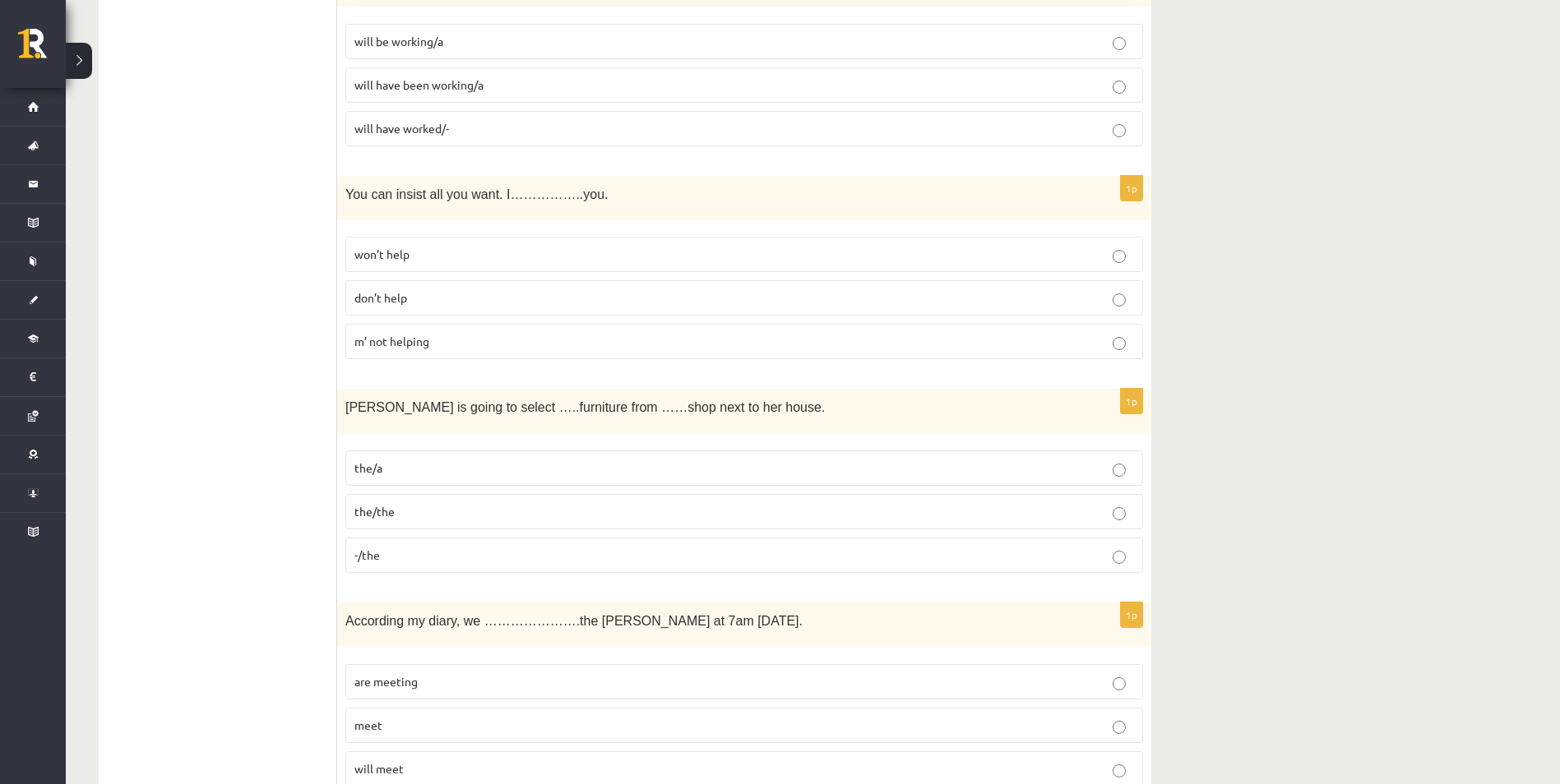
click at [398, 469] on p "the/a" at bounding box center [744, 468] width 780 height 17
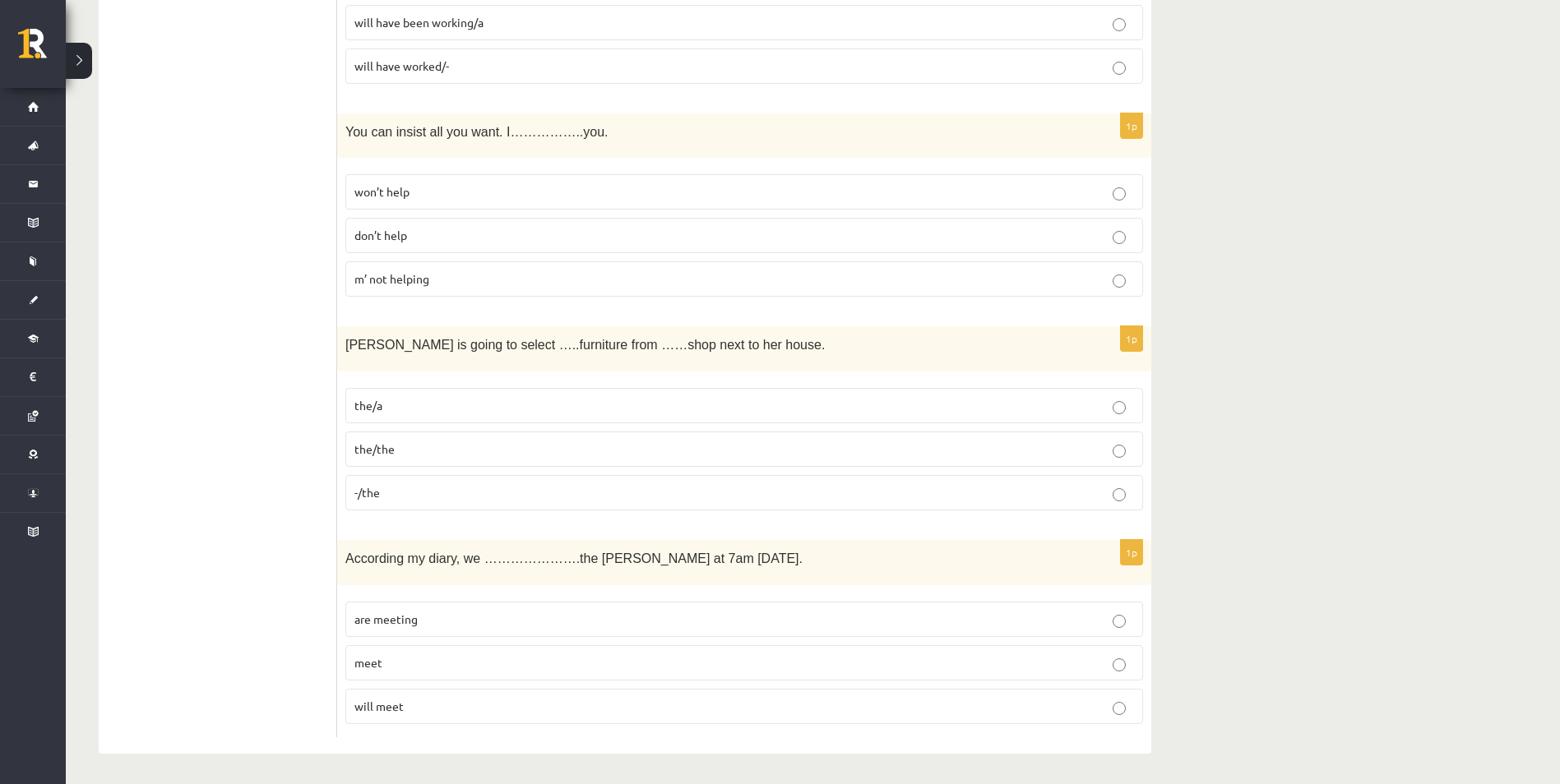
scroll to position [5761, 0]
click at [427, 706] on p "will meet" at bounding box center [744, 704] width 780 height 17
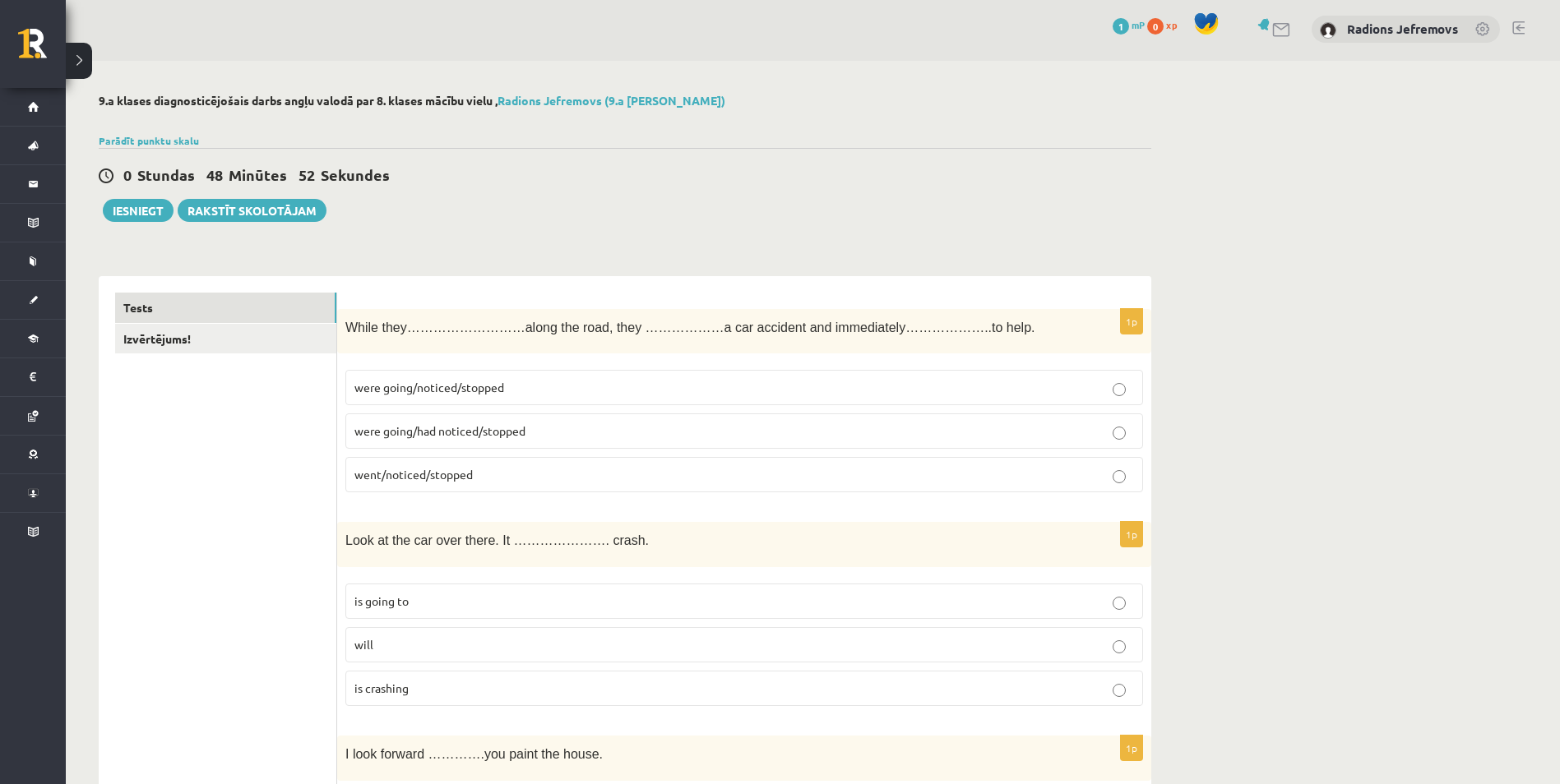
scroll to position [0, 0]
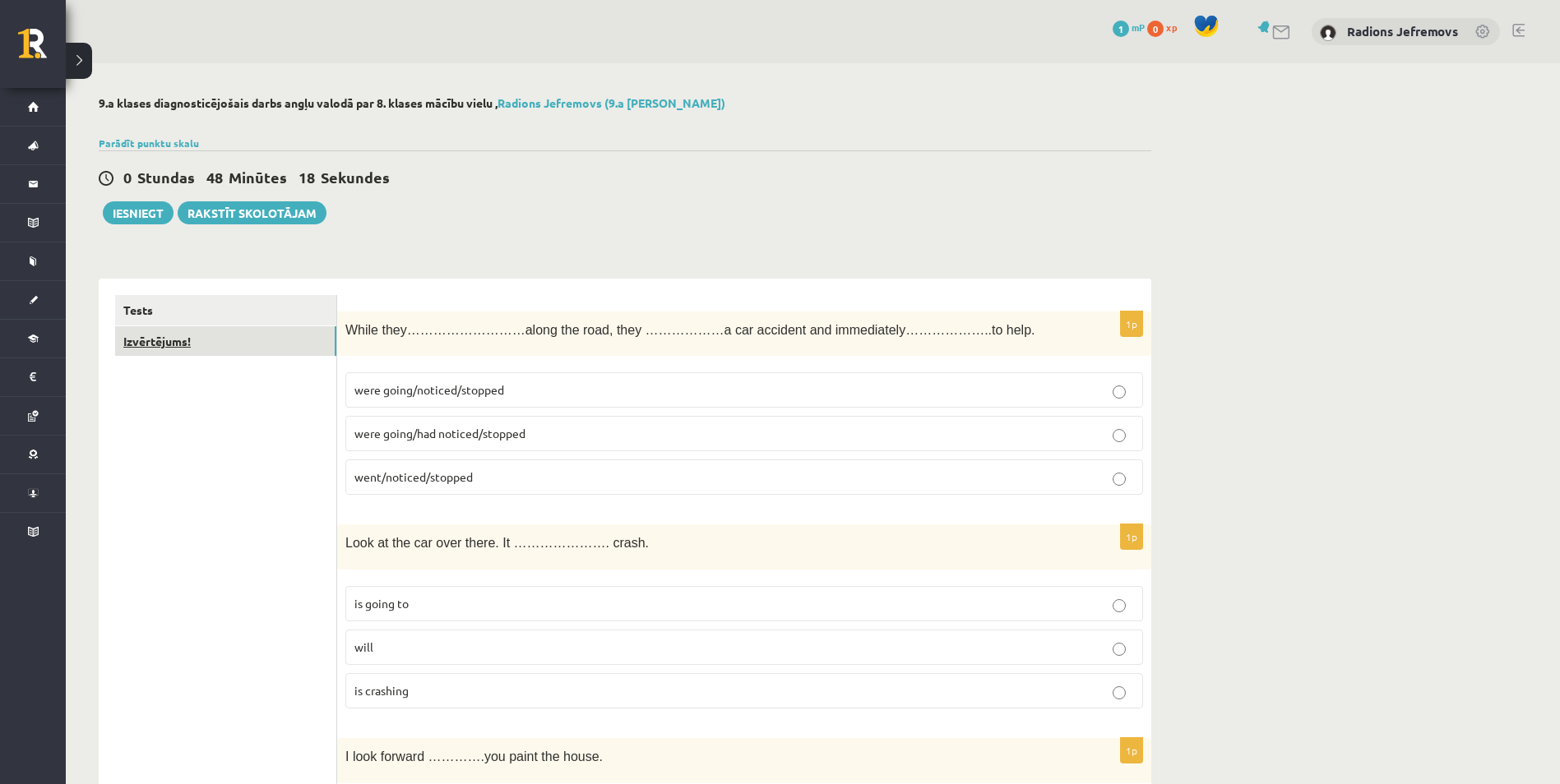
click at [170, 341] on link "Izvērtējums!" at bounding box center [226, 341] width 221 height 30
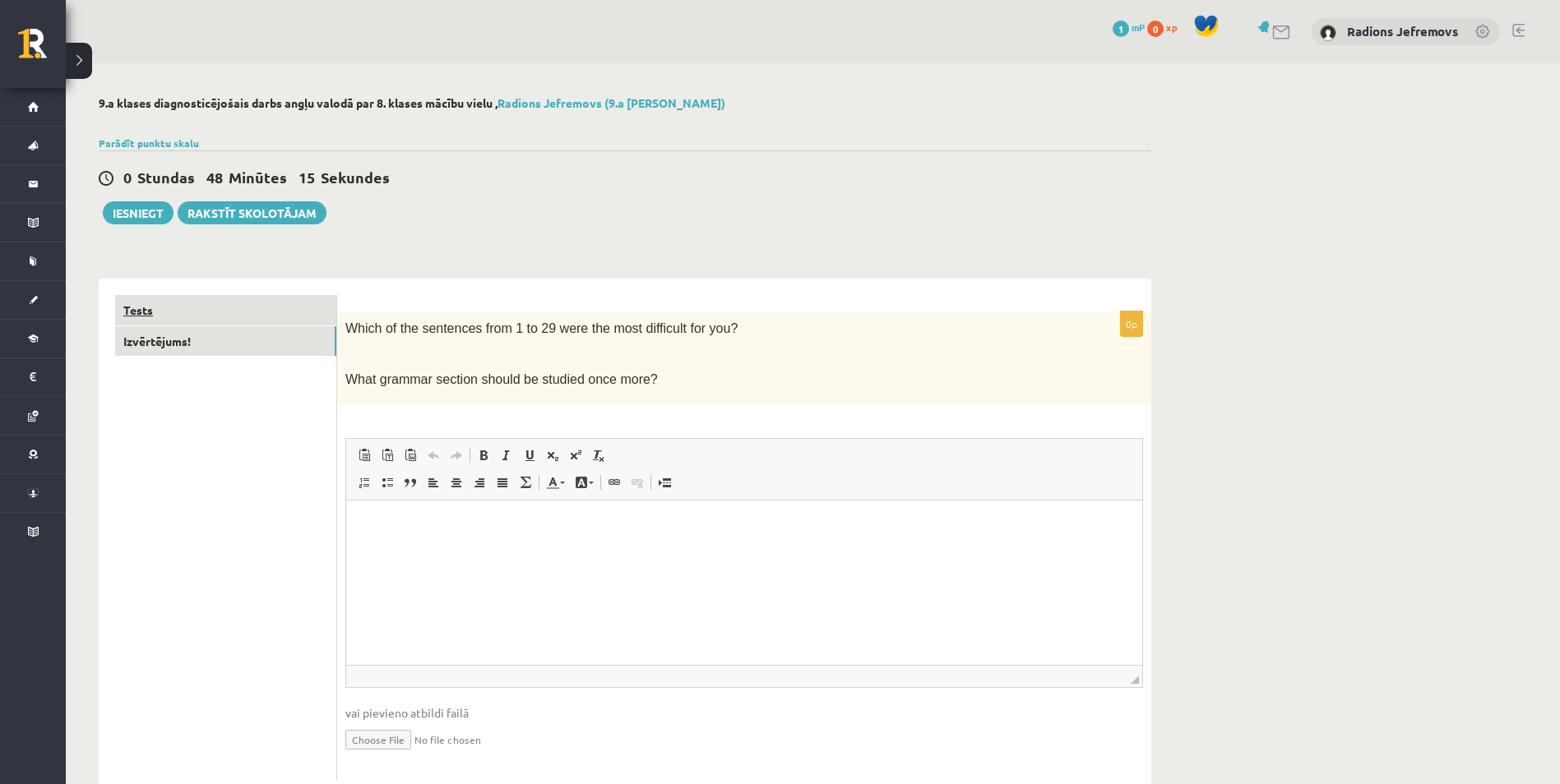
click at [166, 317] on link "Tests" at bounding box center [226, 310] width 221 height 30
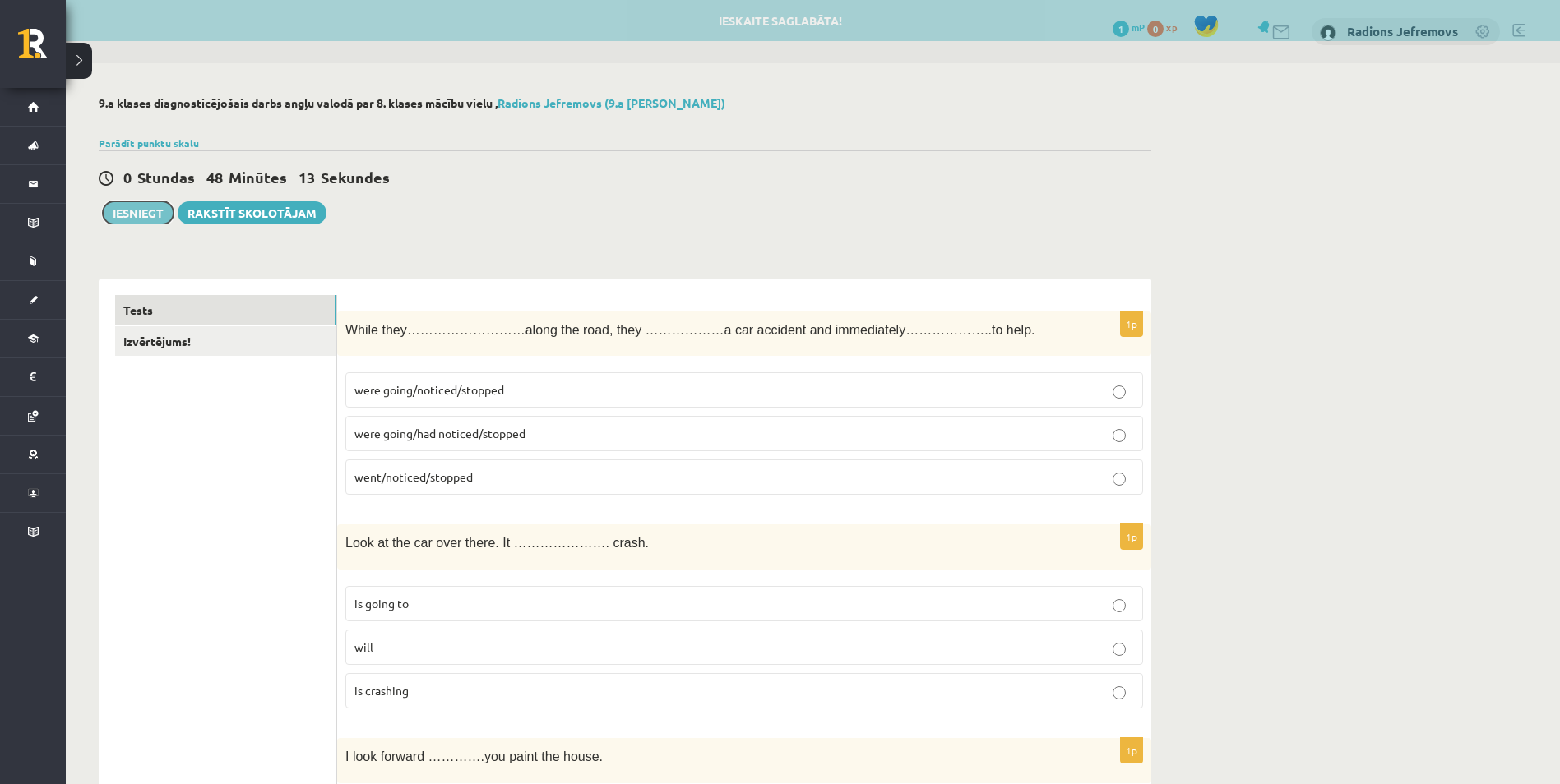
click at [140, 218] on button "Iesniegt" at bounding box center [137, 213] width 70 height 23
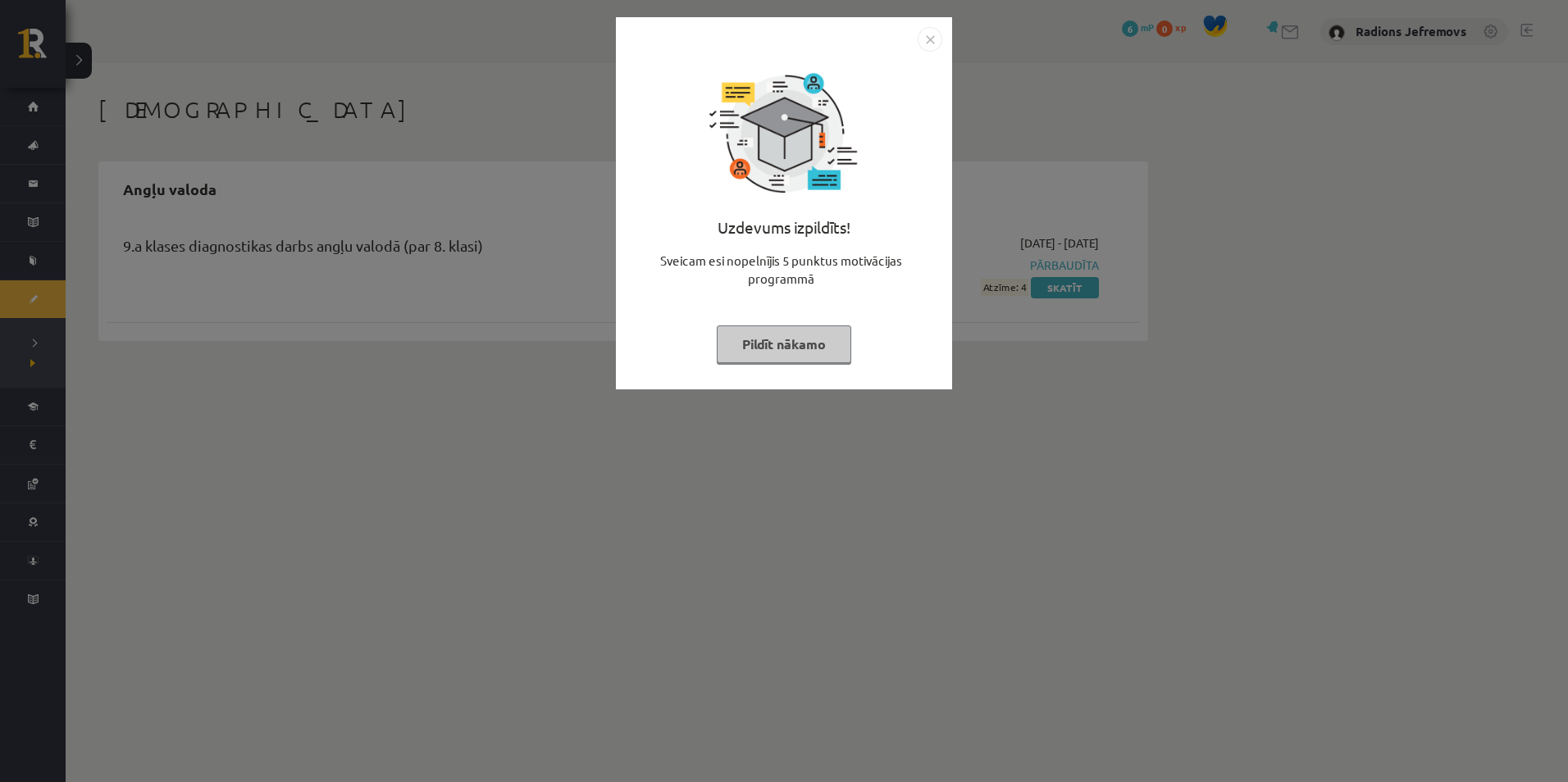
click at [921, 48] on img "Close" at bounding box center [930, 39] width 24 height 24
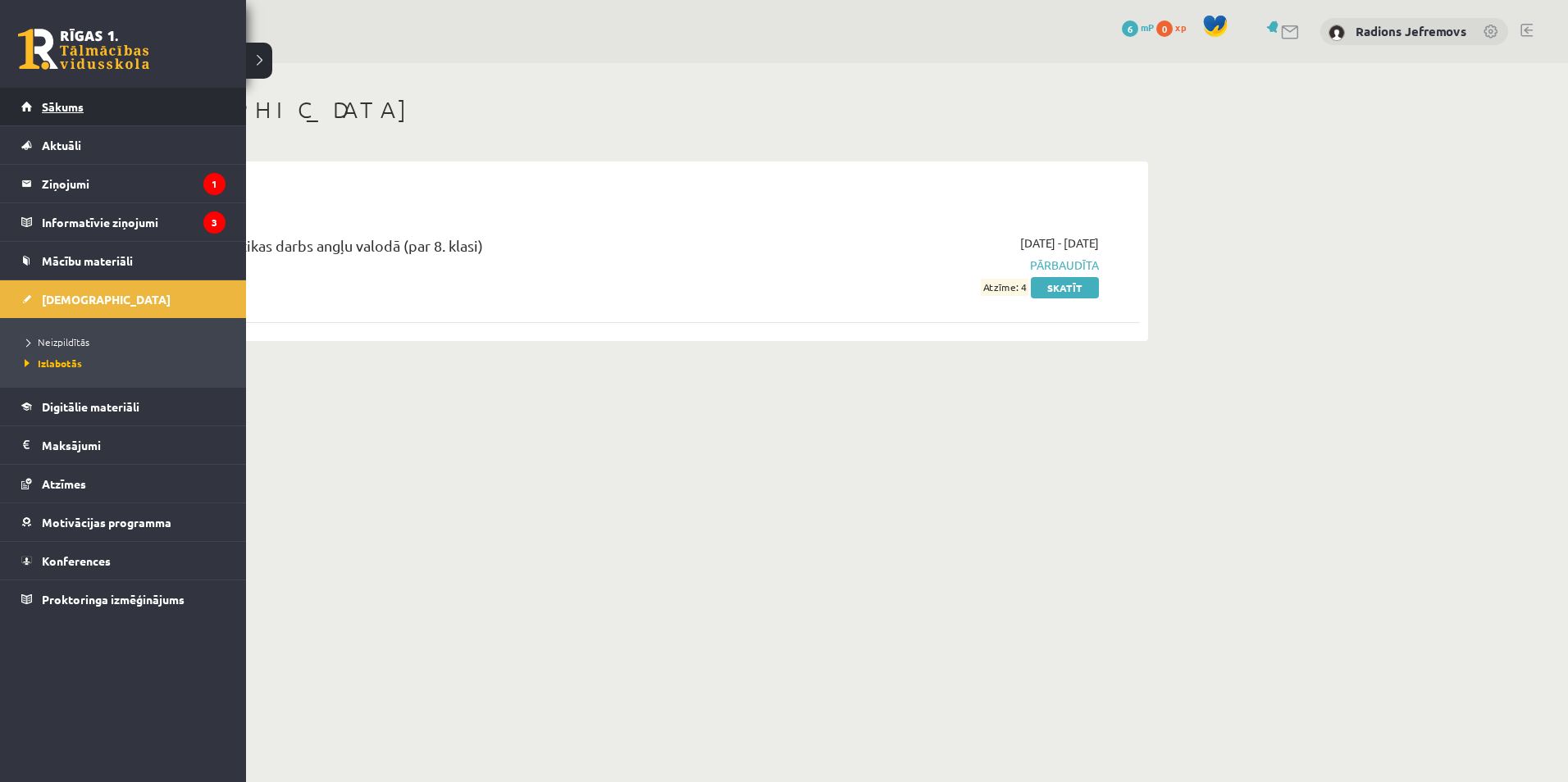
click at [43, 106] on span "Sākums" at bounding box center [62, 107] width 42 height 15
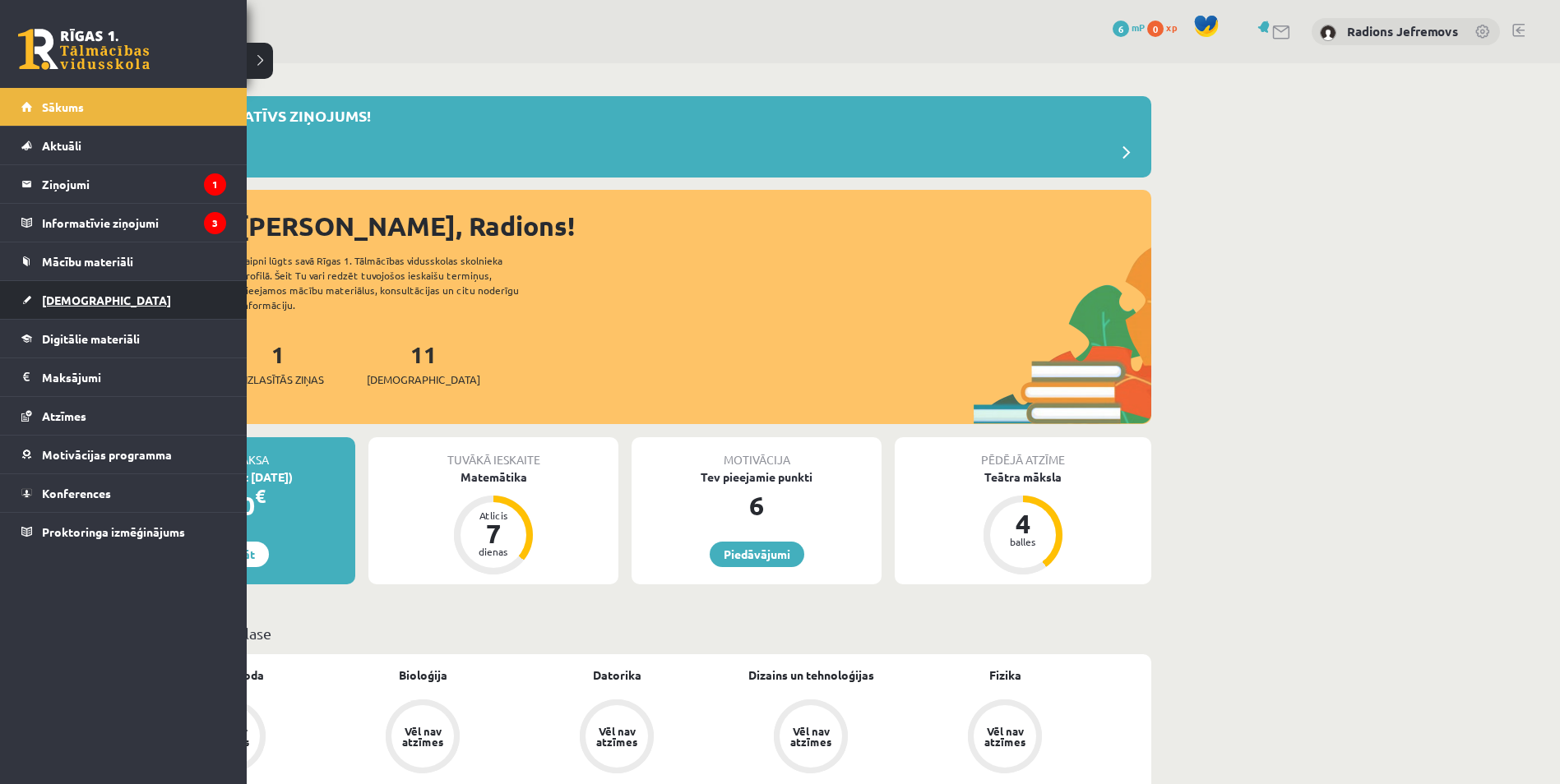
click at [80, 301] on span "[DEMOGRAPHIC_DATA]" at bounding box center [106, 300] width 129 height 15
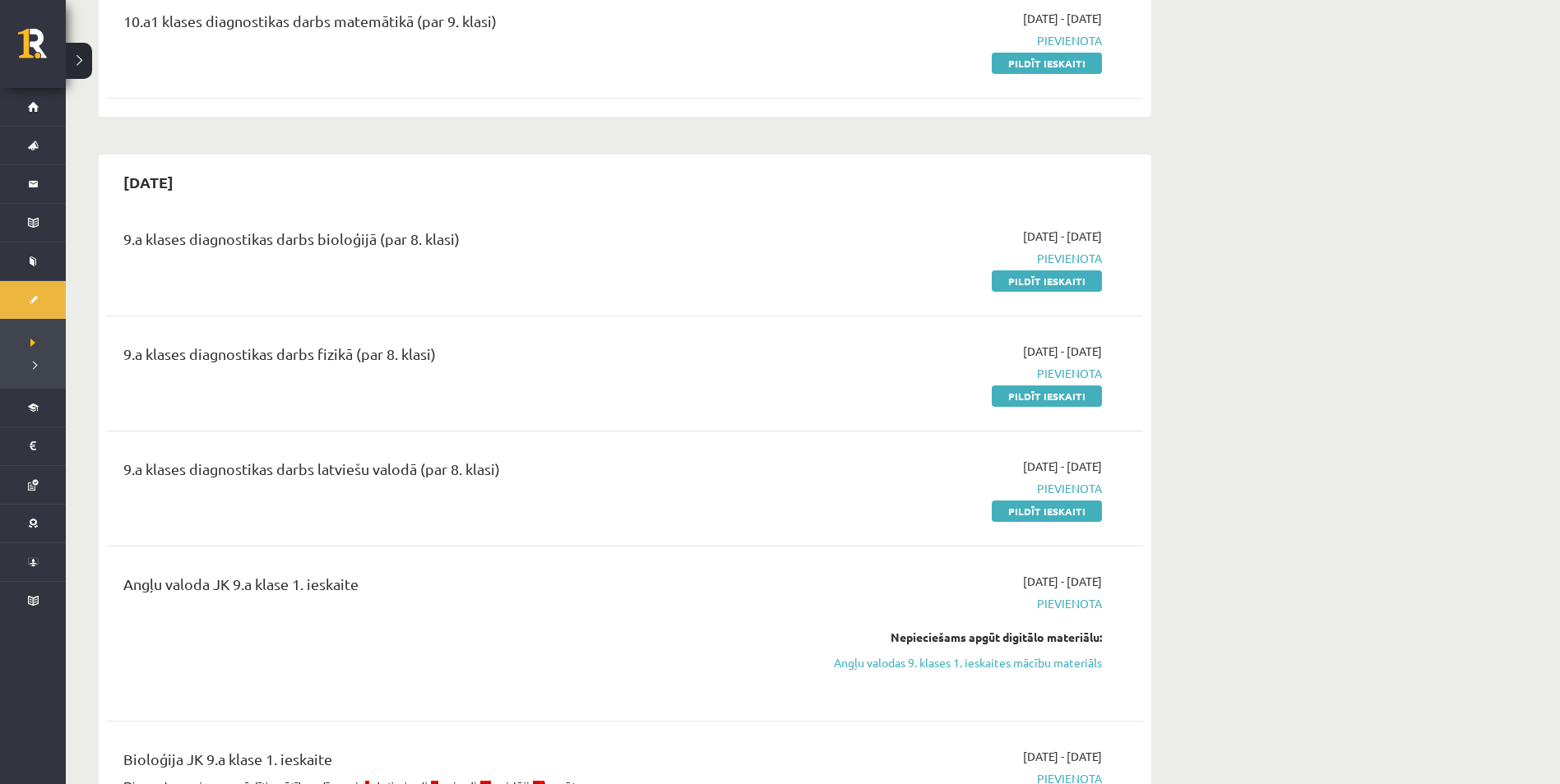
scroll to position [576, 0]
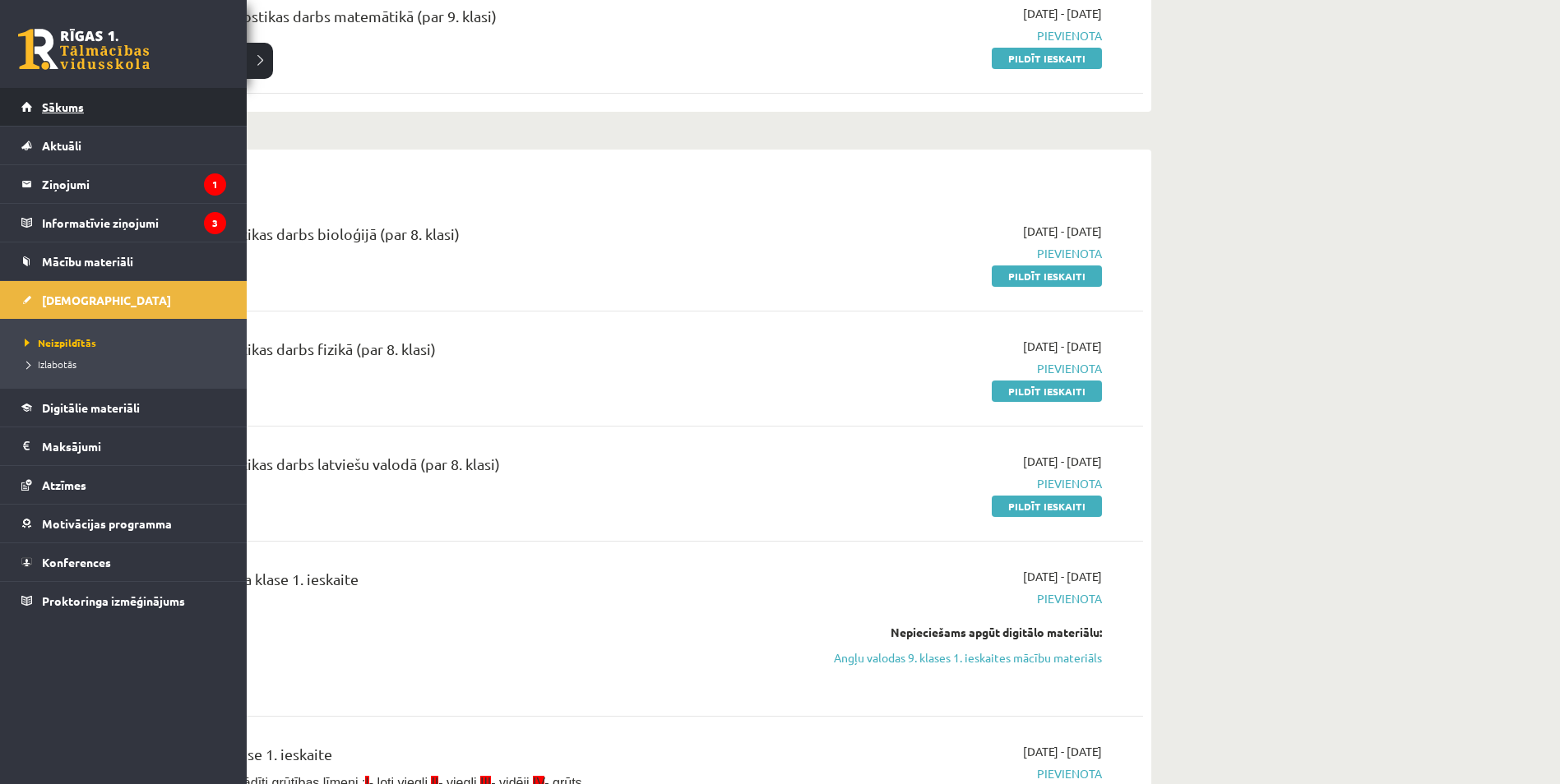
click at [71, 107] on span "Sākums" at bounding box center [63, 107] width 42 height 15
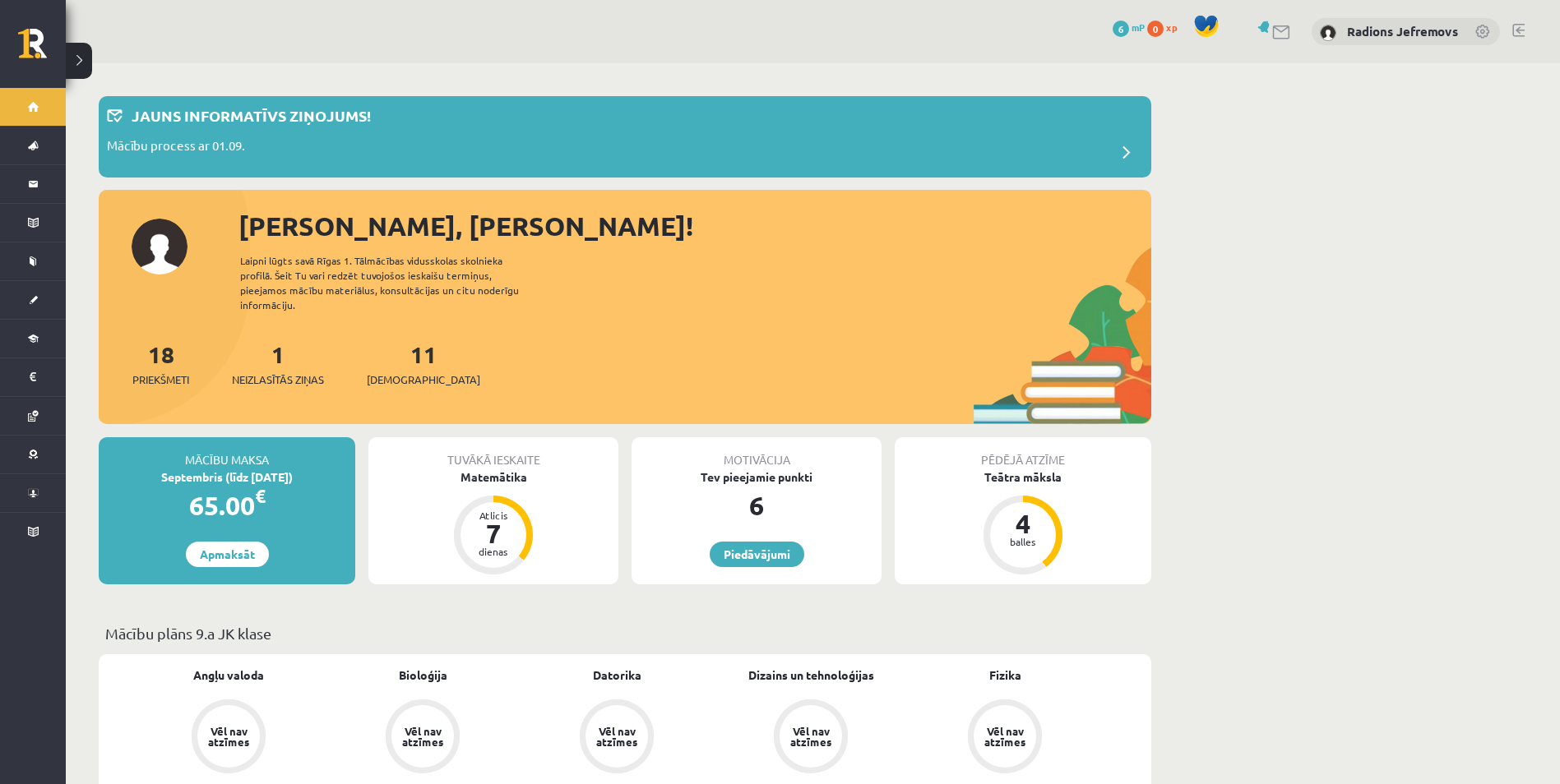
click at [1339, 30] on div "Radions Jefremovs" at bounding box center [1405, 32] width 188 height 28
click at [1365, 26] on link "Radions Jefremovs" at bounding box center [1403, 31] width 111 height 16
